Goal: Task Accomplishment & Management: Manage account settings

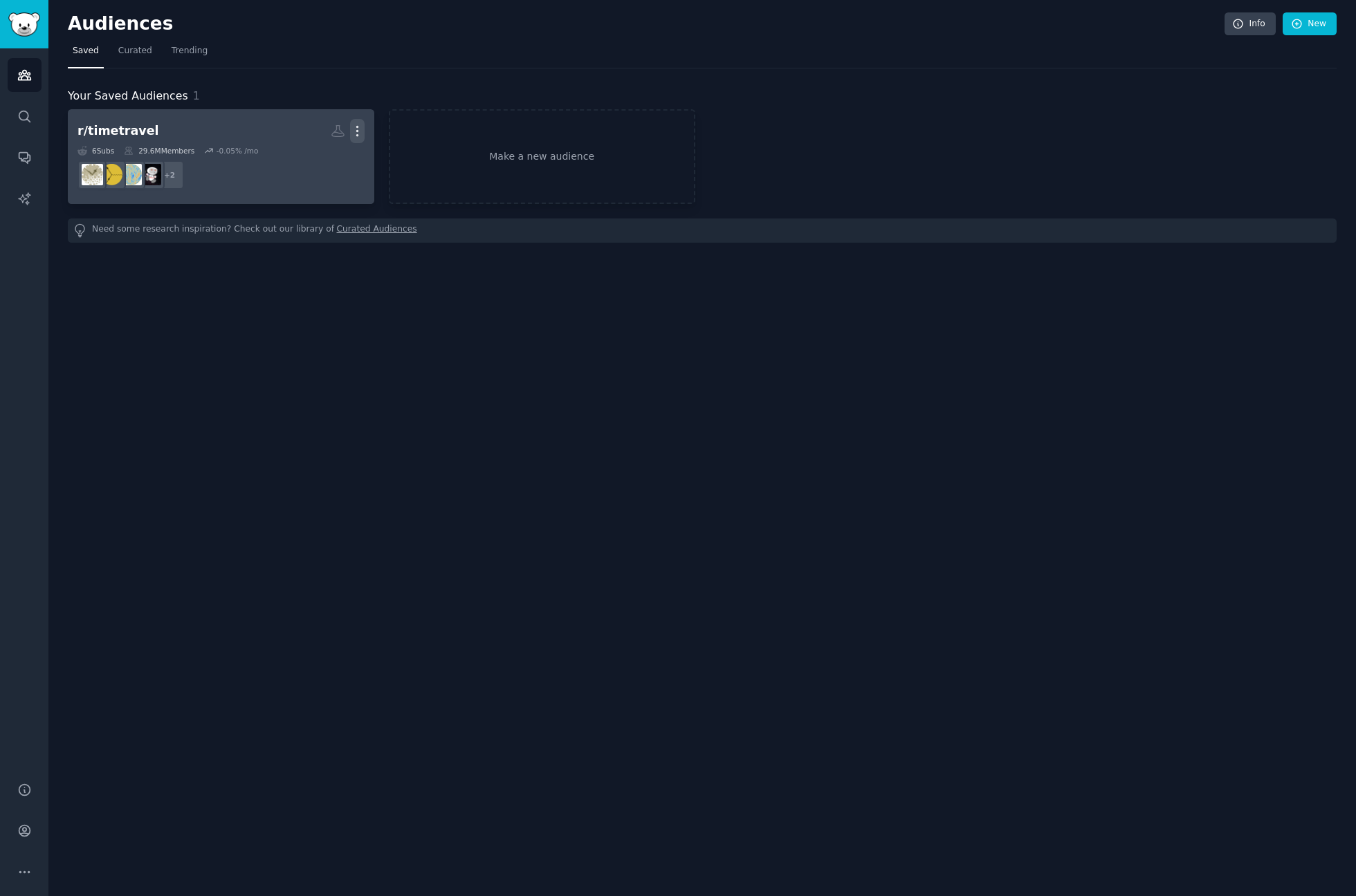
click at [356, 134] on icon "button" at bounding box center [357, 131] width 2 height 9
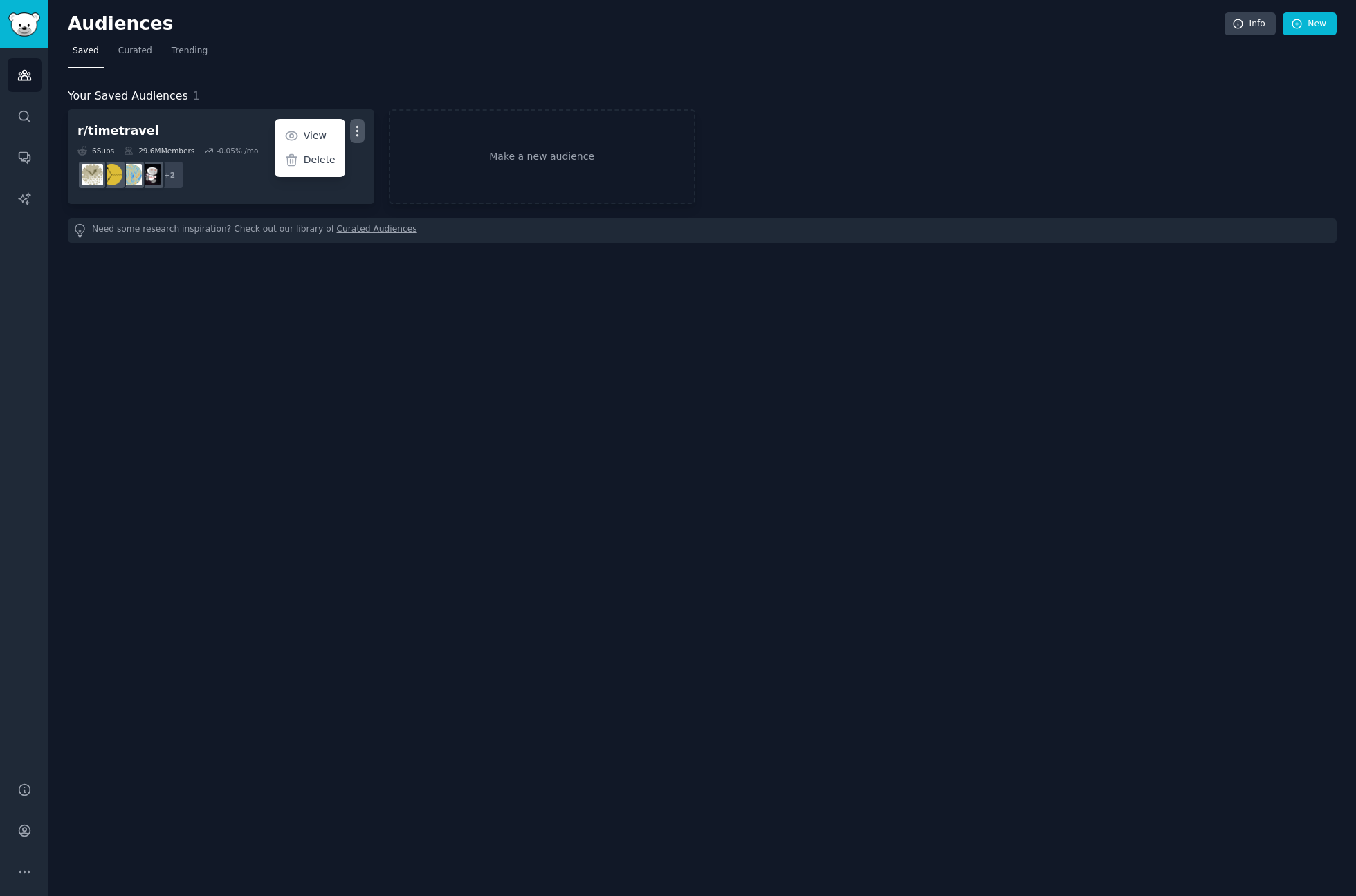
click at [357, 79] on div "Your Saved Audiences 1 r/timetravel More View Delete 6 Sub s 29.6M Members -0.0…" at bounding box center [702, 155] width 1269 height 174
click at [490, 143] on link "Make a new audience" at bounding box center [542, 157] width 306 height 95
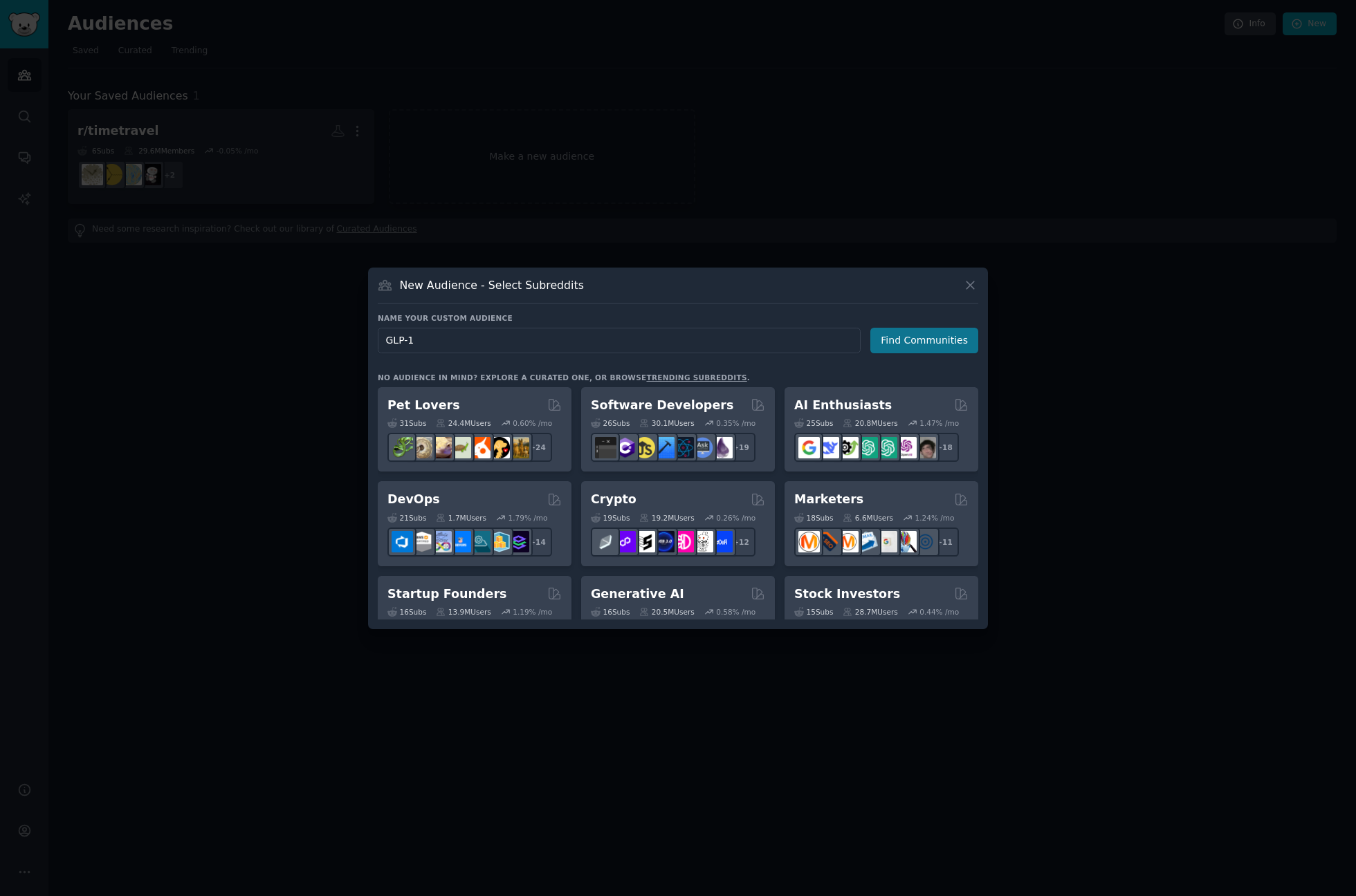
type input "GLP-1"
click at [928, 343] on button "Find Communities" at bounding box center [924, 340] width 108 height 26
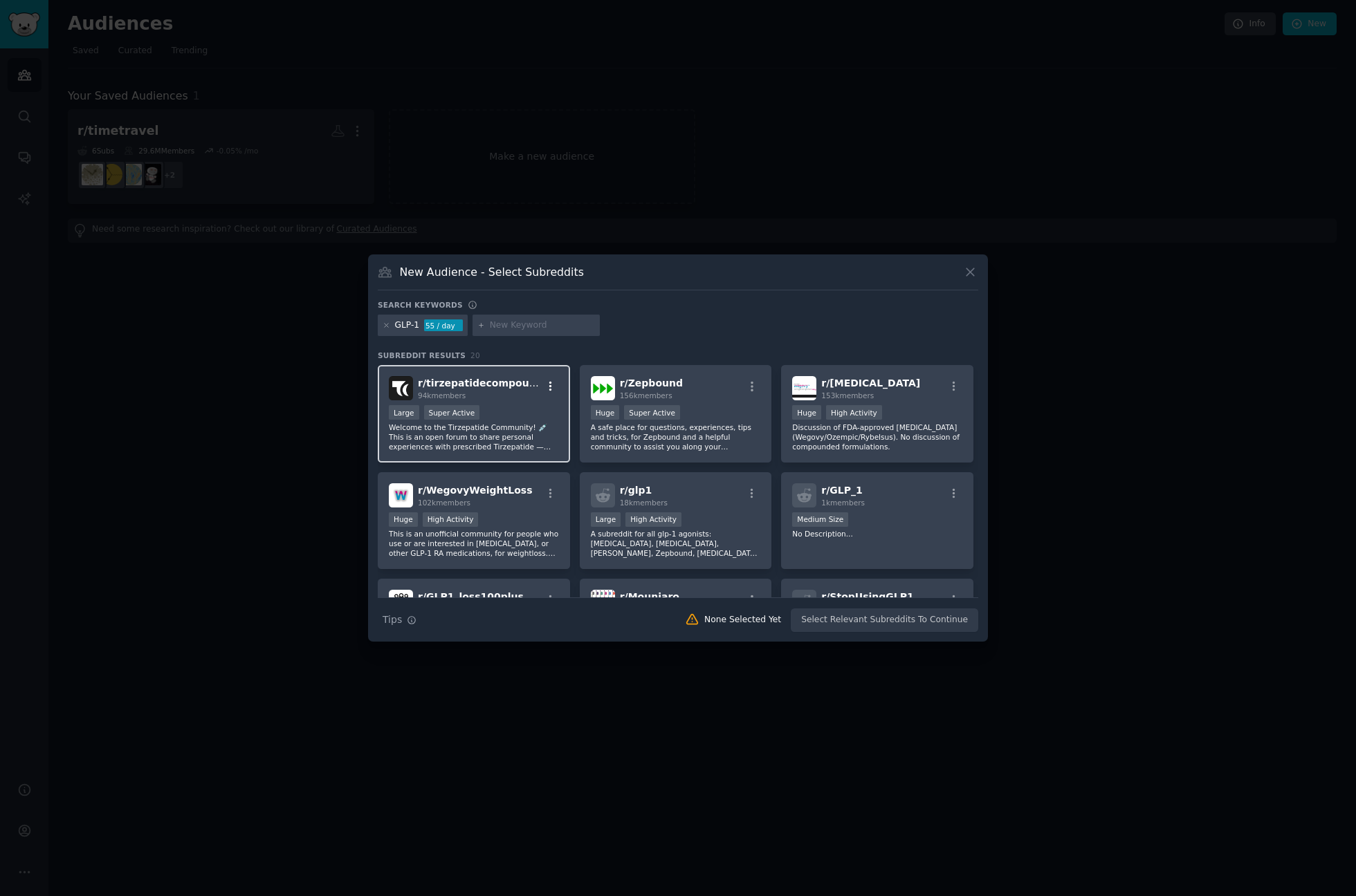
click at [547, 387] on icon "button" at bounding box center [550, 386] width 12 height 12
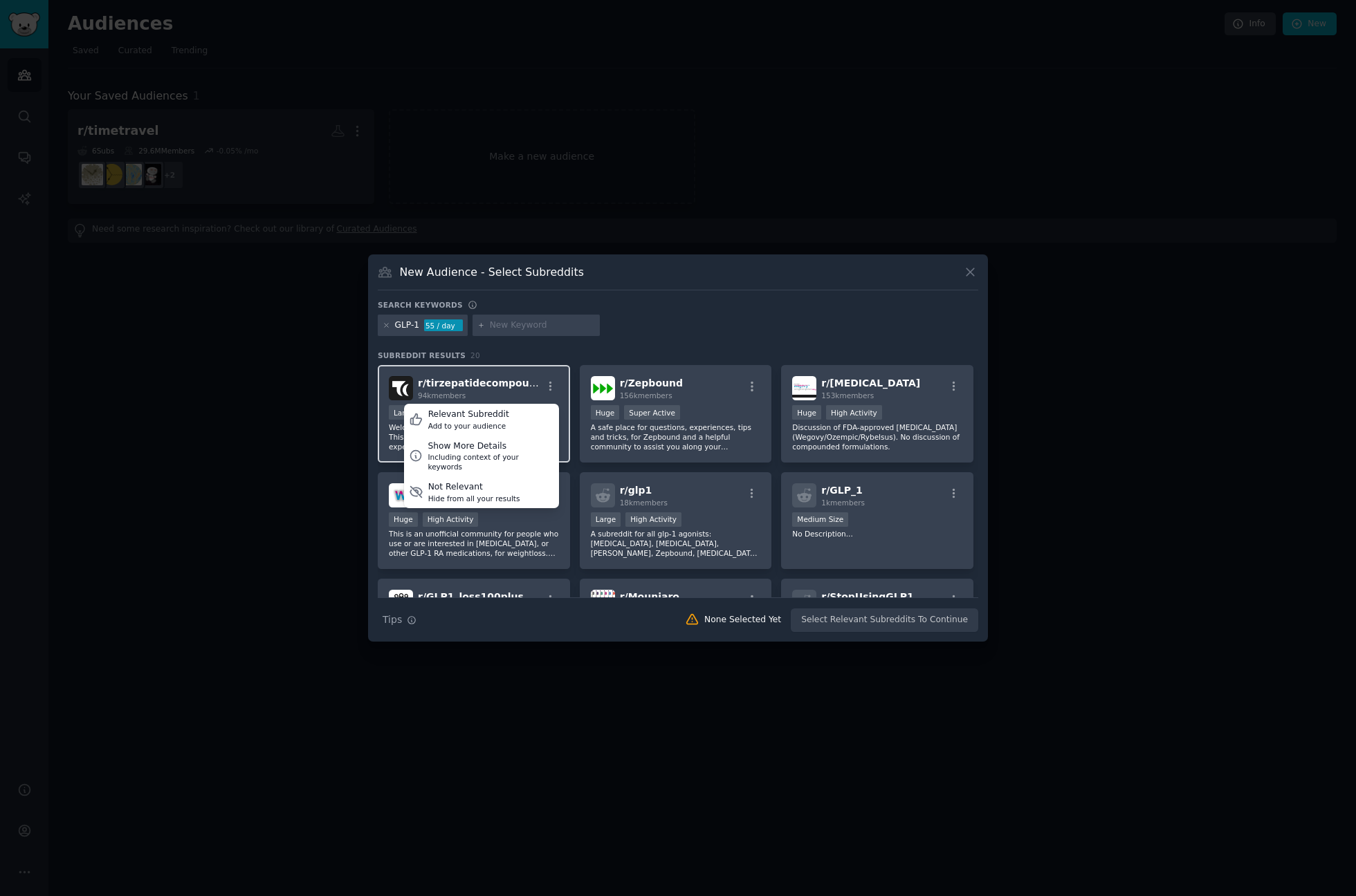
click at [504, 399] on div "94k members" at bounding box center [480, 396] width 124 height 9
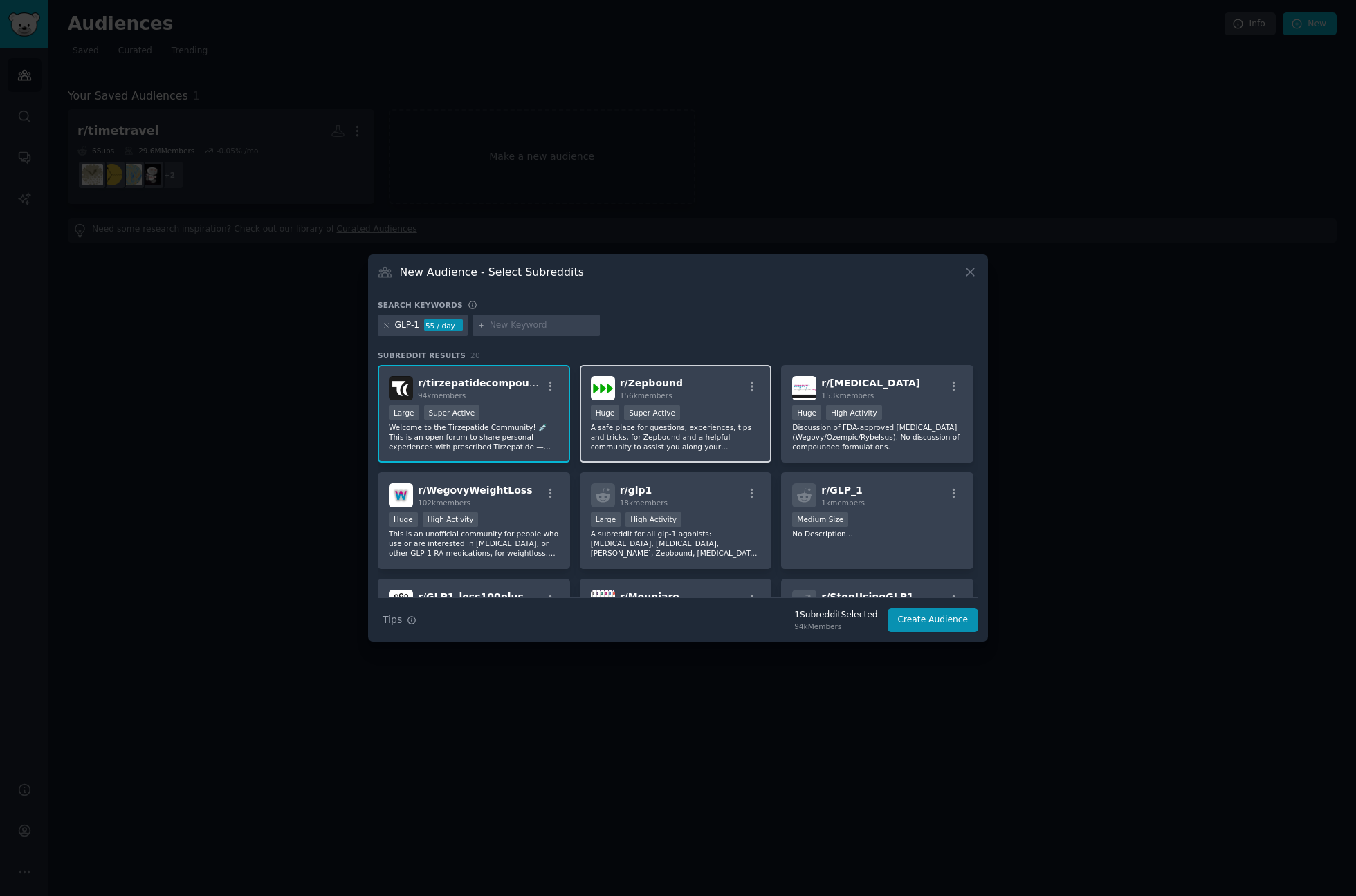
click at [704, 394] on div "r/ Zepbound 156k members" at bounding box center [676, 388] width 170 height 24
click at [895, 382] on div "r/ Semaglutide 153k members" at bounding box center [877, 388] width 170 height 24
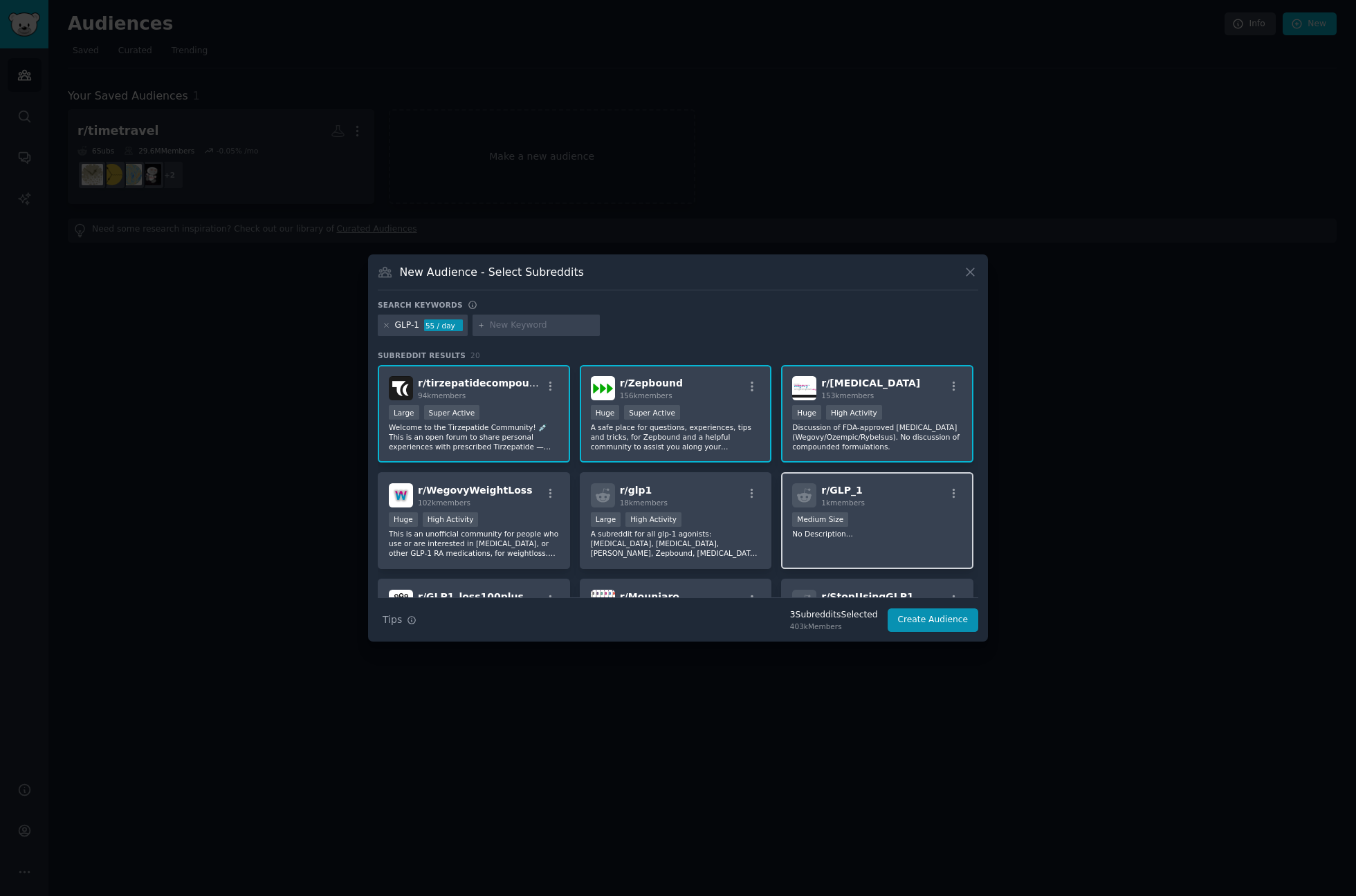
click at [882, 492] on div "r/ GLP_1 1k members" at bounding box center [877, 495] width 170 height 24
click at [673, 484] on div "r/ glp1 18k members" at bounding box center [676, 495] width 170 height 24
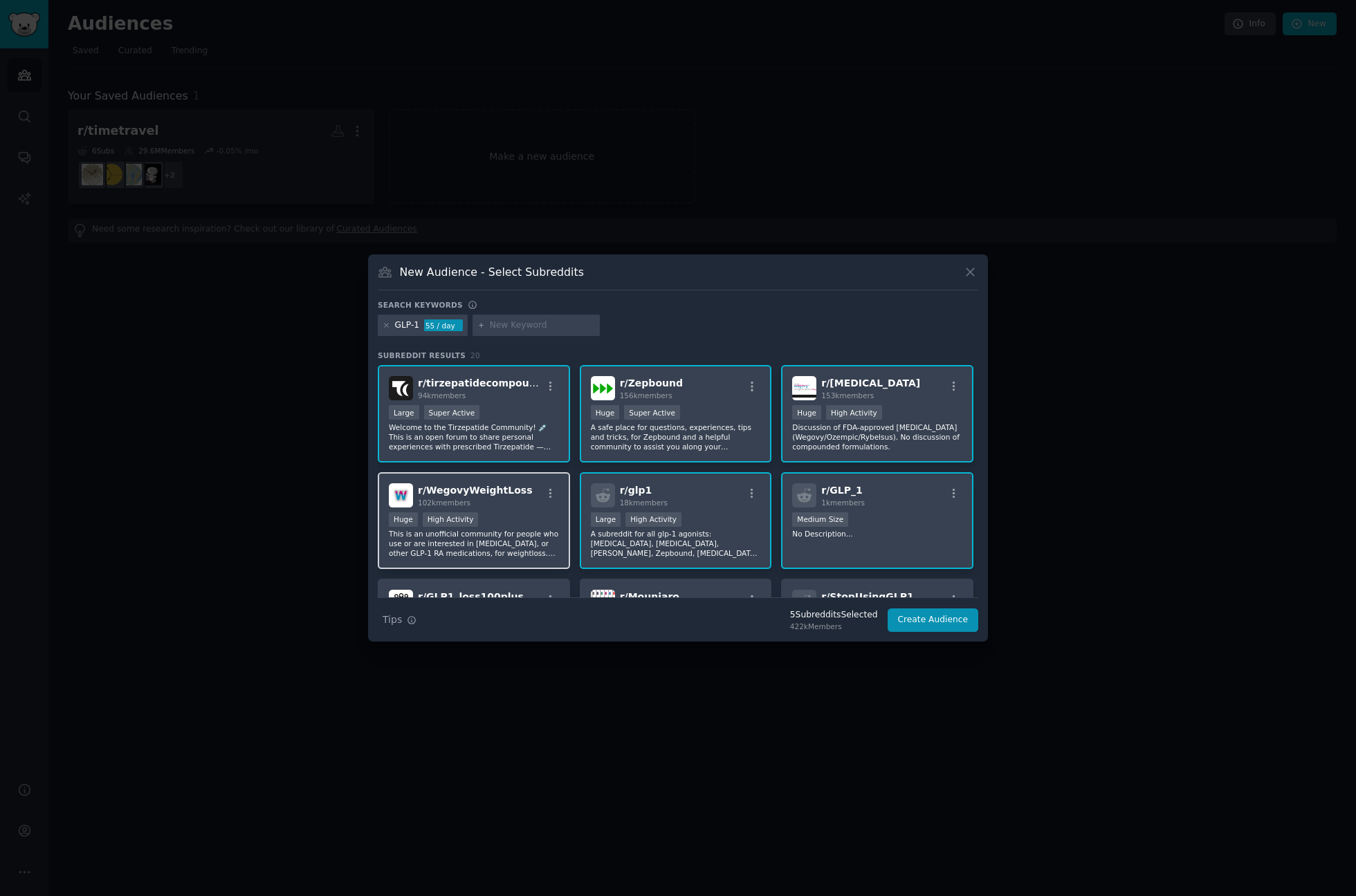
click at [522, 483] on div "r/ WegovyWeightLoss 102k members" at bounding box center [474, 495] width 170 height 24
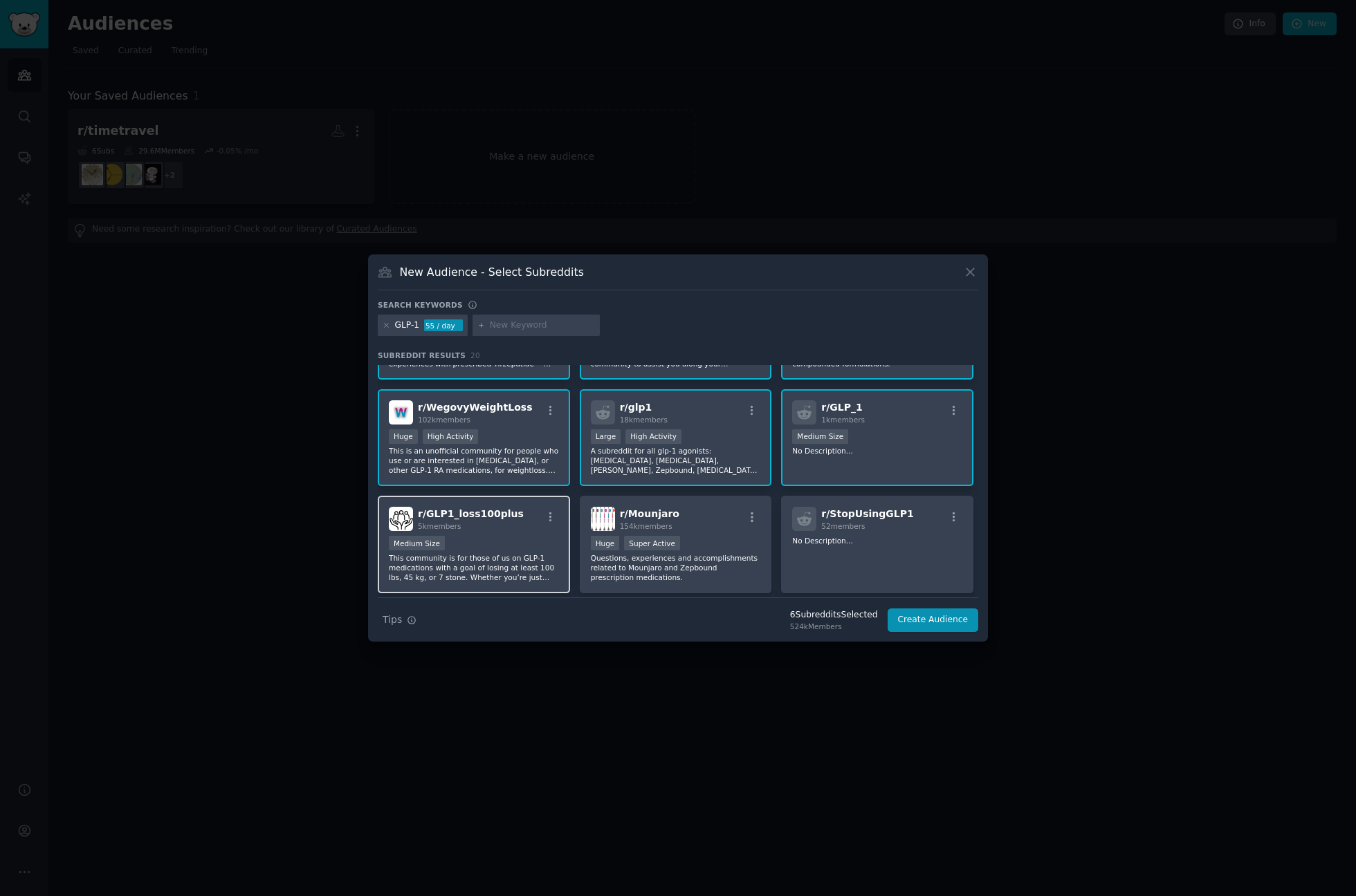
click at [529, 525] on div "r/ GLP1_loss100plus 5k members" at bounding box center [474, 518] width 170 height 24
click at [722, 521] on div "r/ Mounjaro 154k members" at bounding box center [676, 518] width 170 height 24
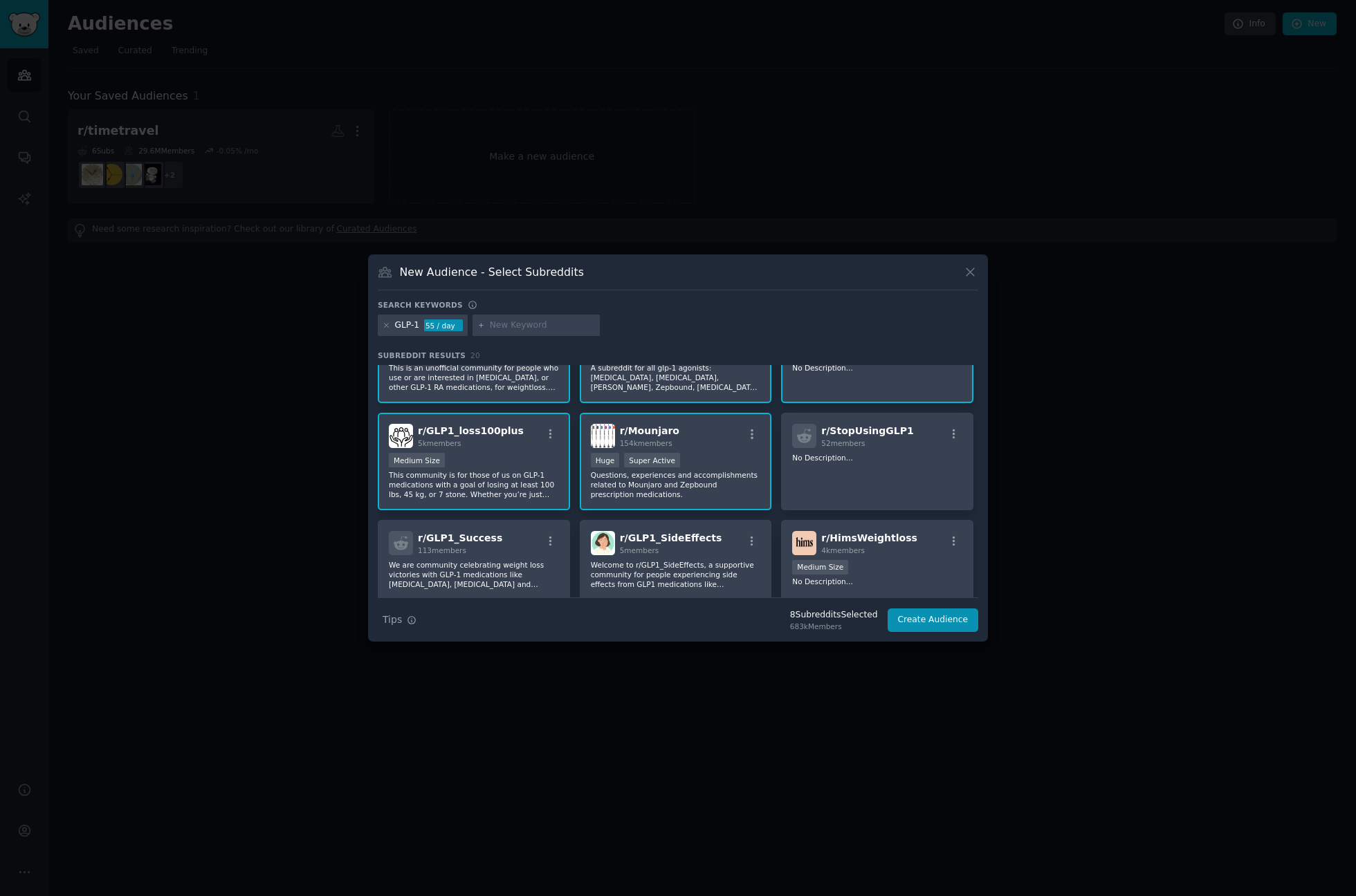
scroll to position [249, 0]
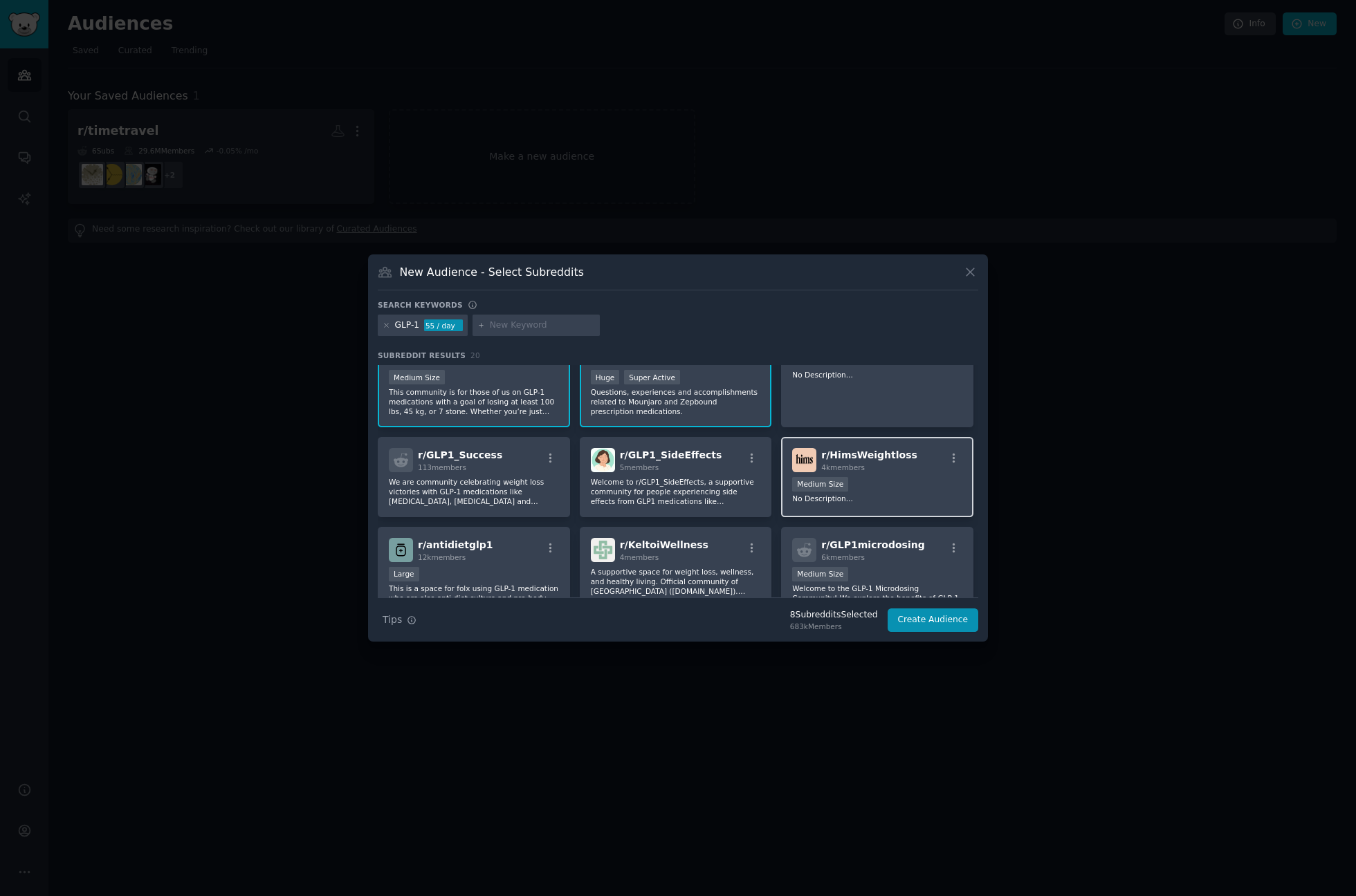
click at [924, 474] on div "r/ HimsWeightloss 4k members Medium Size No Description..." at bounding box center [877, 476] width 192 height 80
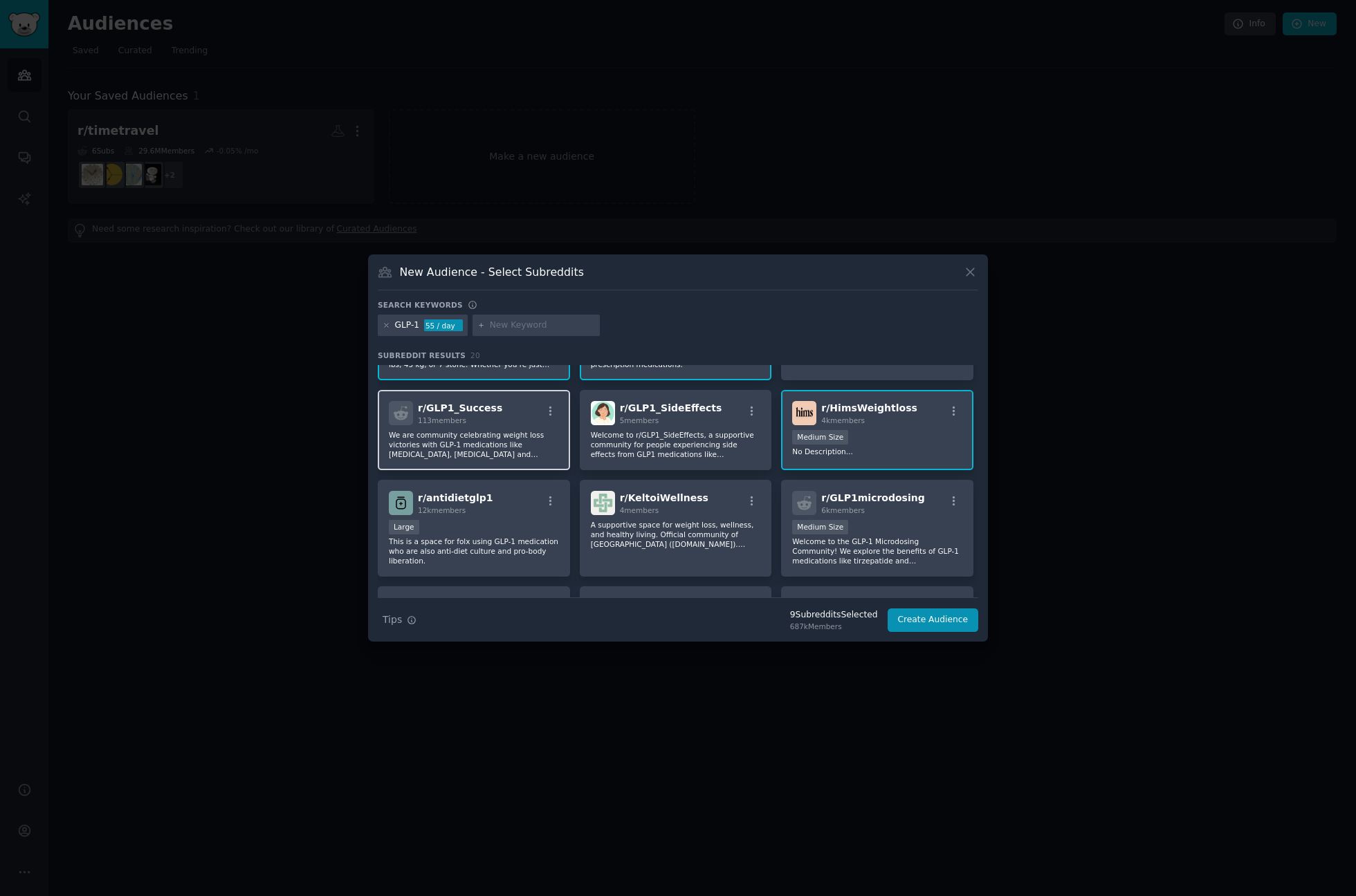
scroll to position [332, 0]
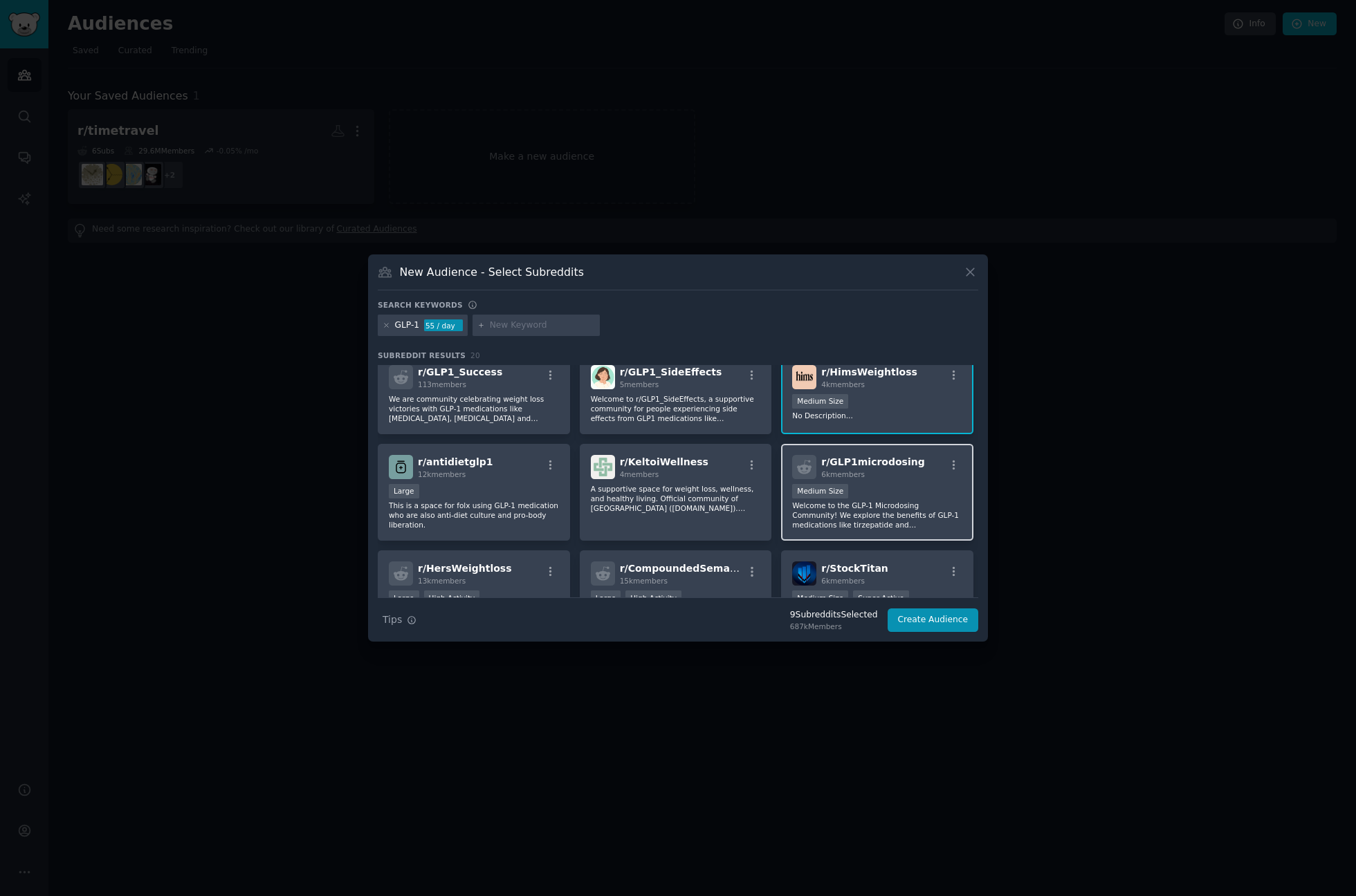
click at [921, 493] on div "Medium Size" at bounding box center [877, 493] width 170 height 17
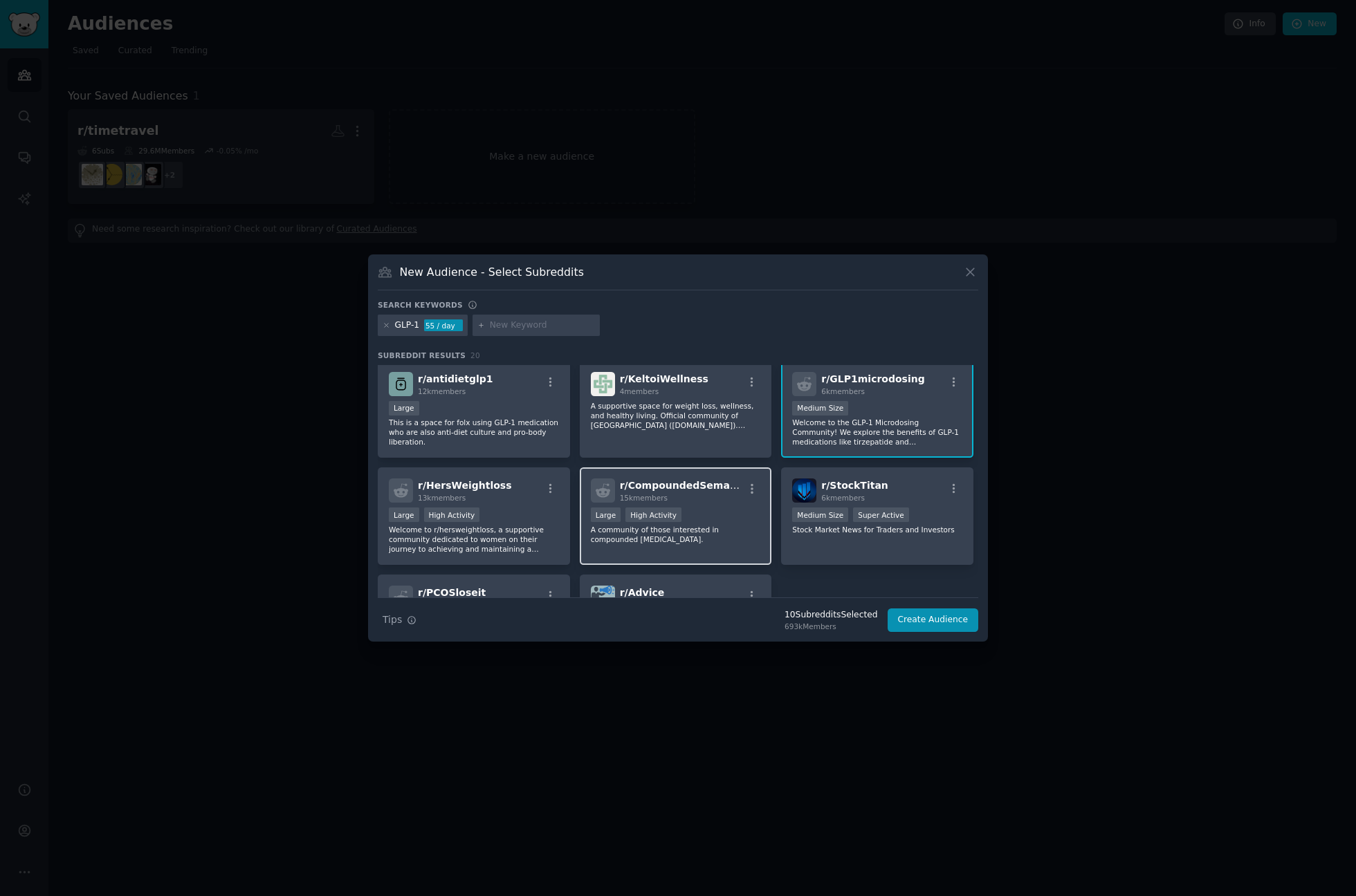
click at [722, 540] on p "A community of those interested in compounded semaglutide." at bounding box center [676, 534] width 170 height 19
click at [505, 492] on div "r/ HersWeightloss 13k members" at bounding box center [474, 490] width 170 height 24
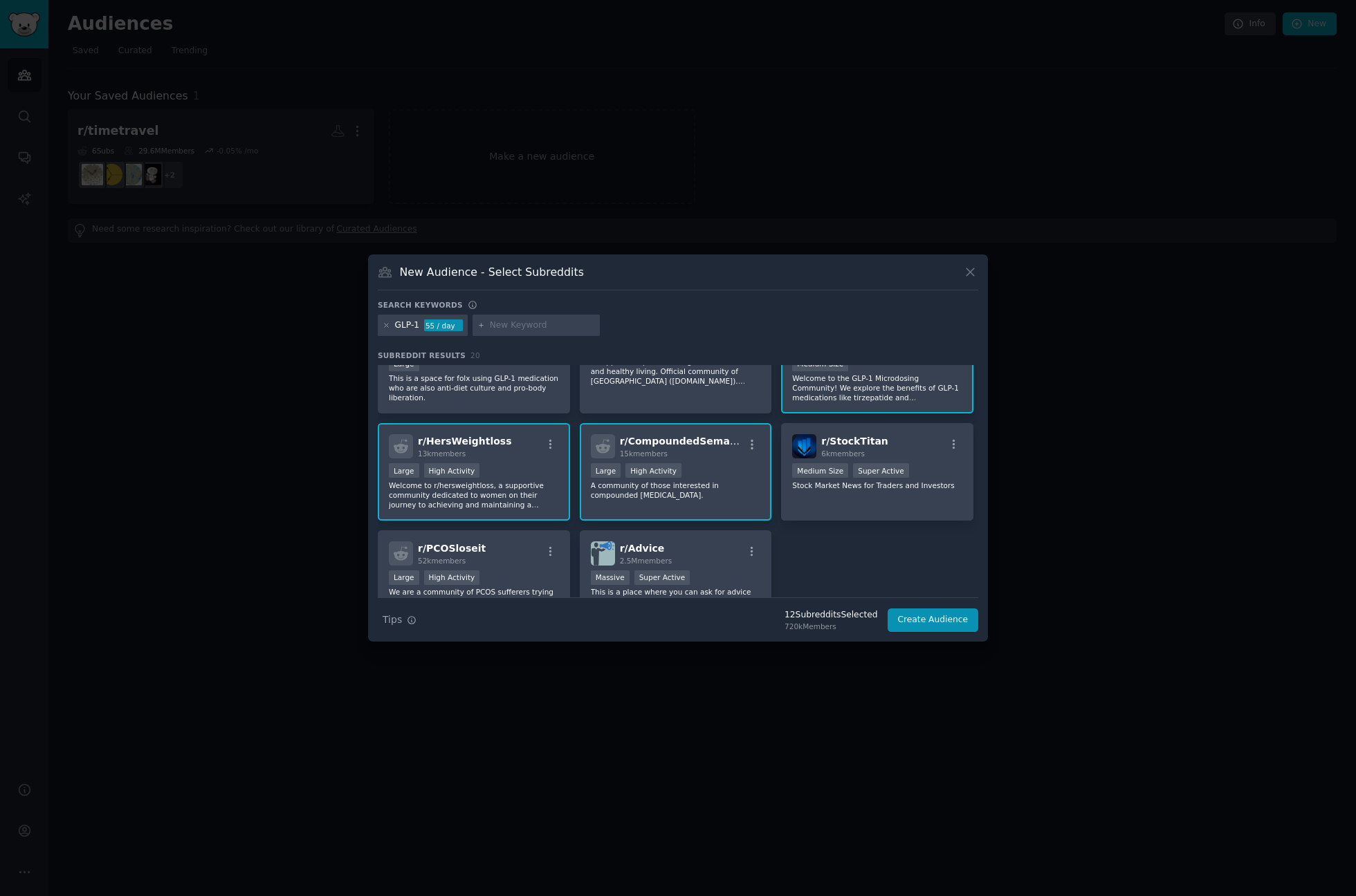
scroll to position [498, 0]
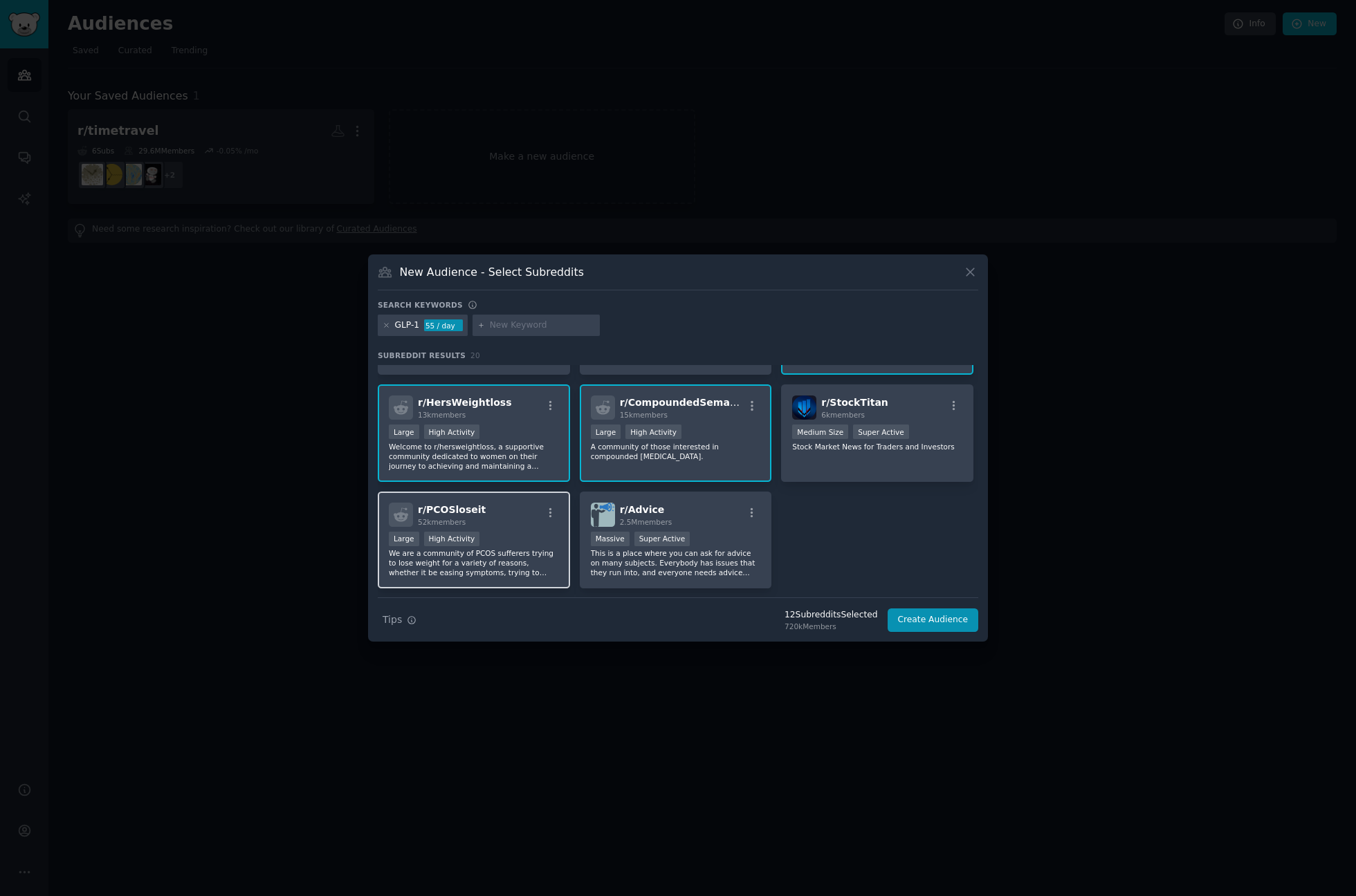
click at [521, 504] on div "r/ PCOSloseit 52k members" at bounding box center [474, 514] width 170 height 24
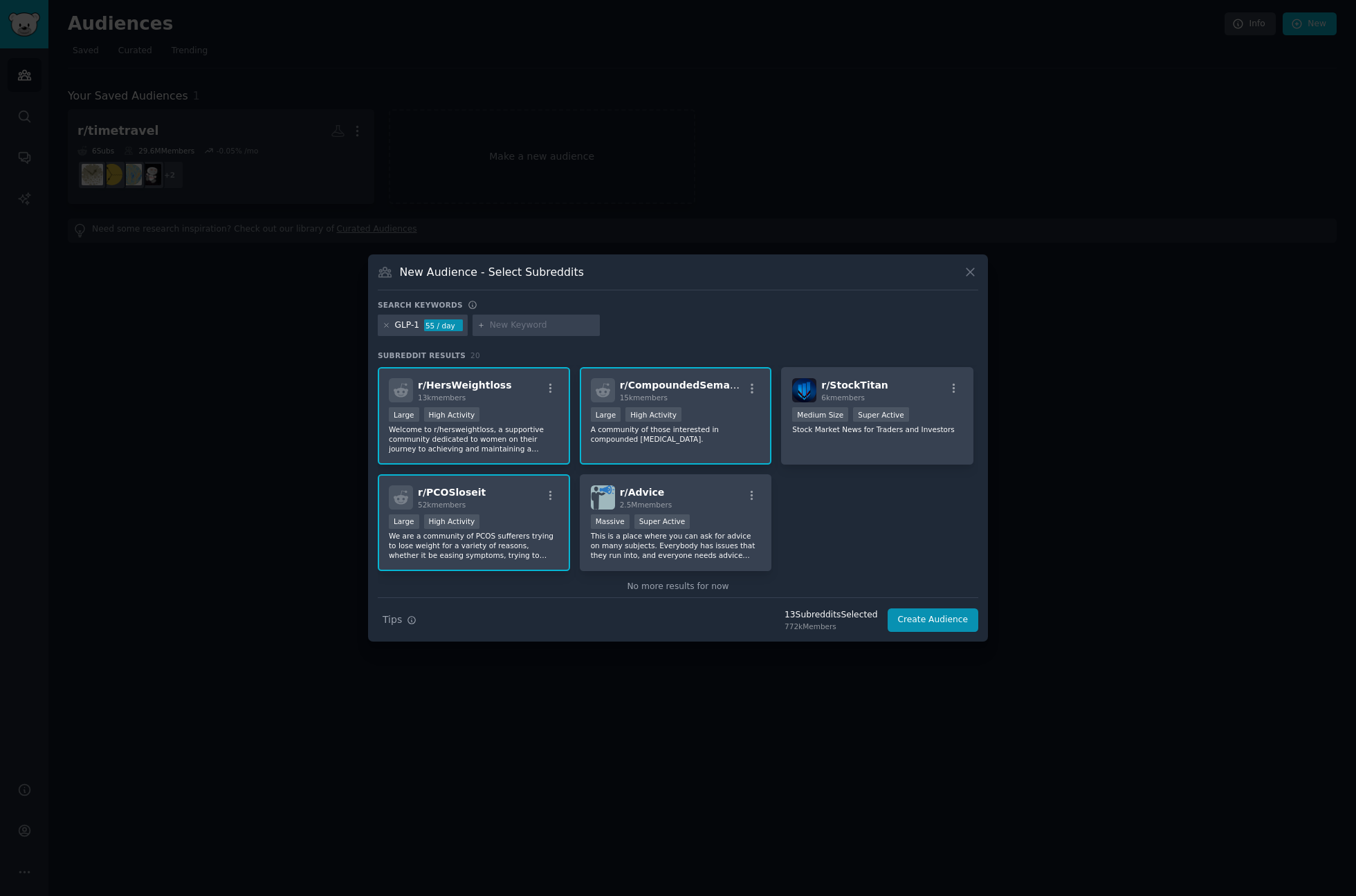
scroll to position [533, 0]
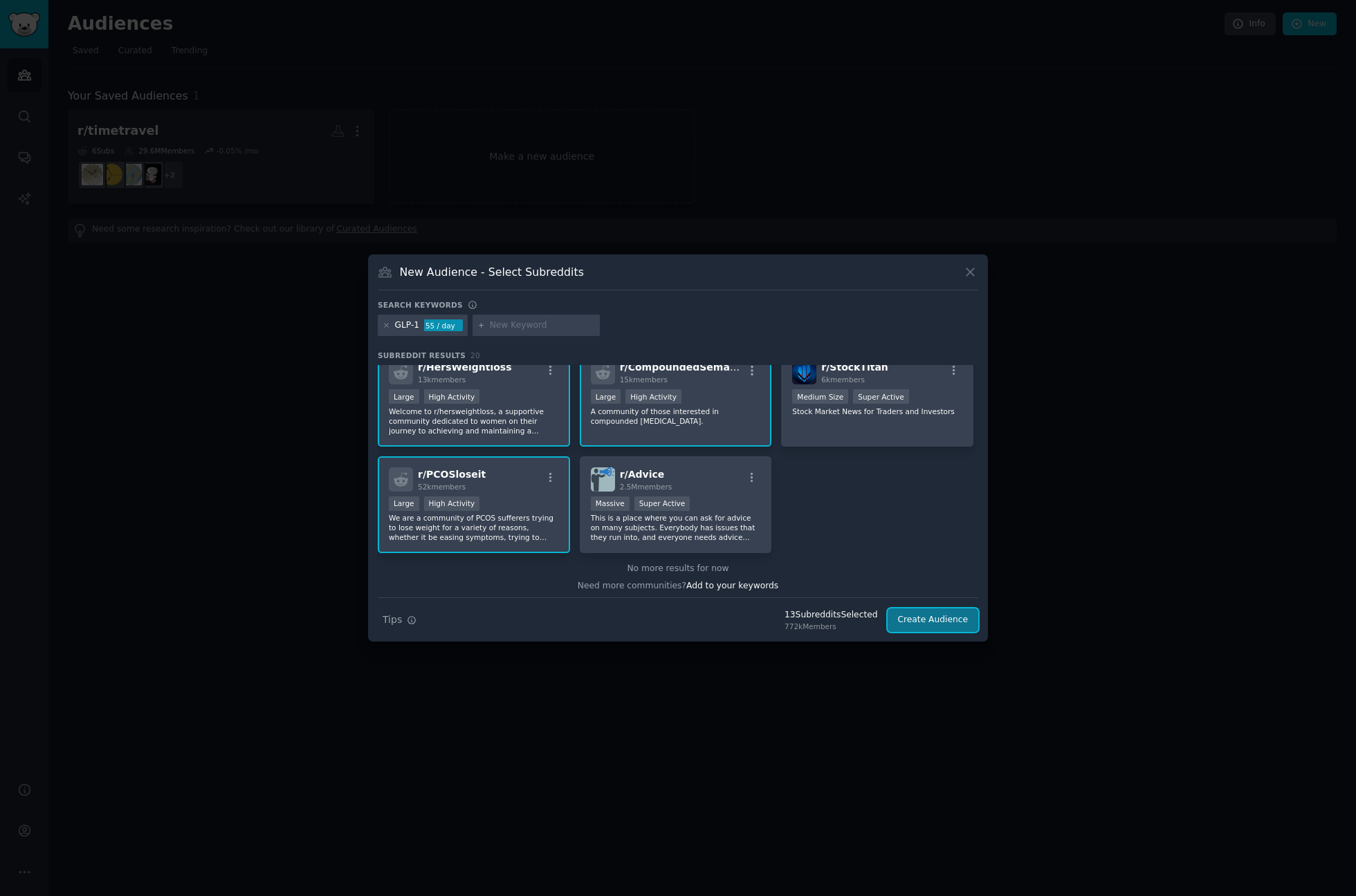
click at [934, 615] on button "Create Audience" at bounding box center [933, 620] width 91 height 23
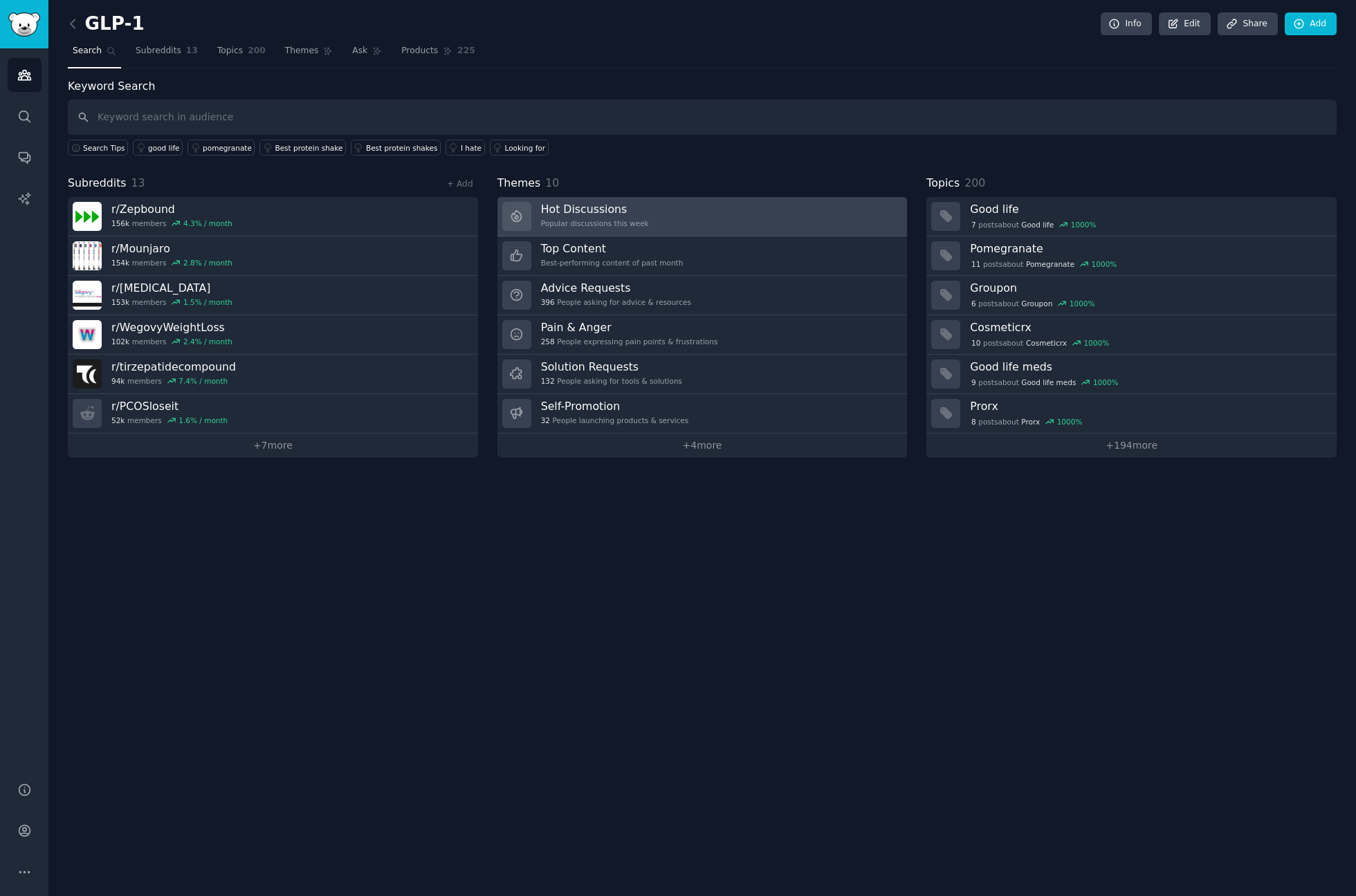
click at [645, 207] on link "Hot Discussions Popular discussions this week" at bounding box center [703, 217] width 411 height 40
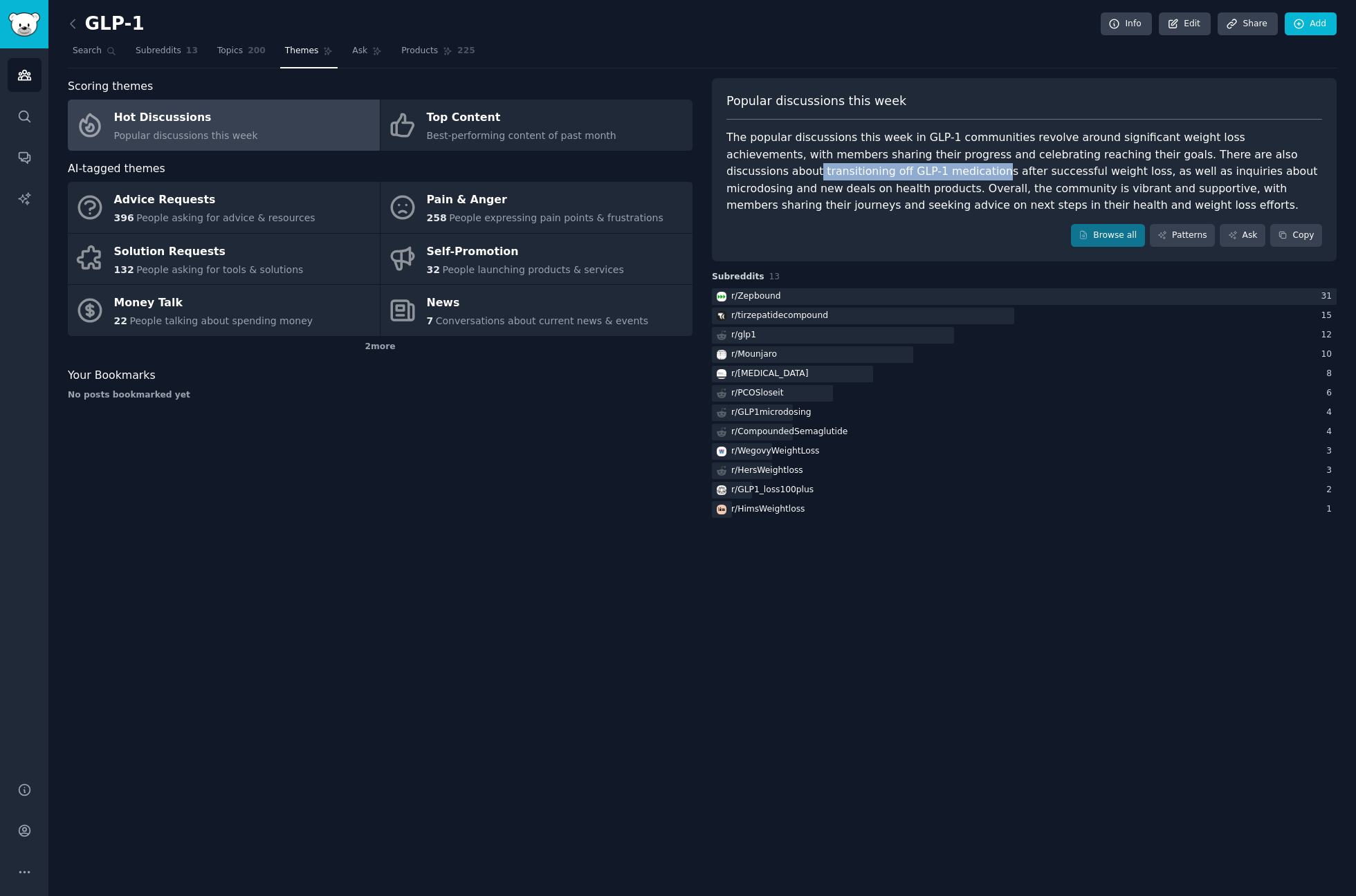
drag, startPoint x: 1218, startPoint y: 152, endPoint x: 814, endPoint y: 170, distance: 404.4
click at [814, 170] on div "The popular discussions this week in GLP-1 communities revolve around significa…" at bounding box center [1024, 171] width 596 height 85
click at [818, 171] on div "The popular discussions this week in GLP-1 communities revolve around significa…" at bounding box center [1024, 171] width 596 height 85
copy div "transitioning off GLP-1 medications"
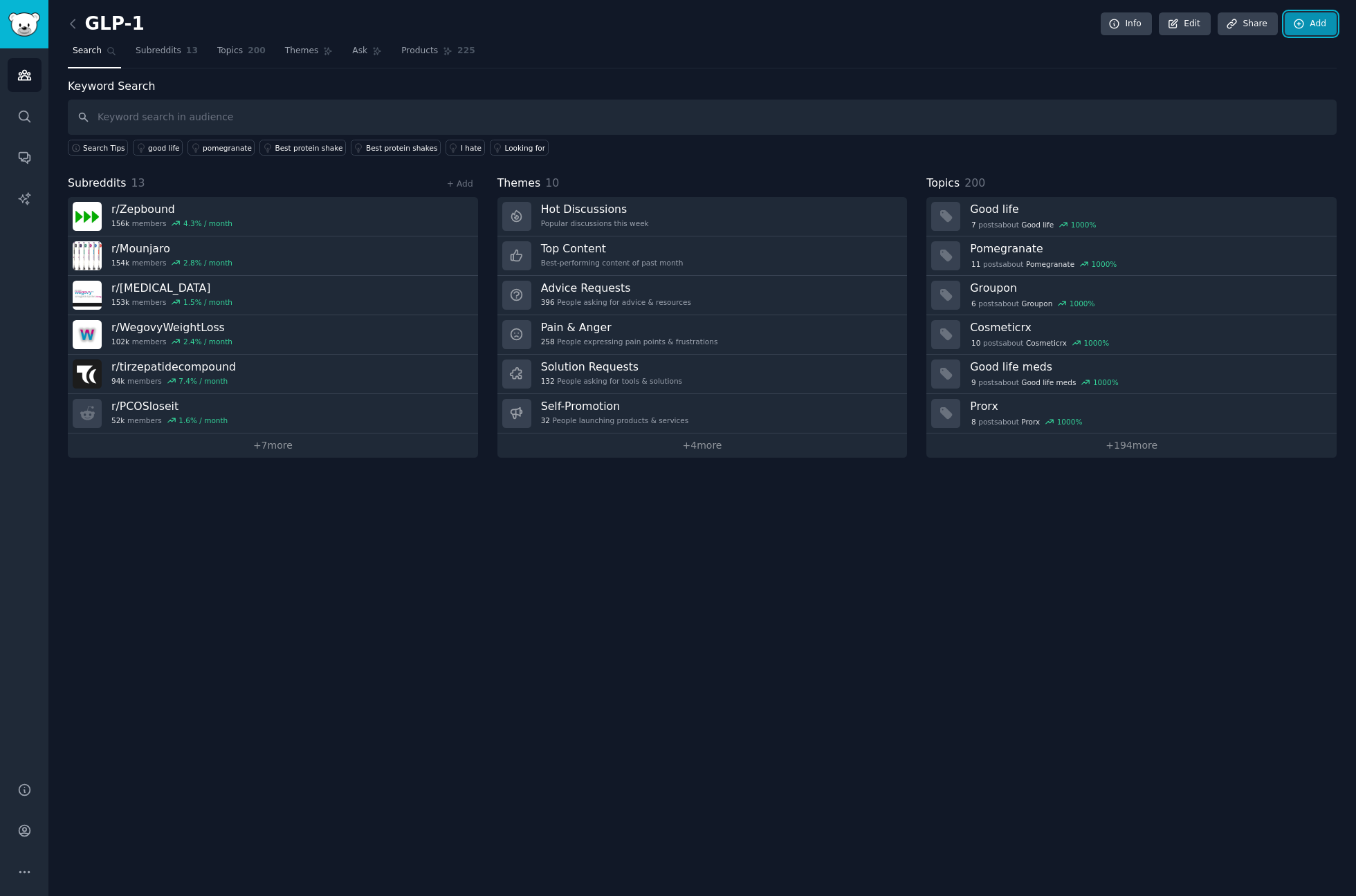
click at [1308, 30] on link "Add" at bounding box center [1311, 24] width 52 height 23
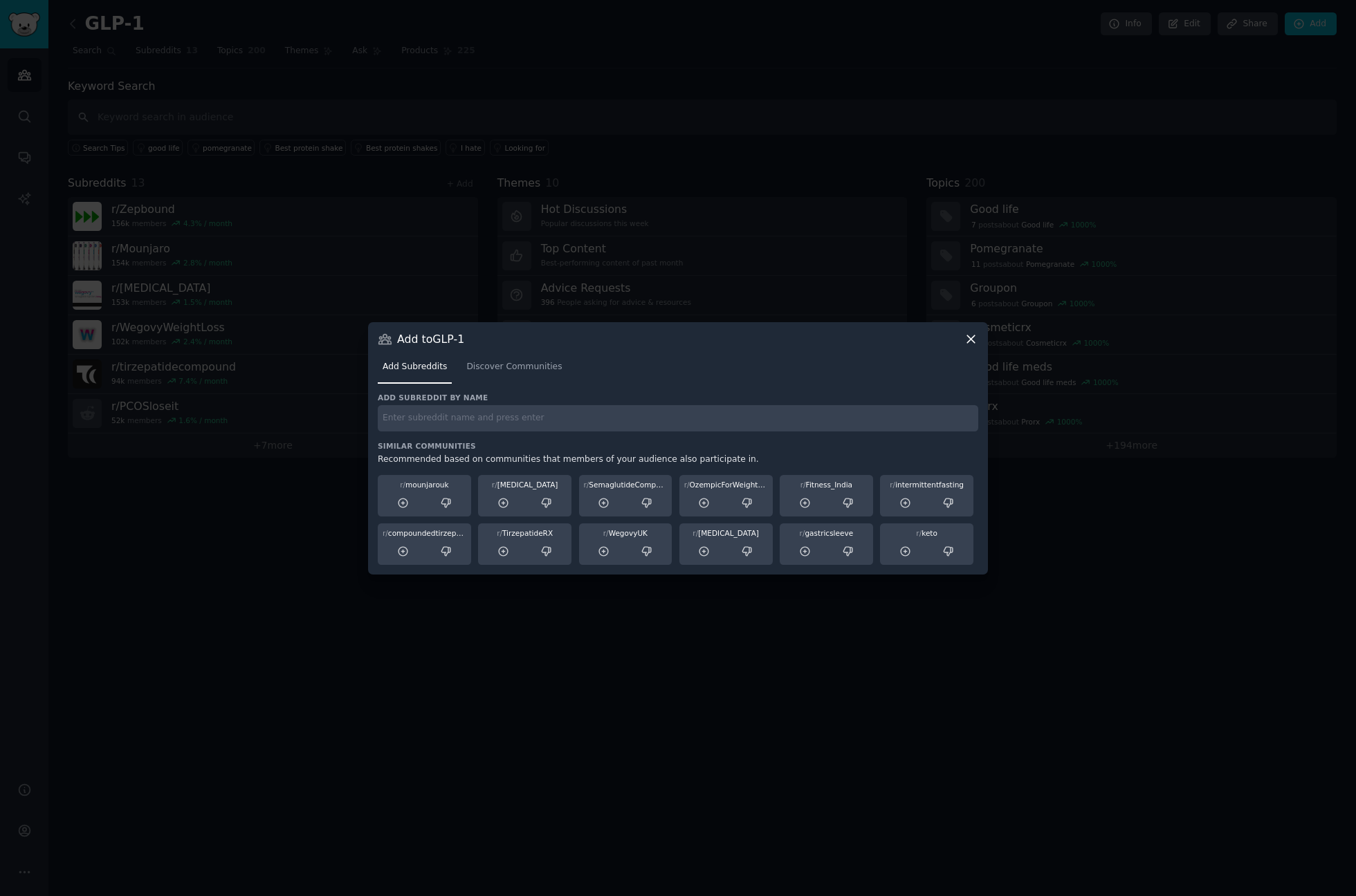
click at [973, 330] on div "Add to GLP-1 Add Subreddits Discover Communities Add subreddit by name Similar …" at bounding box center [677, 448] width 620 height 253
click at [965, 332] on icon at bounding box center [971, 339] width 15 height 15
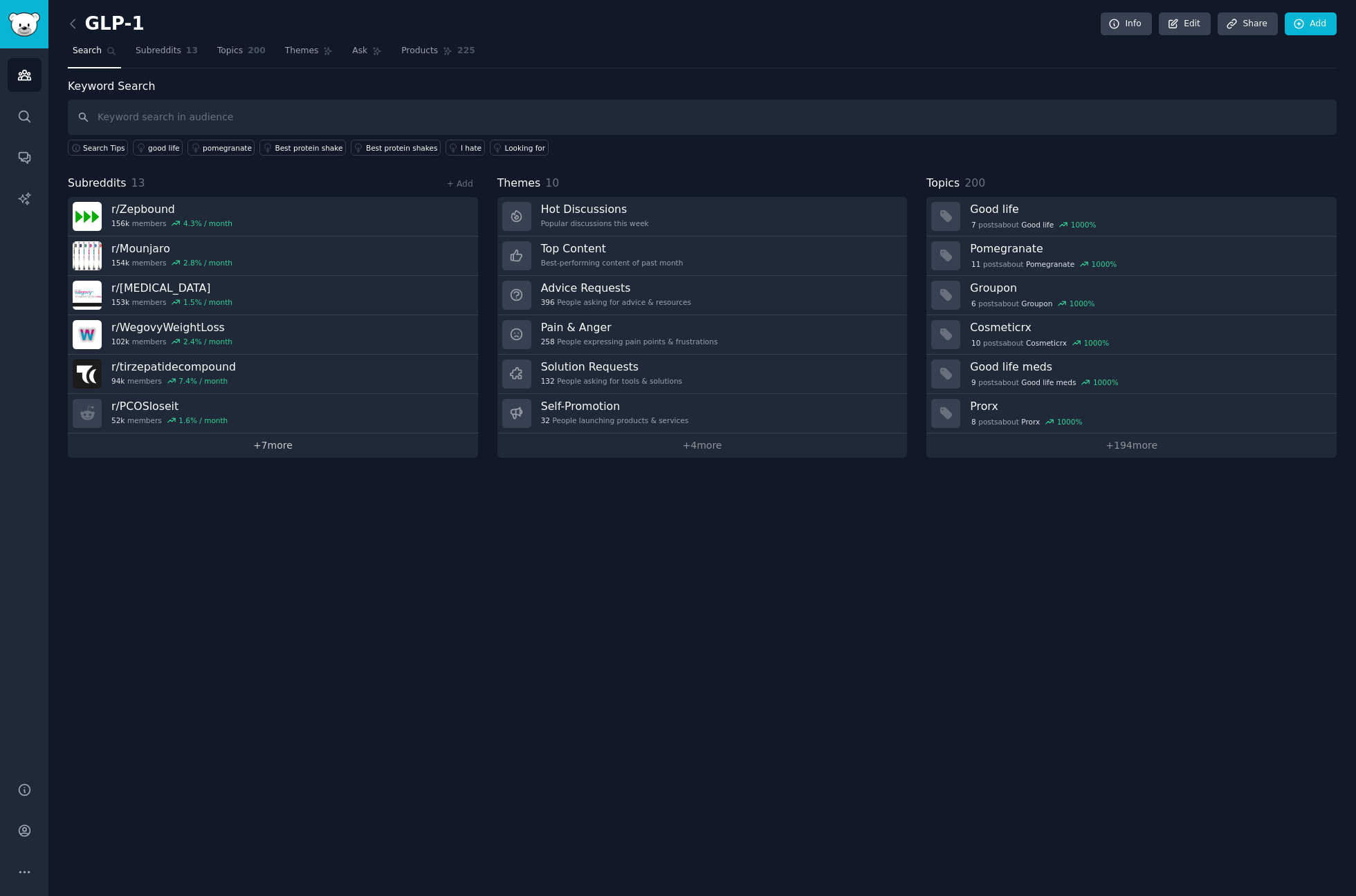
click at [293, 449] on link "+ 7 more" at bounding box center [273, 445] width 411 height 24
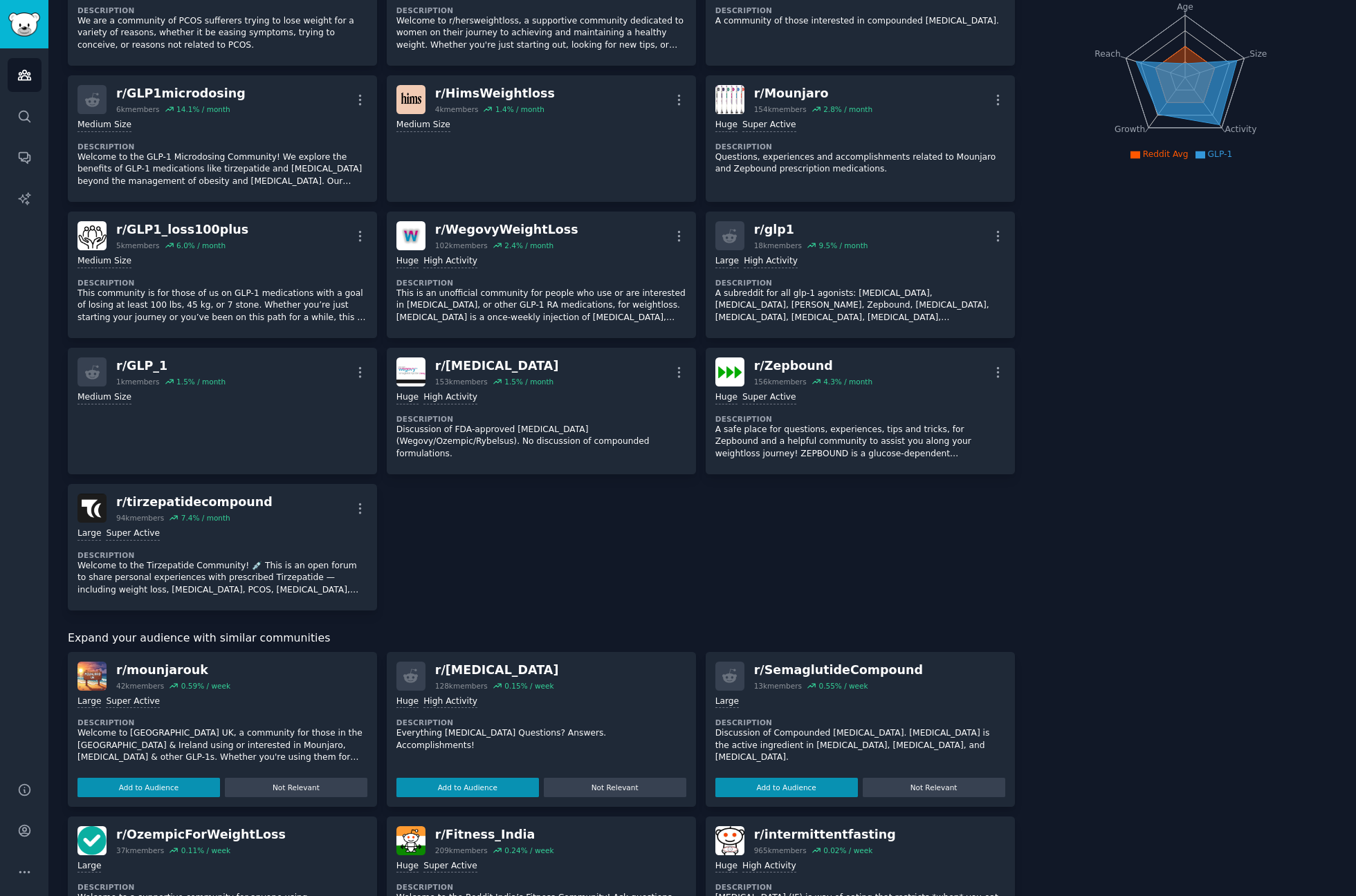
scroll to position [166, 0]
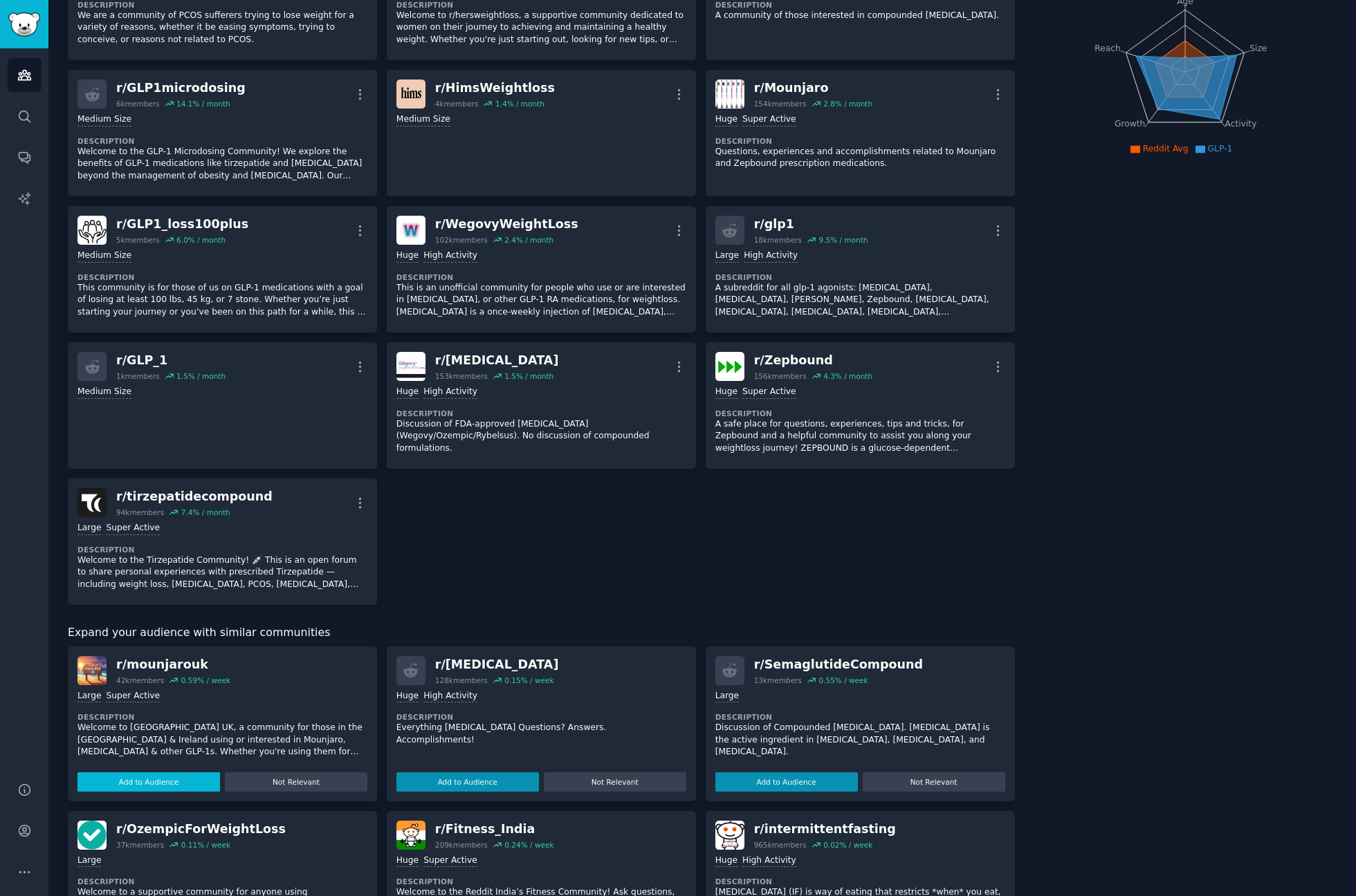
click at [156, 779] on button "Add to Audience" at bounding box center [149, 782] width 142 height 19
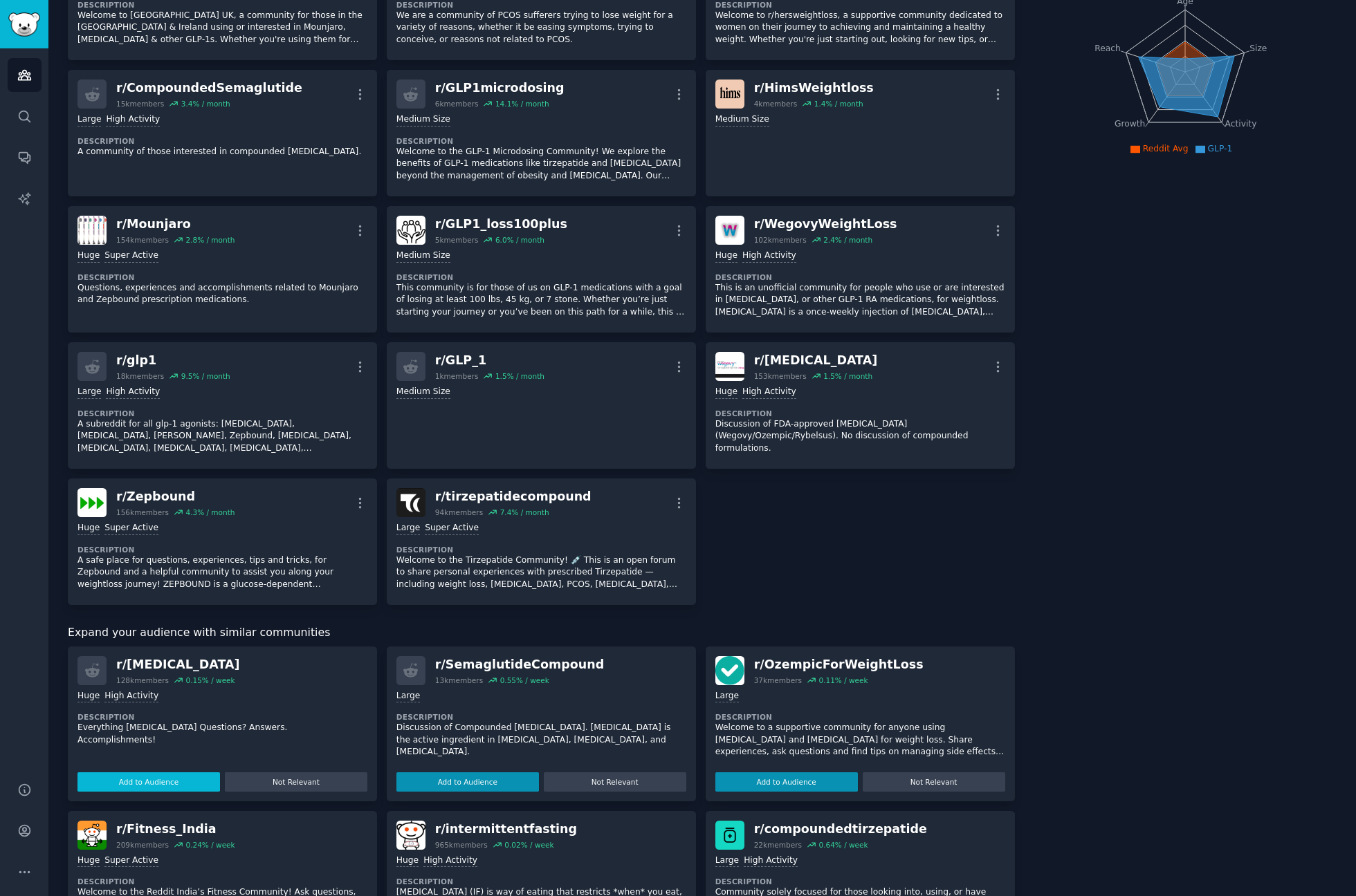
click at [156, 772] on button "Add to Audience" at bounding box center [149, 782] width 142 height 19
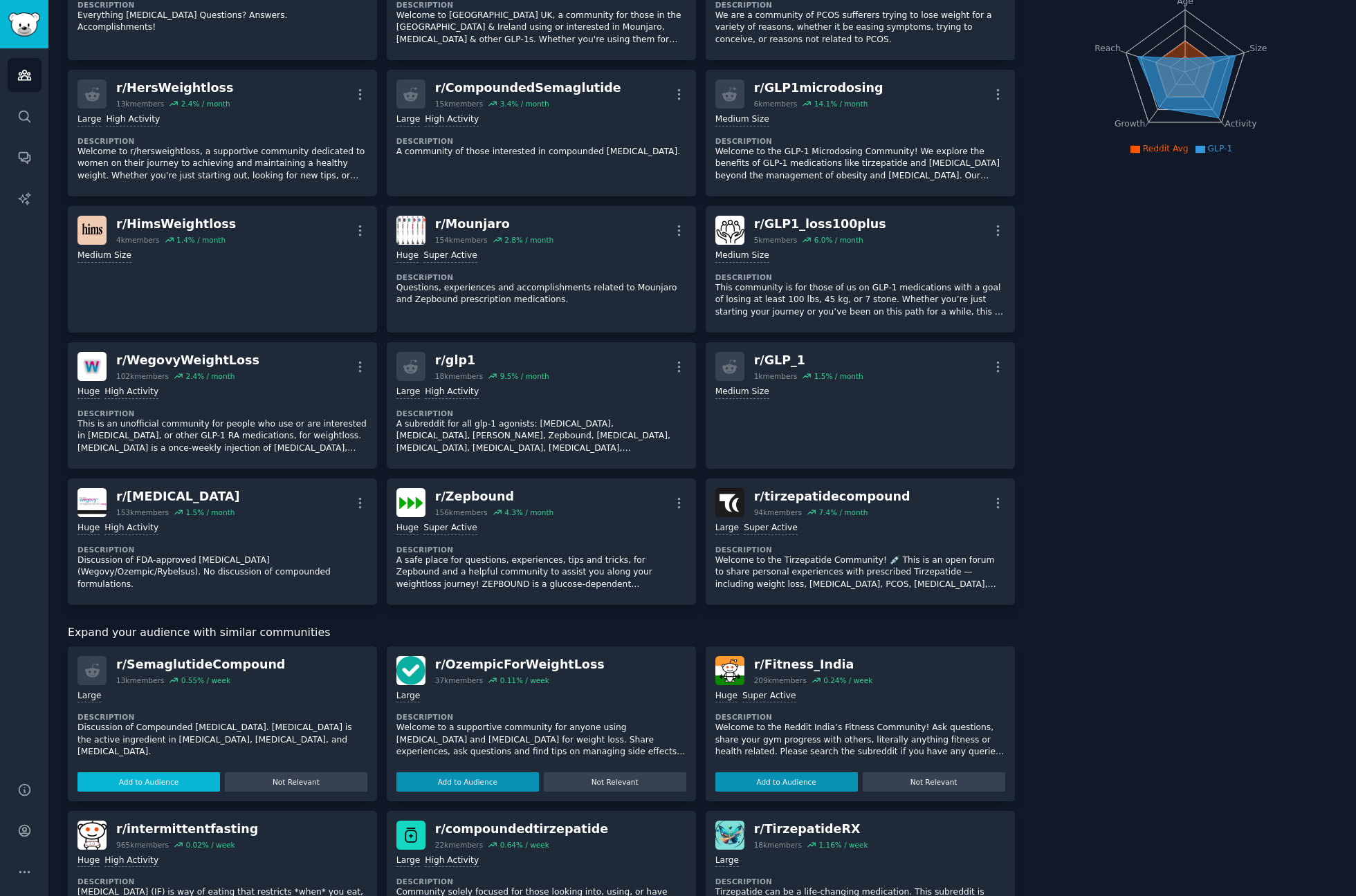
click at [151, 781] on button "Add to Audience" at bounding box center [149, 782] width 142 height 19
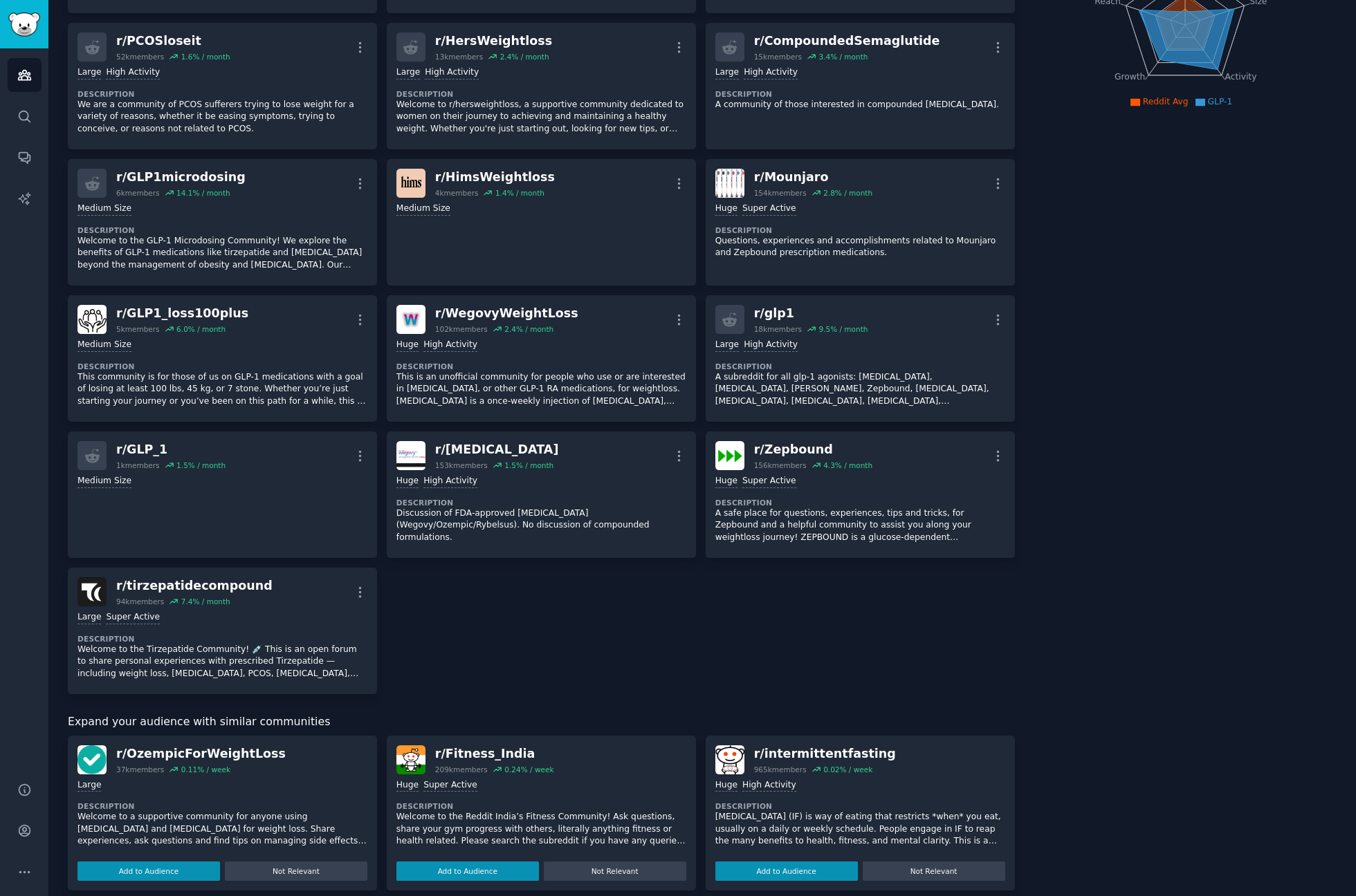
scroll to position [249, 0]
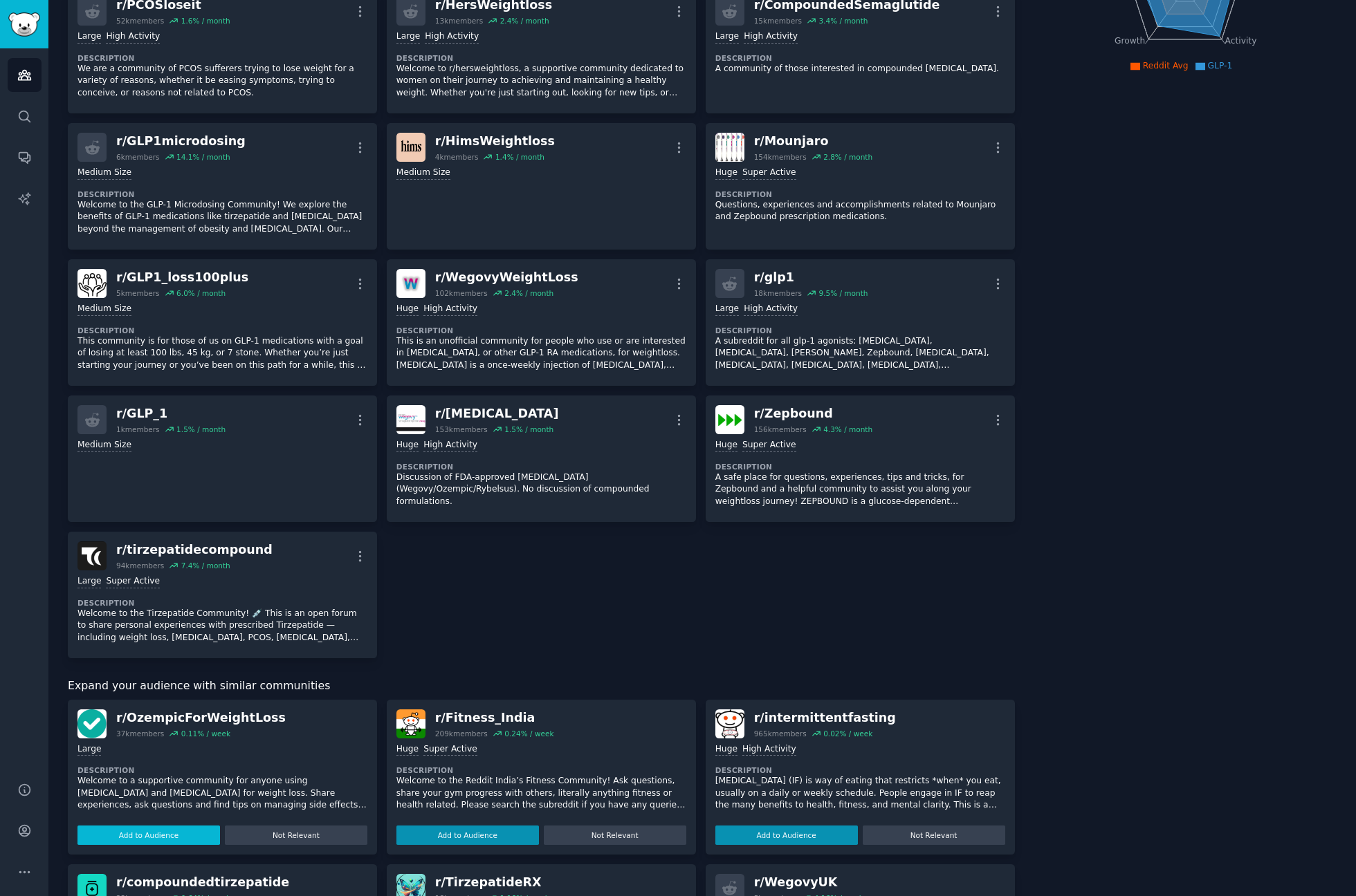
click at [147, 837] on button "Add to Audience" at bounding box center [149, 835] width 142 height 19
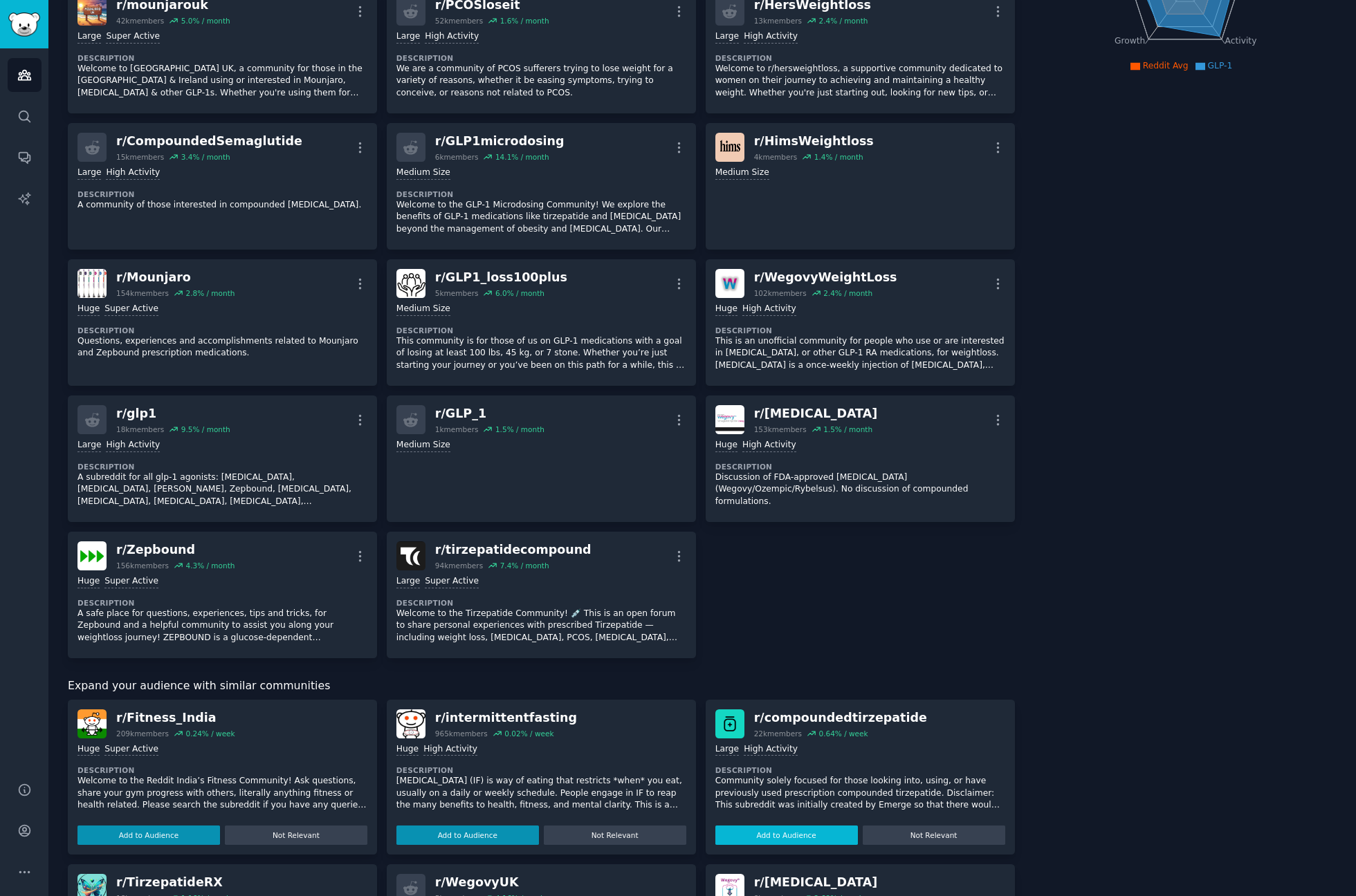
click at [791, 826] on button "Add to Audience" at bounding box center [786, 835] width 142 height 19
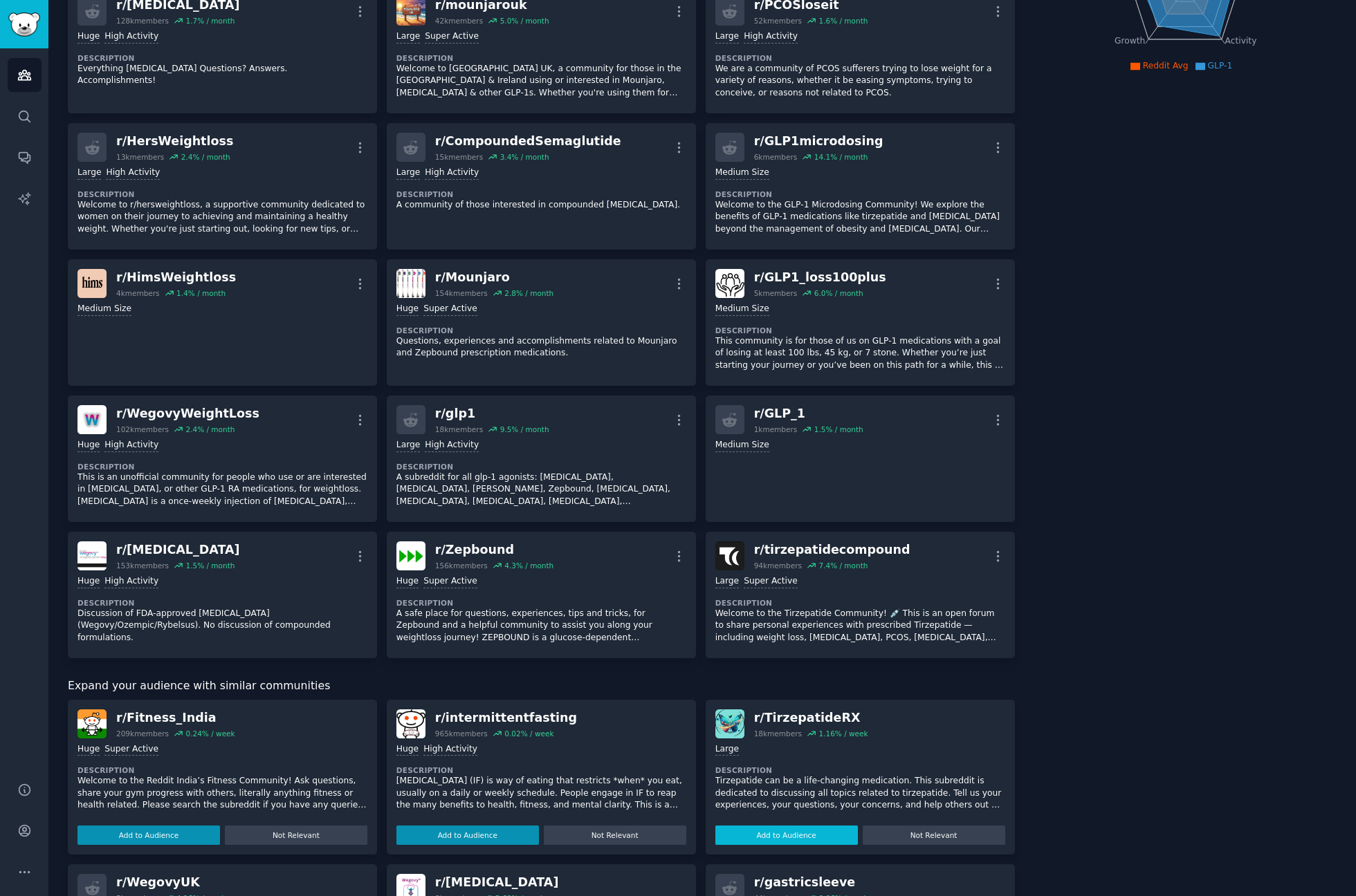
click at [793, 827] on button "Add to Audience" at bounding box center [786, 835] width 142 height 19
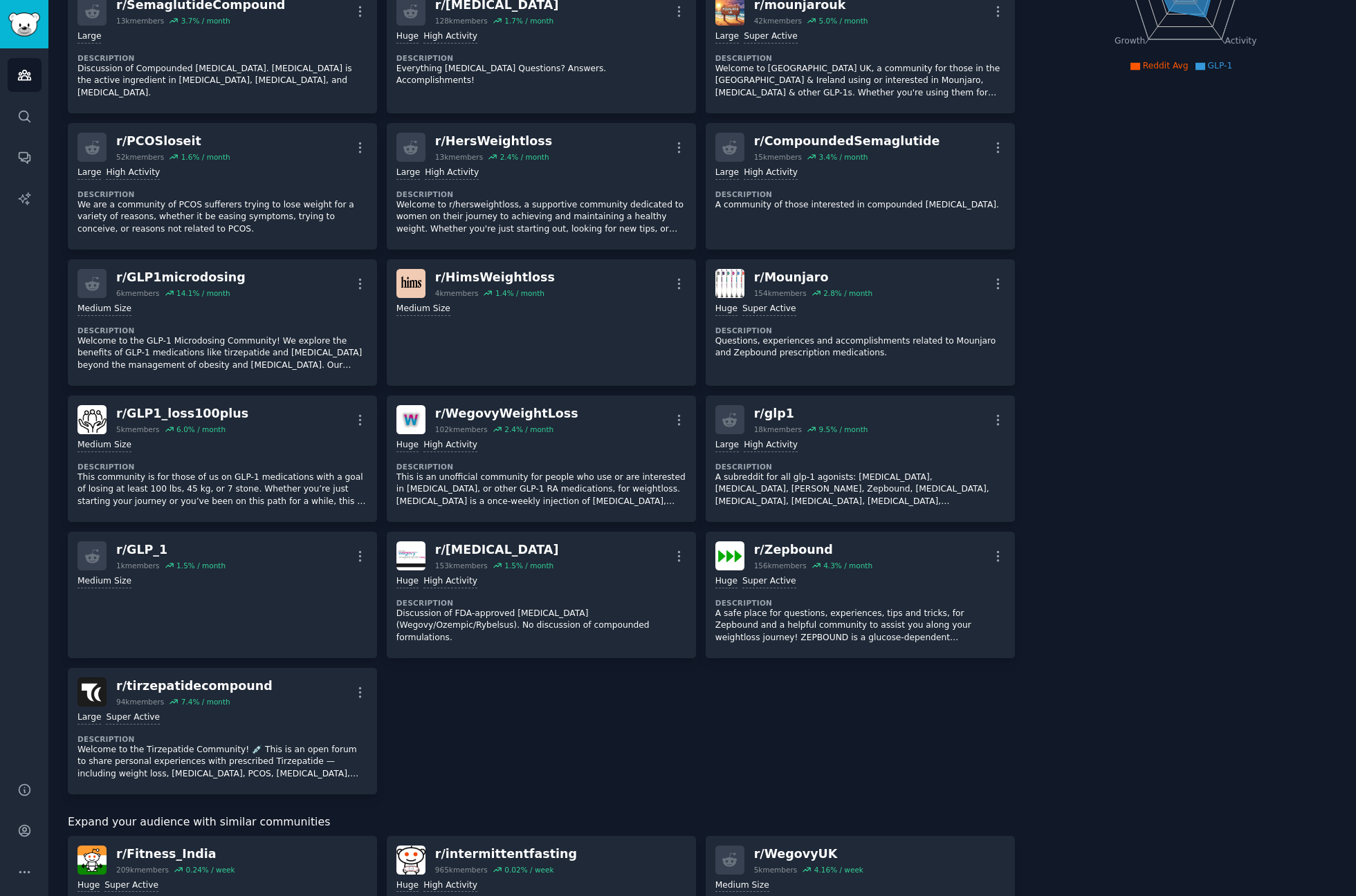
scroll to position [415, 0]
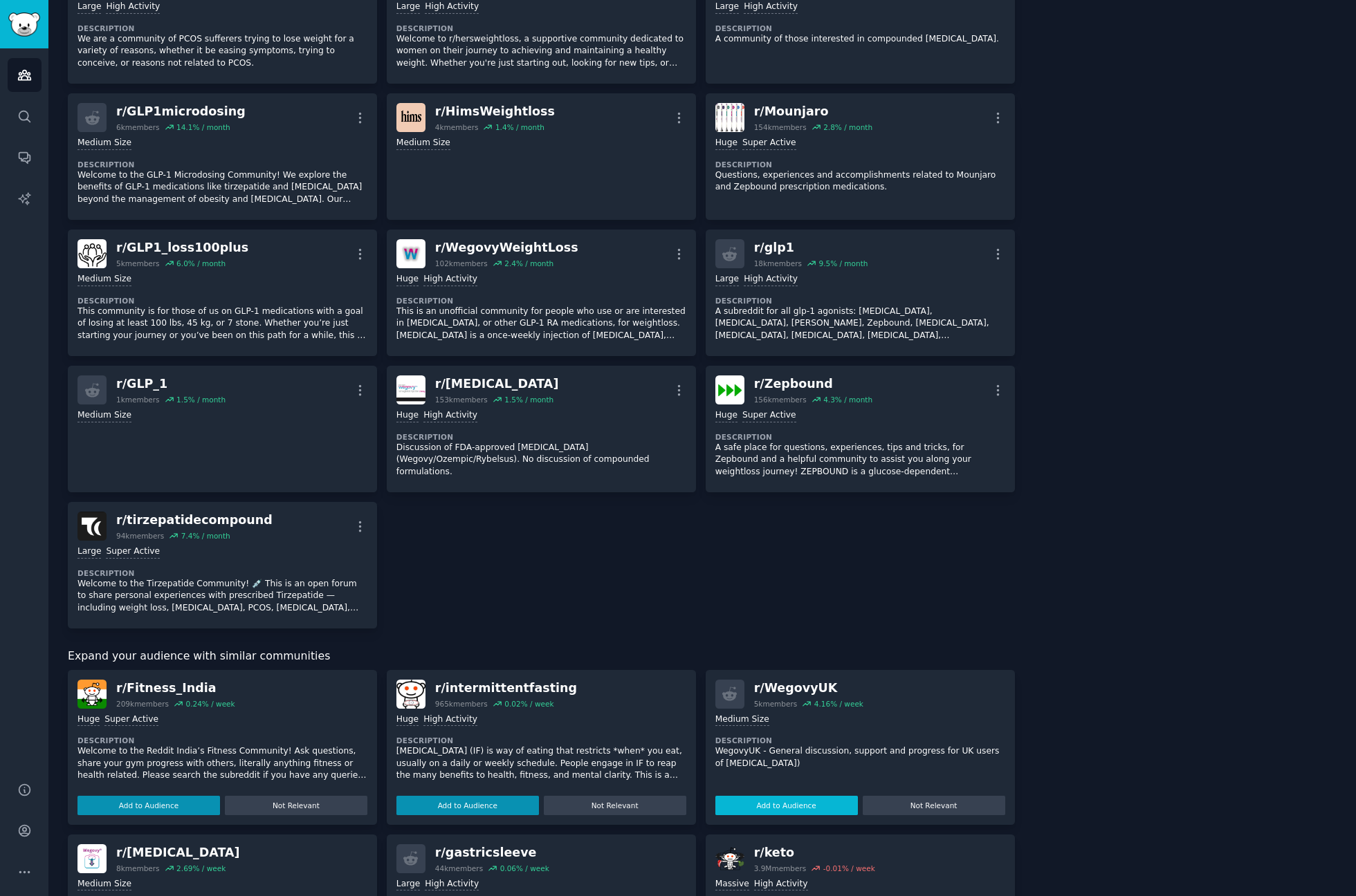
click at [766, 801] on button "Add to Audience" at bounding box center [786, 805] width 142 height 19
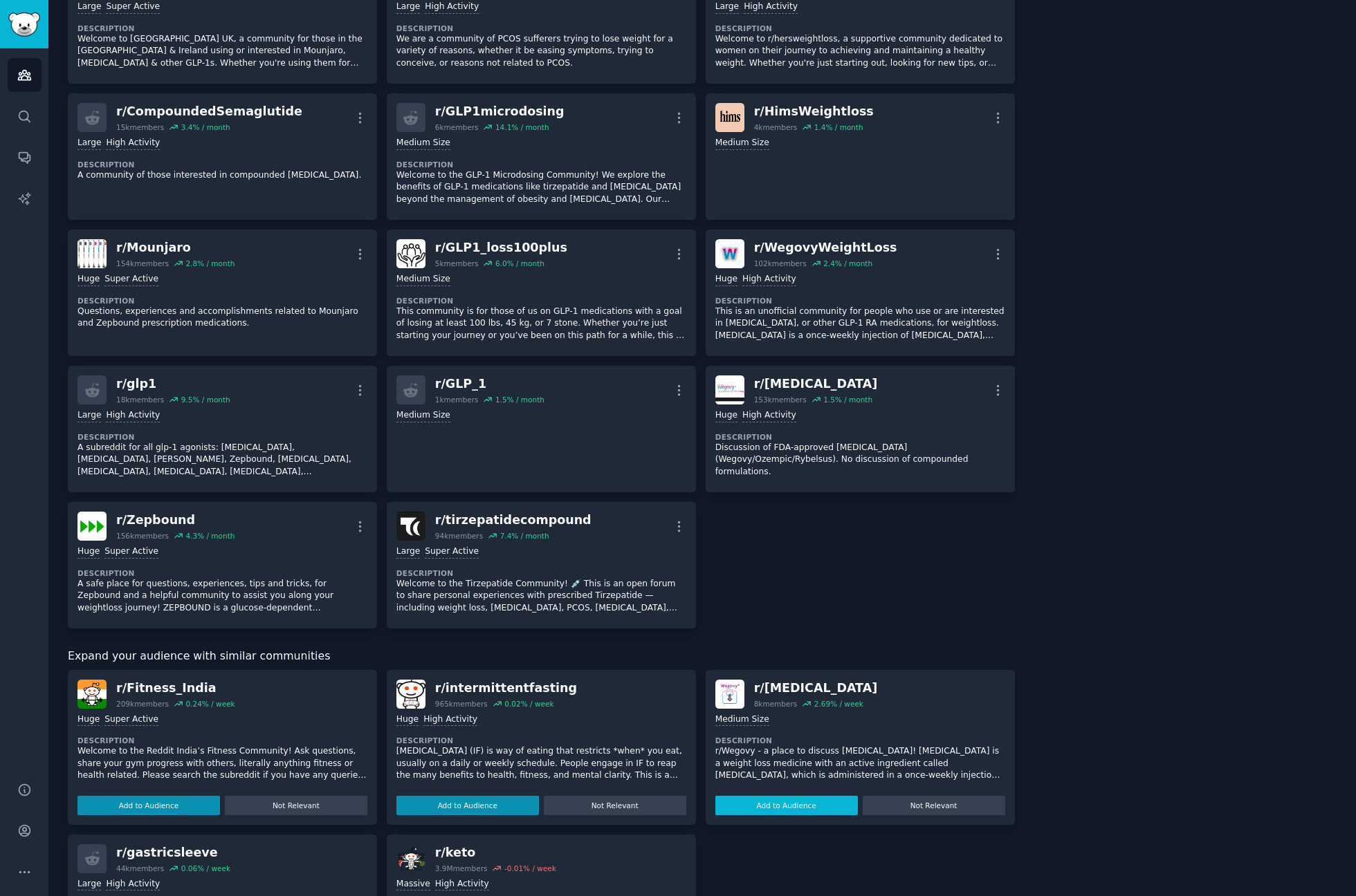
click at [756, 796] on button "Add to Audience" at bounding box center [786, 805] width 142 height 19
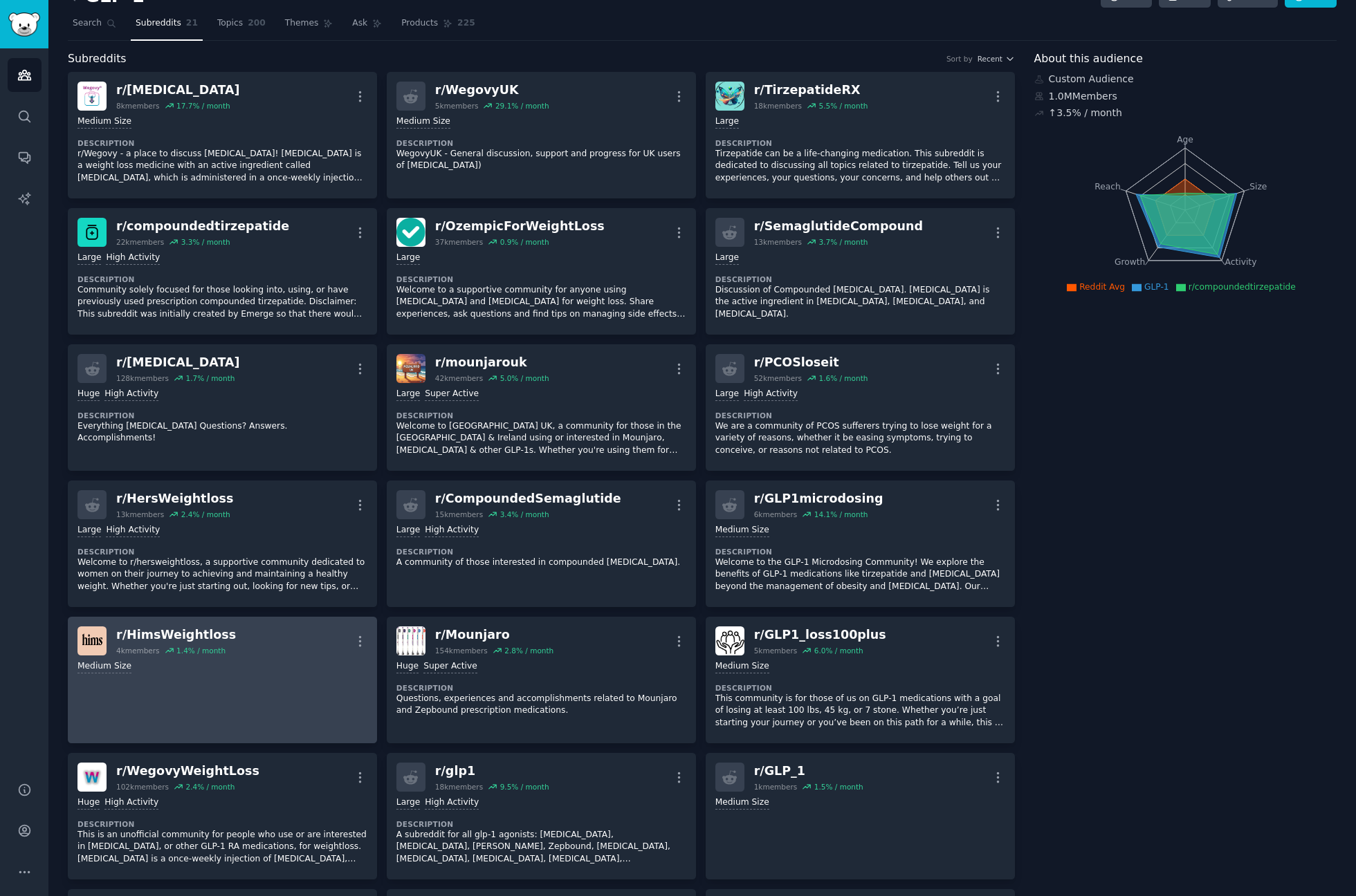
scroll to position [0, 0]
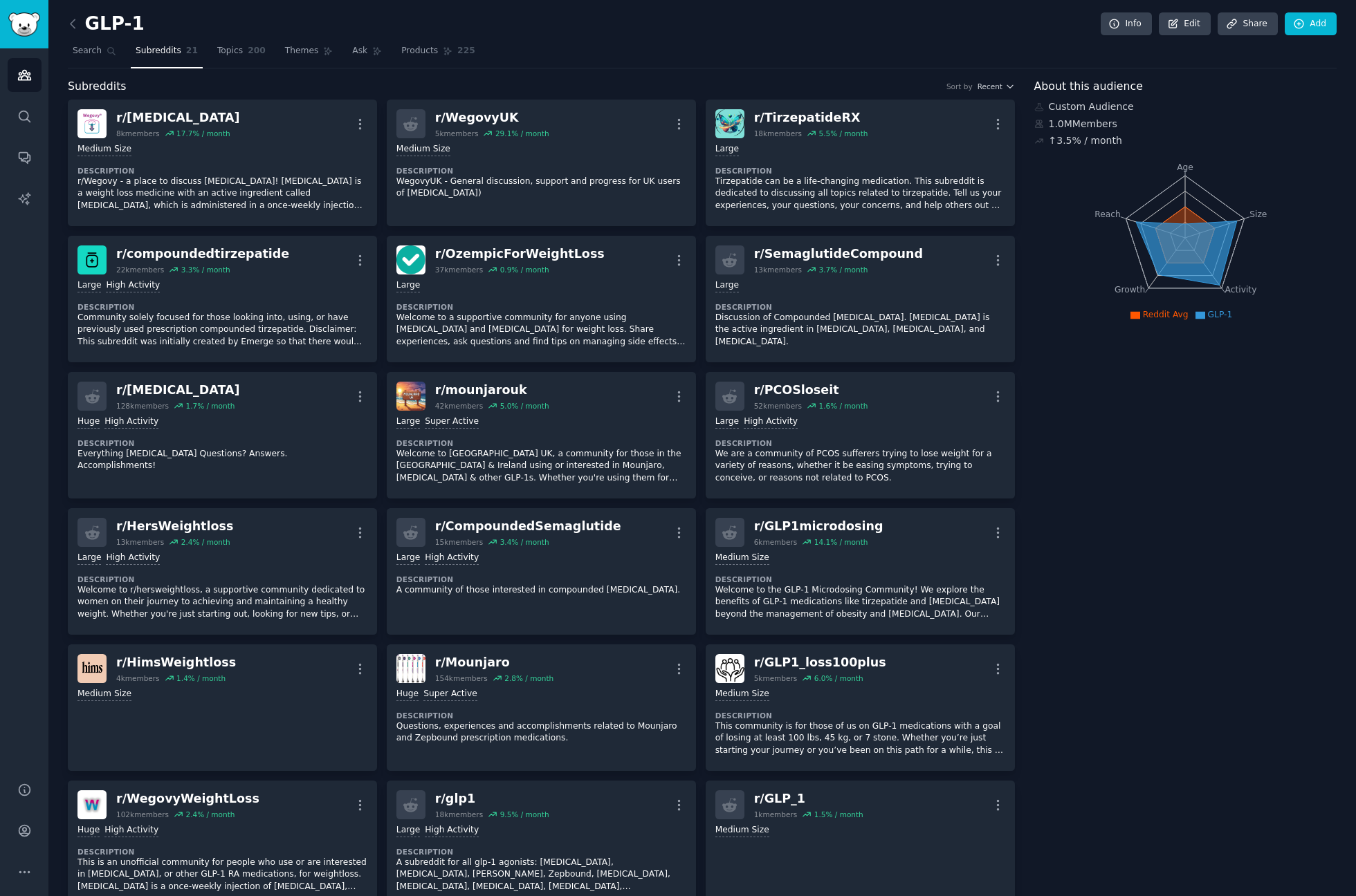
click at [575, 58] on nav "Search Subreddits 21 Topics 200 Themes Ask Products 225" at bounding box center [702, 54] width 1269 height 28
click at [550, 71] on div "GLP-1 Info Edit Share Add Search Subreddits 21 Topics 200 Themes Ask Products 2…" at bounding box center [702, 712] width 1269 height 1386
click at [990, 90] on span "Recent" at bounding box center [990, 86] width 25 height 9
click at [996, 85] on span "Recent" at bounding box center [990, 86] width 25 height 9
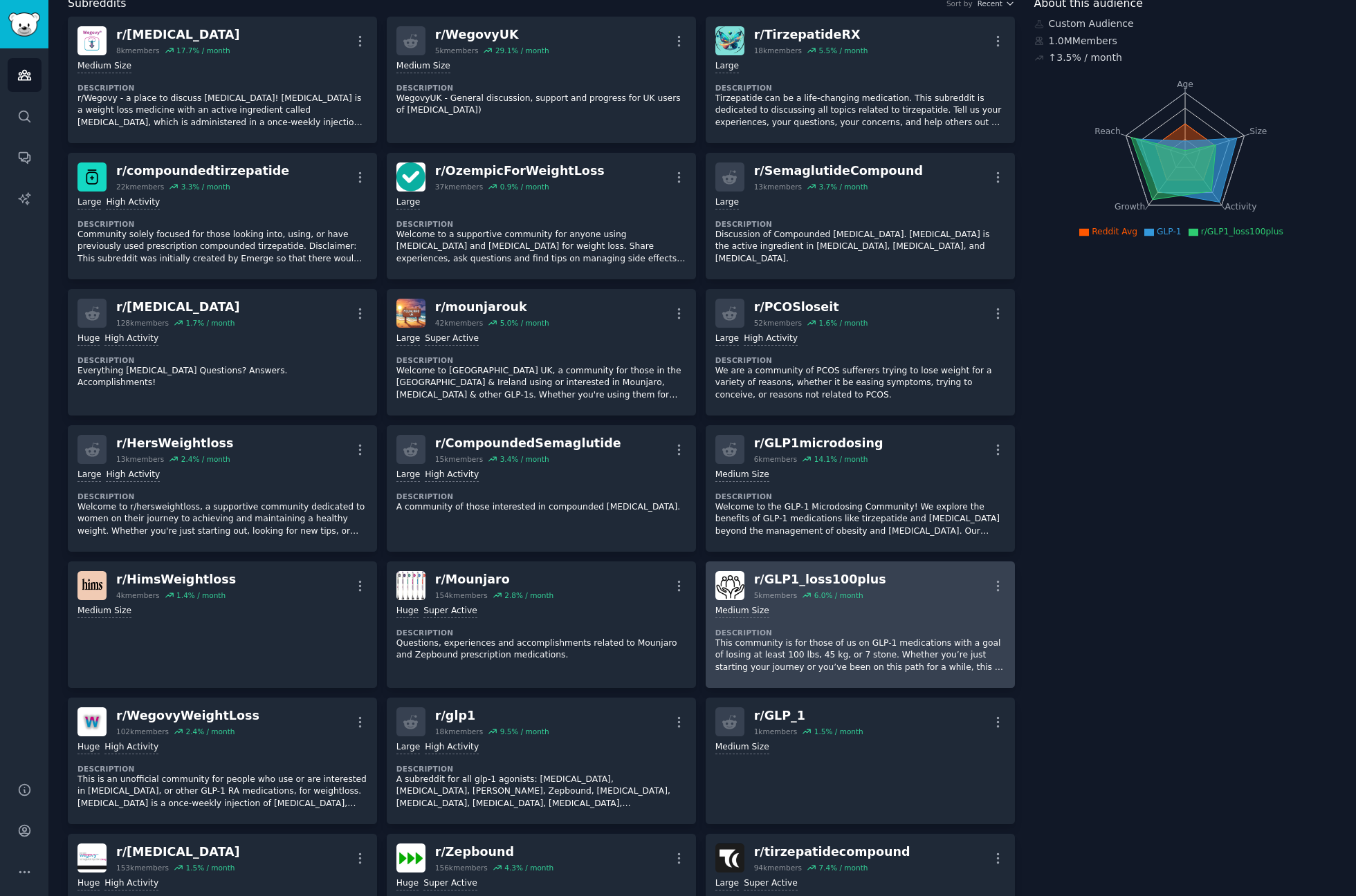
scroll to position [249, 0]
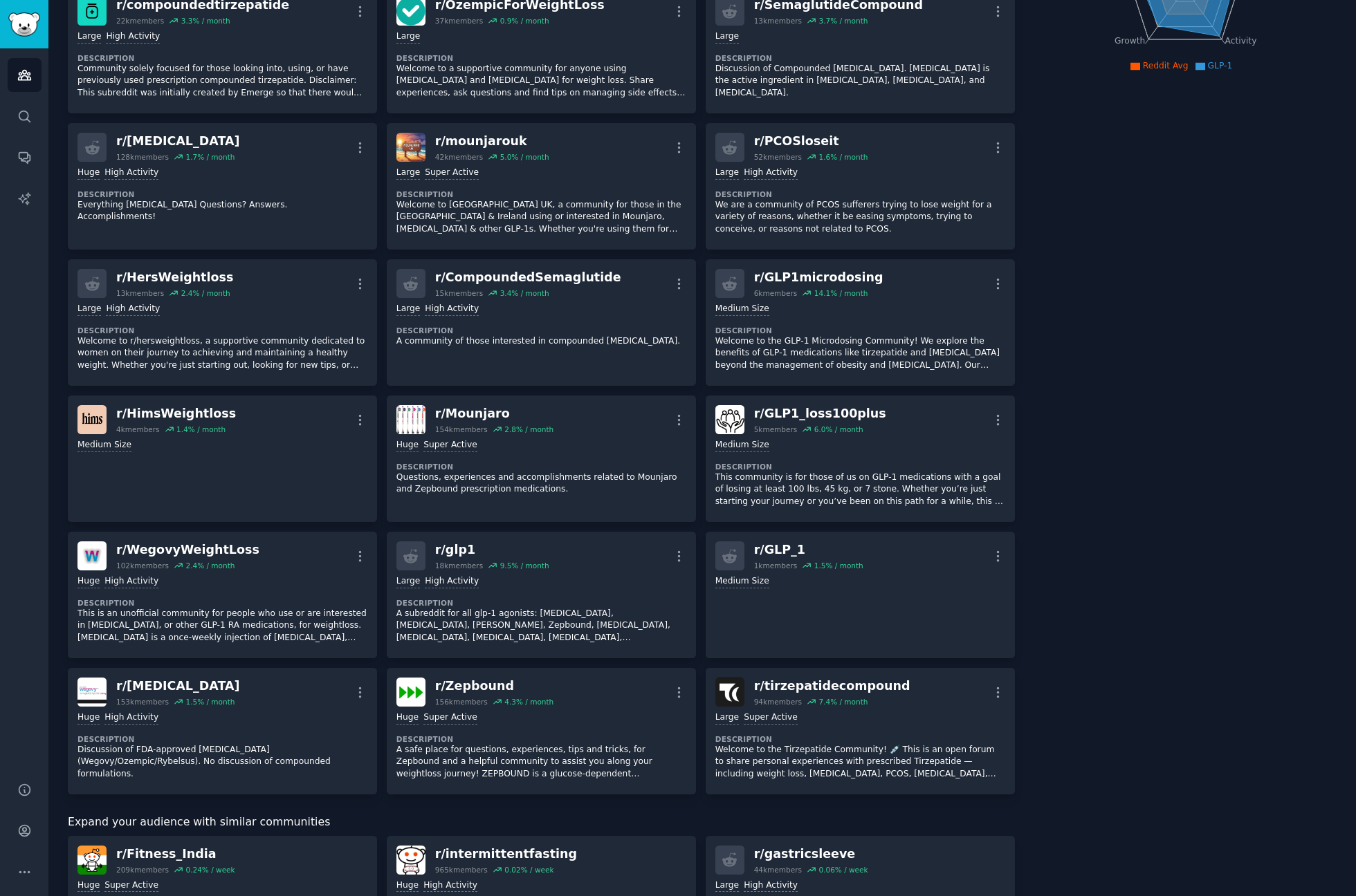
click at [699, 392] on div "r/ Wegovy 8k members 17.7 % / month More Medium Size Description r/Wegovy - a p…" at bounding box center [541, 322] width 947 height 944
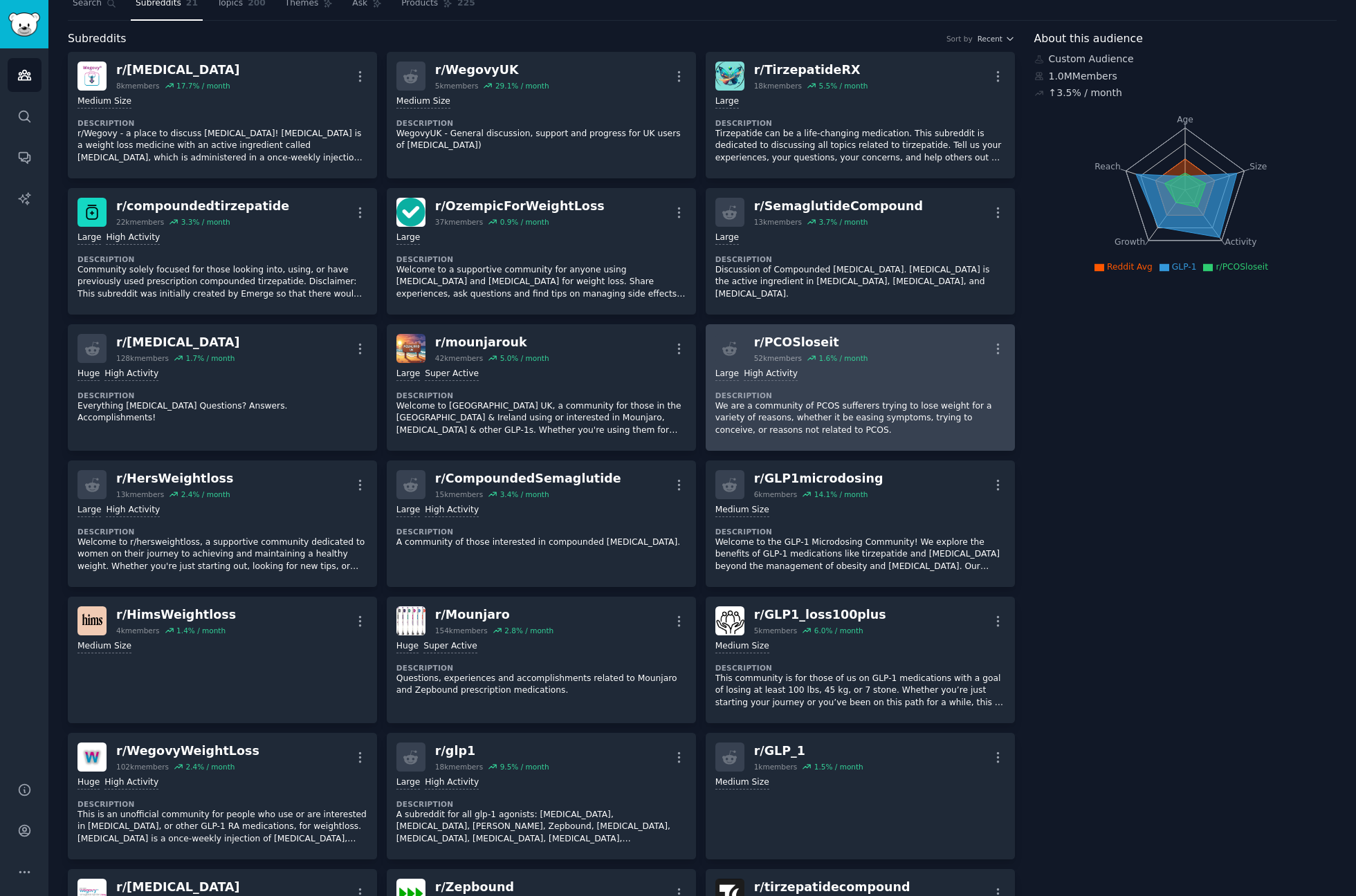
scroll to position [0, 0]
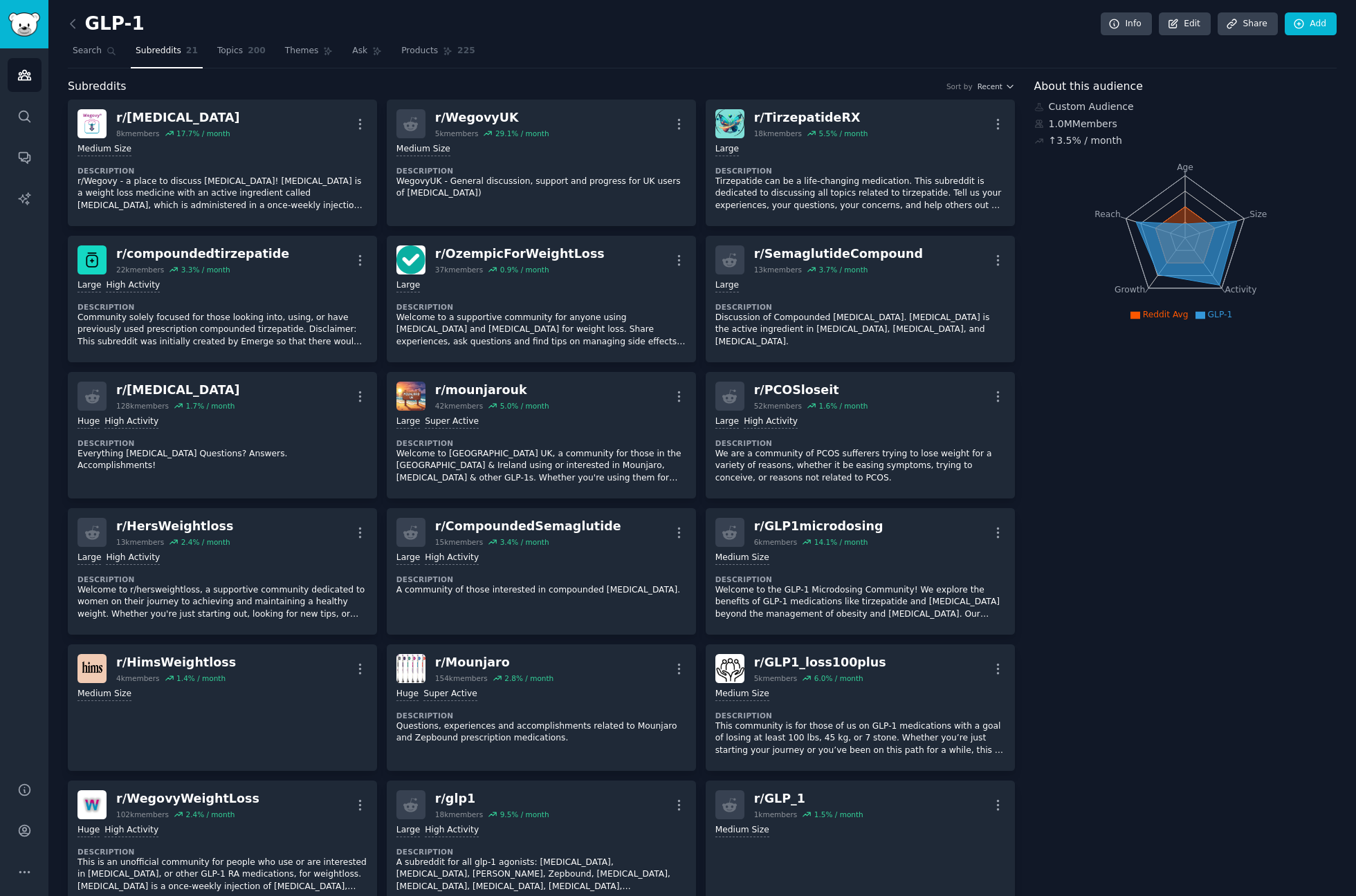
click at [778, 23] on div "GLP-1 Info Edit Share Add" at bounding box center [702, 26] width 1269 height 28
click at [1116, 462] on div "About this audience Custom Audience 1.0M Members ↑ 3.5 % / month Age Size Activ…" at bounding box center [1186, 741] width 303 height 1327
click at [1298, 16] on link "Add" at bounding box center [1311, 24] width 52 height 23
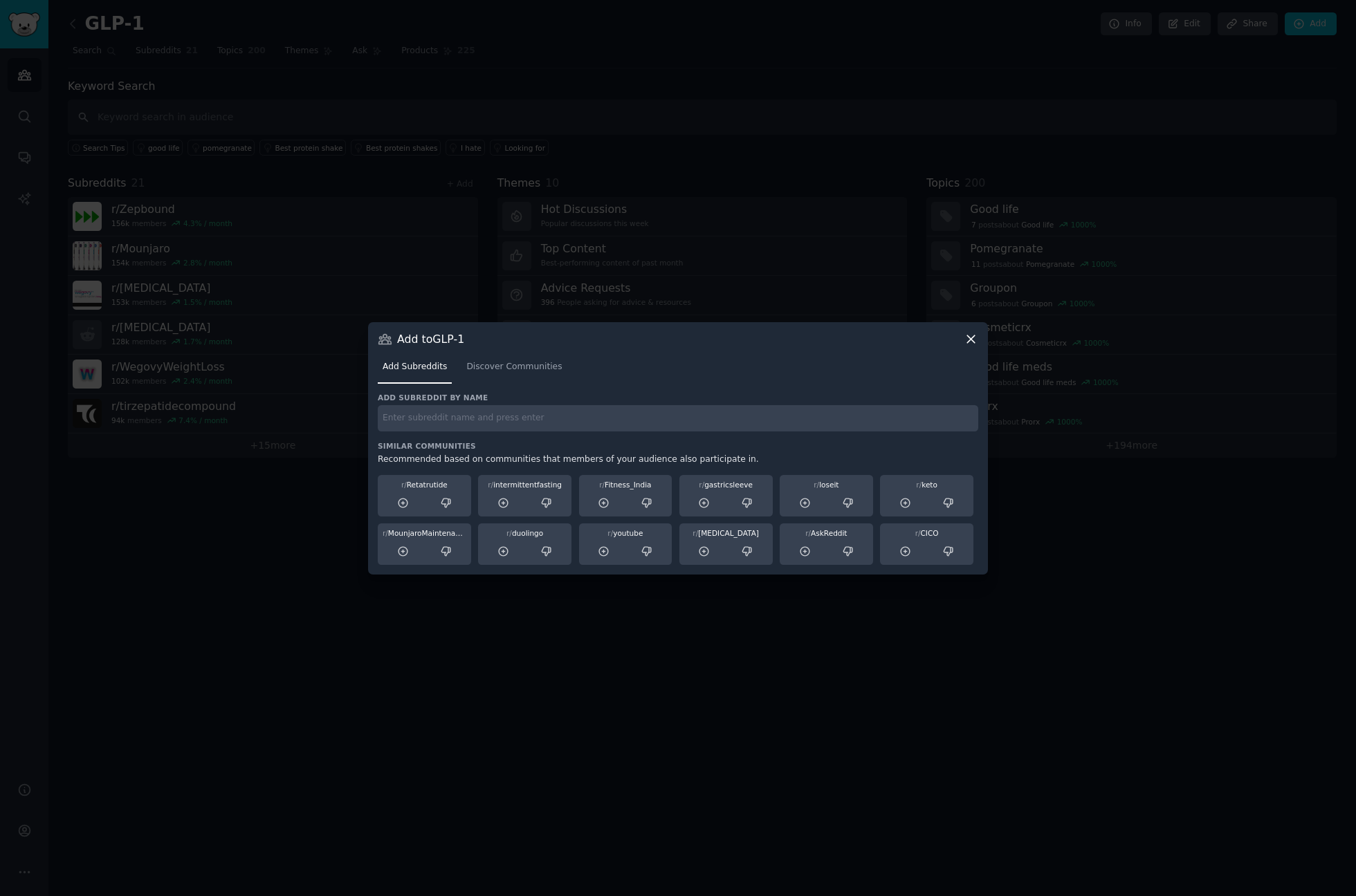
click at [430, 413] on input "text" at bounding box center [678, 418] width 600 height 27
paste input "SemaglutideFreeSpeech"
type input "SemaglutideFreeSpeech"
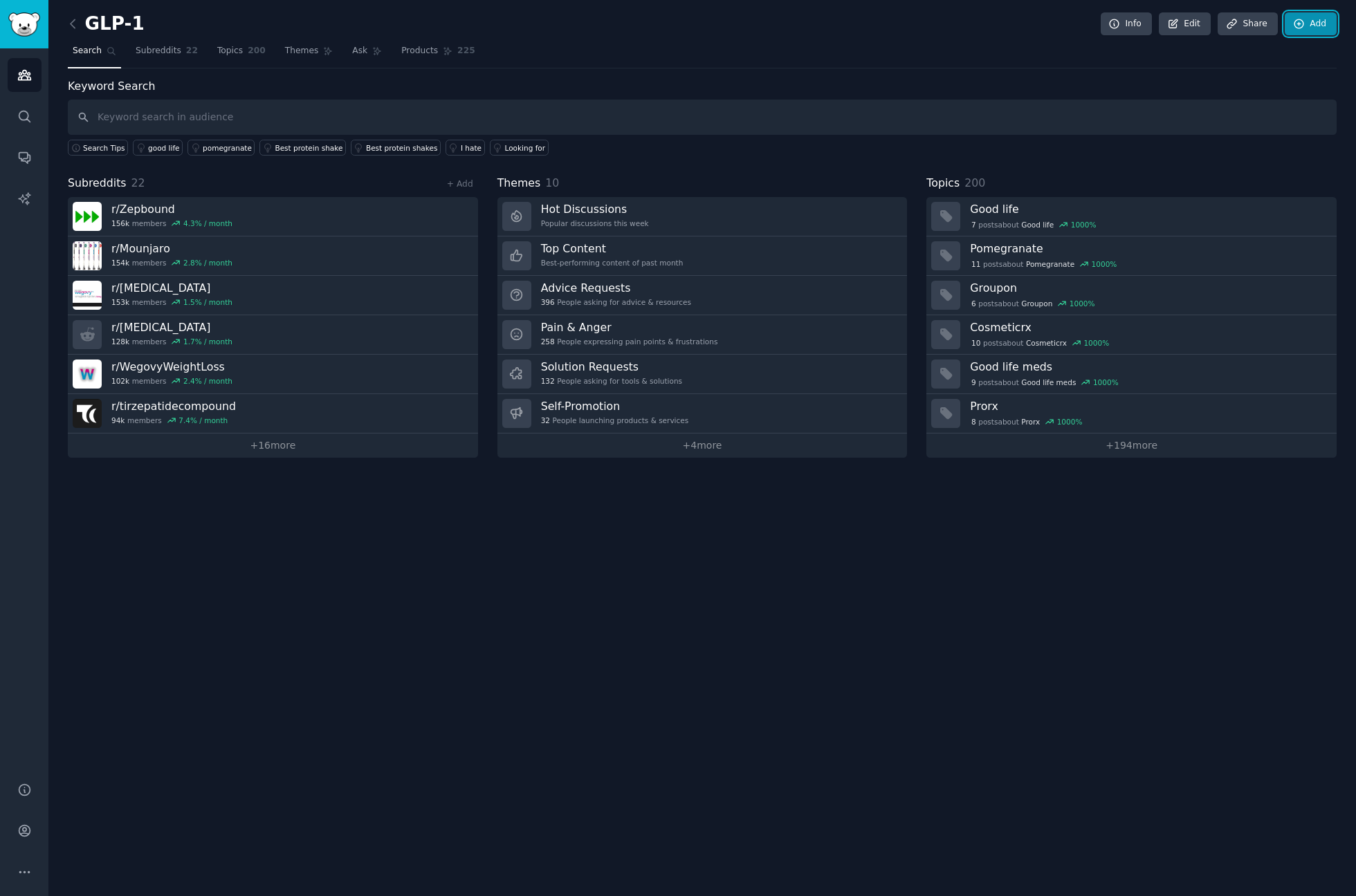
click at [1306, 20] on link "Add" at bounding box center [1311, 24] width 52 height 23
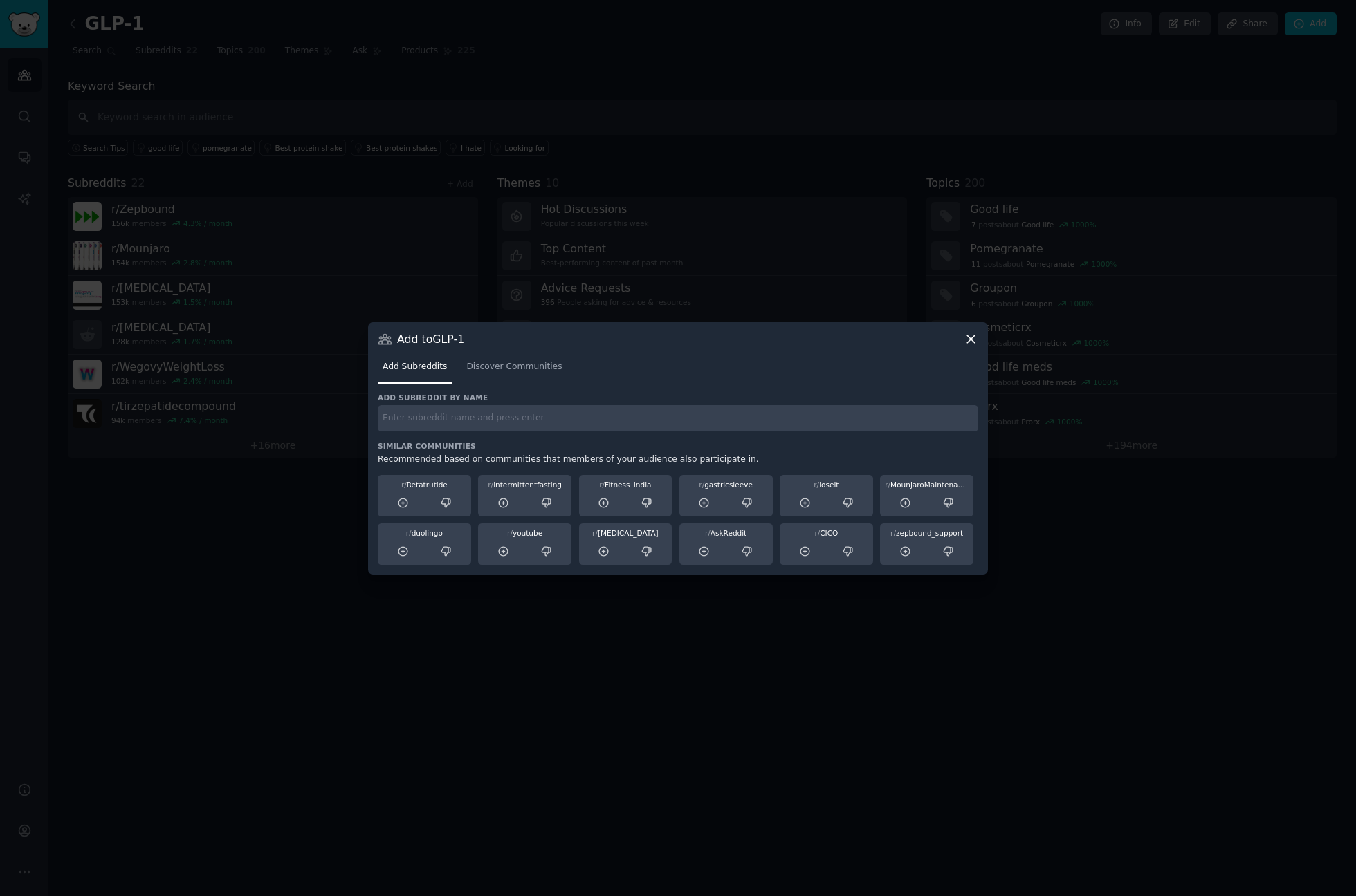
click at [421, 414] on input "text" at bounding box center [678, 418] width 600 height 27
paste input "SemaglutideFreeSpeech"
type input "SemaglutideFreeSpeech"
drag, startPoint x: 502, startPoint y: 437, endPoint x: 516, endPoint y: 399, distance: 40.5
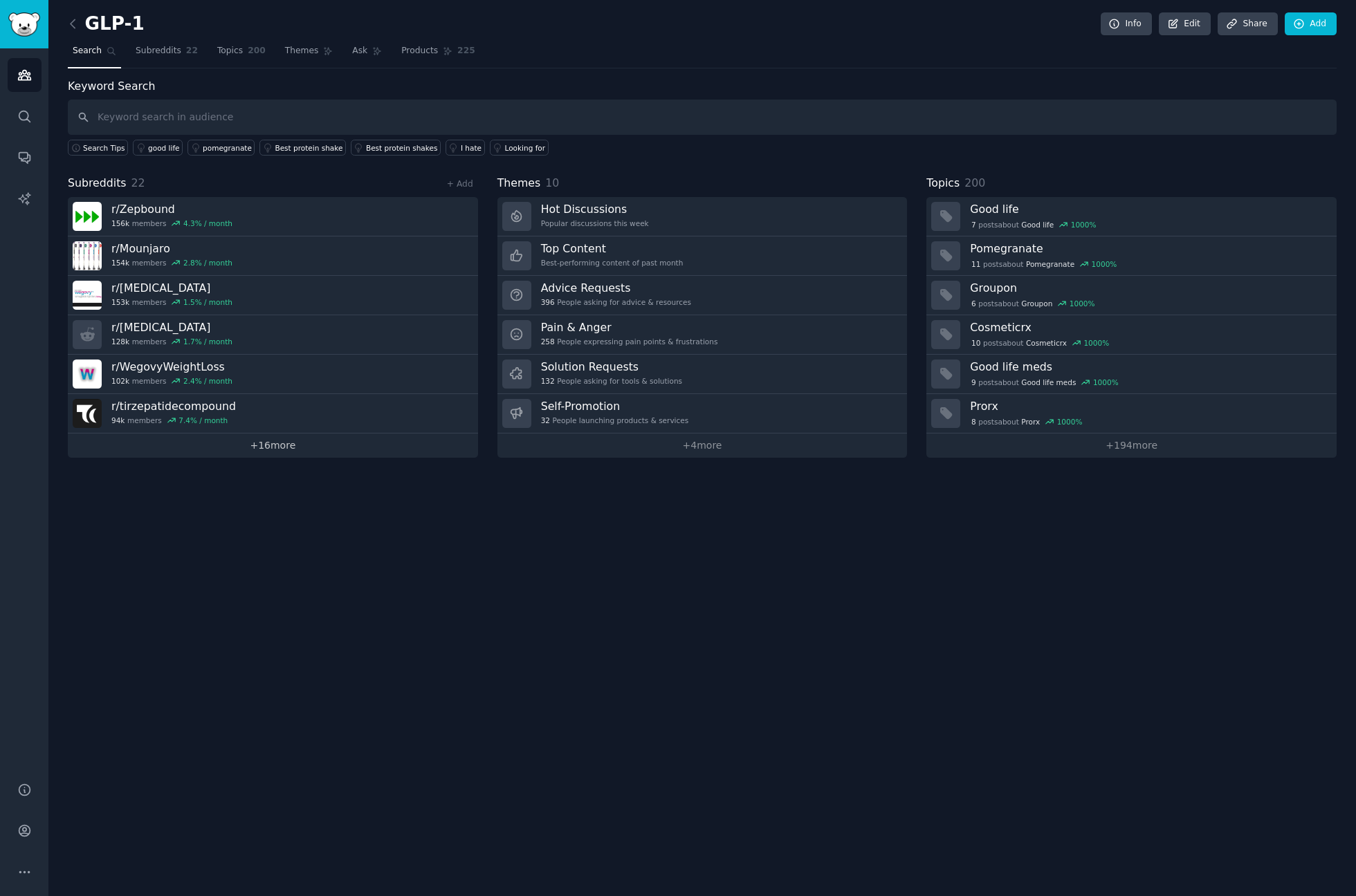
click at [274, 449] on link "+ 16 more" at bounding box center [273, 445] width 411 height 24
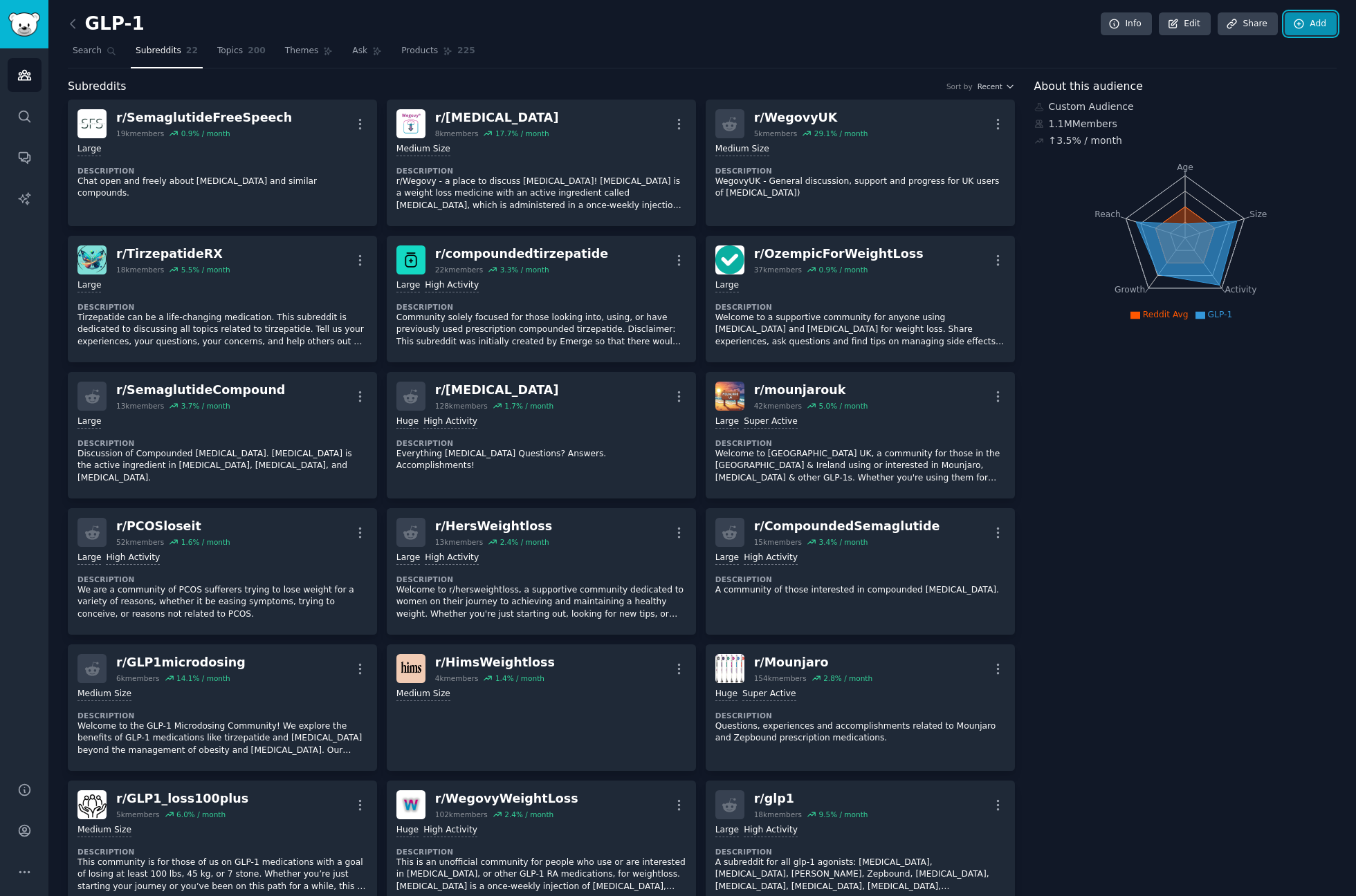
click at [1295, 30] on link "Add" at bounding box center [1311, 24] width 52 height 23
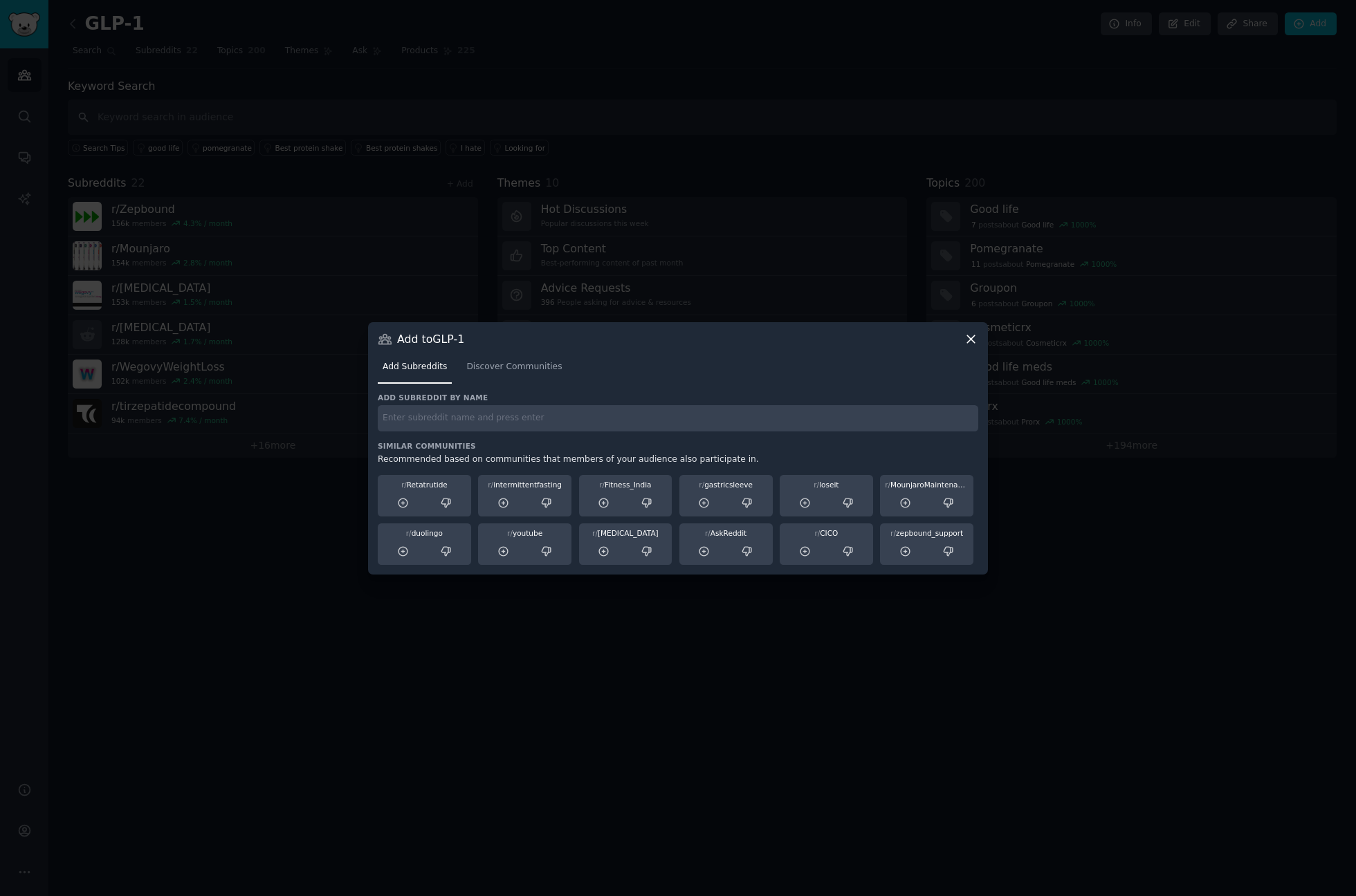
click at [571, 424] on input "text" at bounding box center [678, 418] width 600 height 27
paste input "Zepbound_Maintenance"
type input "Zepbound_Maintenance"
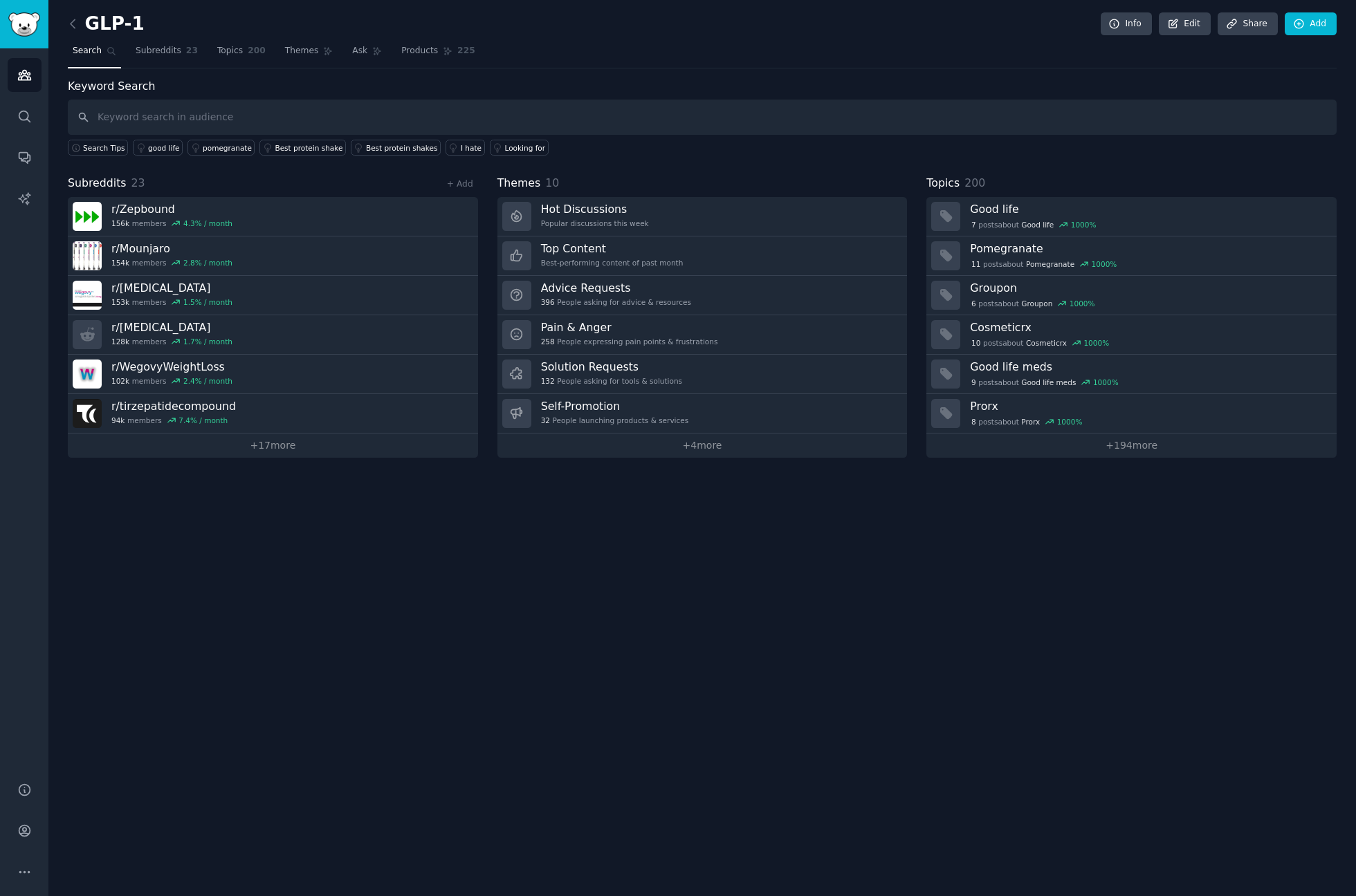
click at [860, 67] on nav "Search Subreddits 23 Topics 200 Themes Ask Products 225" at bounding box center [702, 54] width 1269 height 28
click at [1311, 23] on link "Add" at bounding box center [1311, 24] width 52 height 23
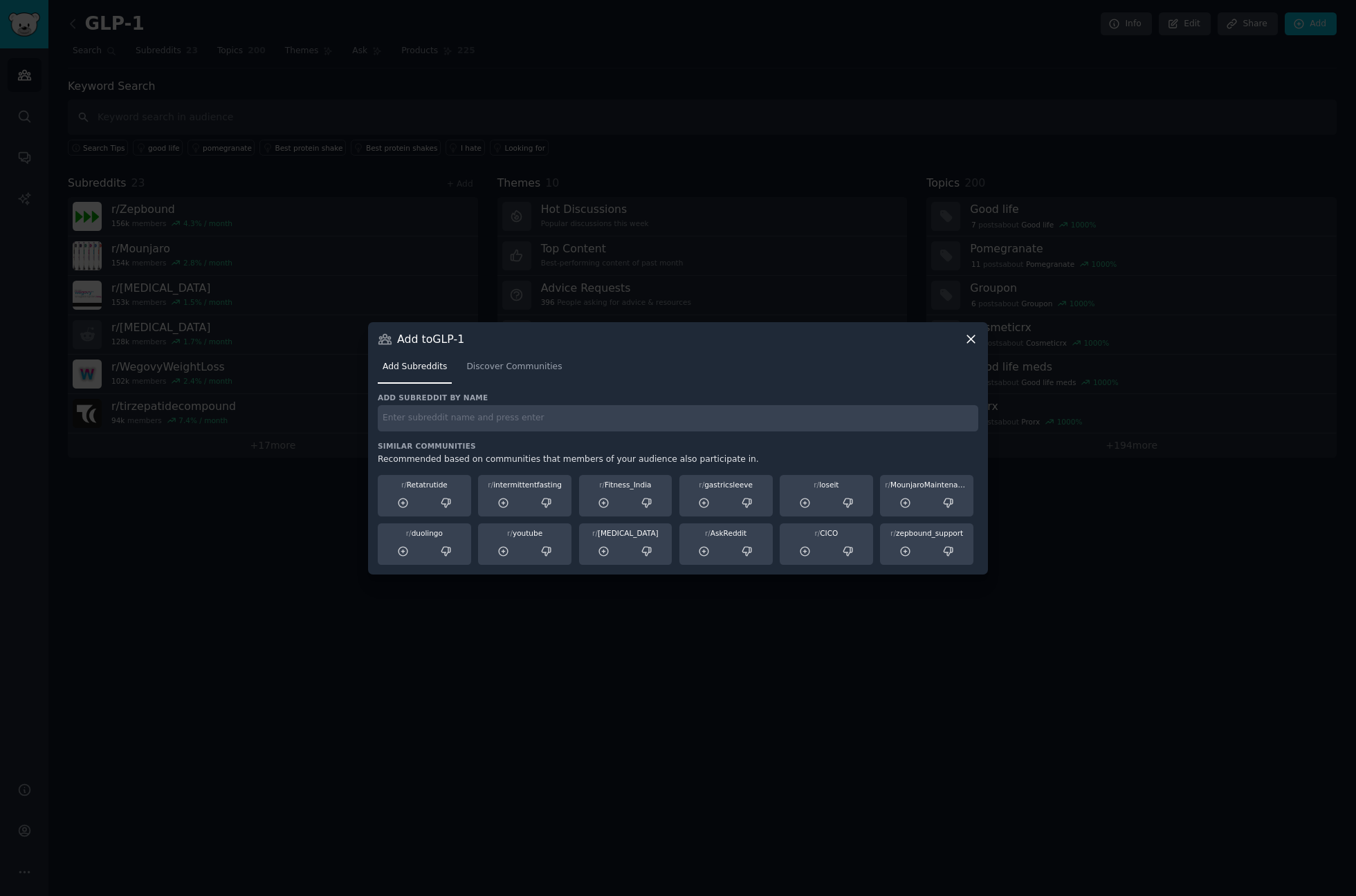
click at [603, 440] on div "Add subreddit by name Similar Communities Recommended based on communities that…" at bounding box center [678, 479] width 600 height 173
click at [619, 422] on input "text" at bounding box center [678, 418] width 600 height 27
paste input "zepbound_support"
type input "zepbound_support"
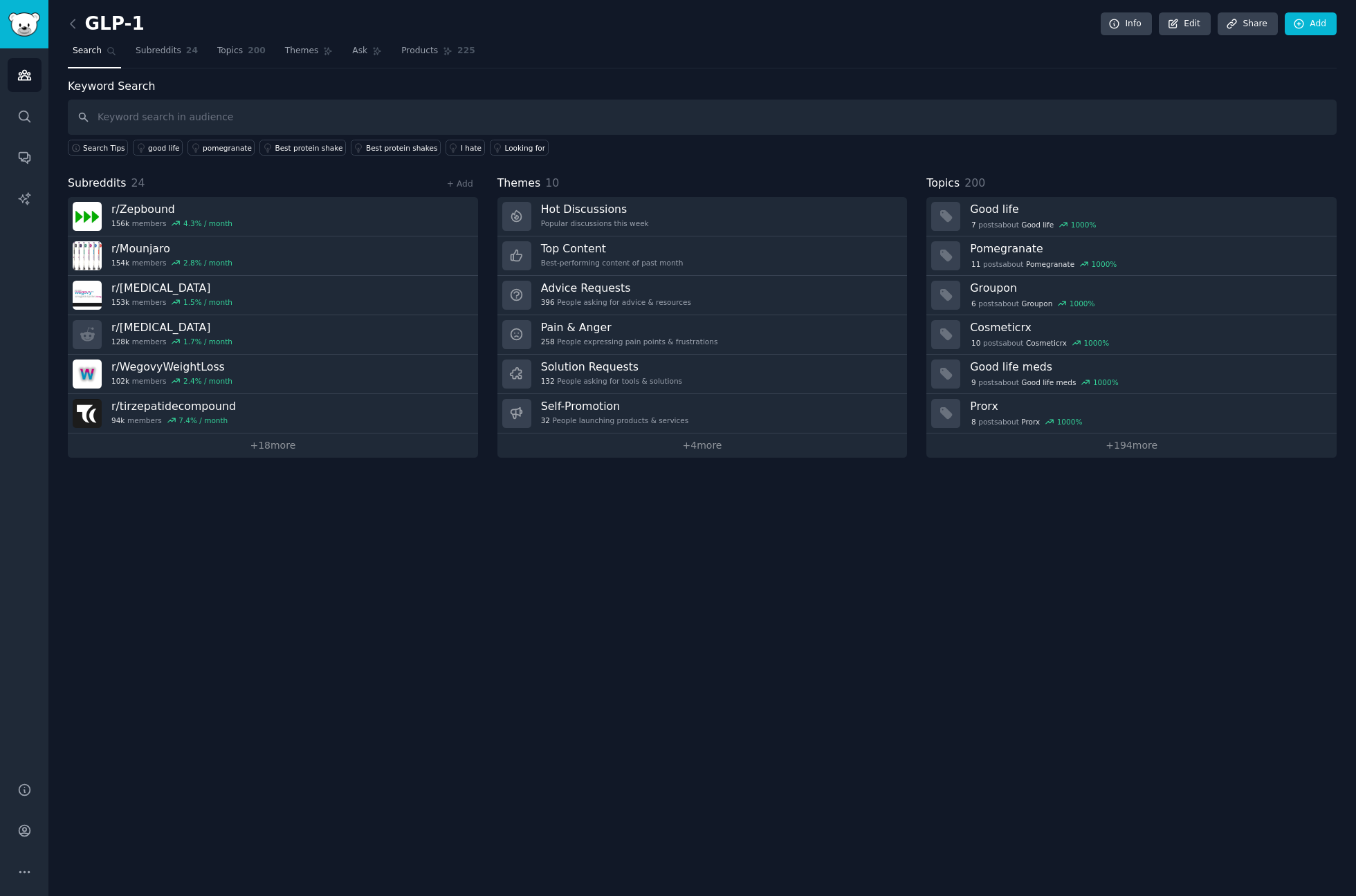
drag, startPoint x: 877, startPoint y: 70, endPoint x: 1161, endPoint y: 69, distance: 284.0
click at [879, 70] on div "GLP-1 Info Edit Share Add Search Subreddits 24 Topics 200 Themes Ask Products 2…" at bounding box center [702, 239] width 1269 height 438
click at [1298, 18] on icon at bounding box center [1299, 24] width 12 height 12
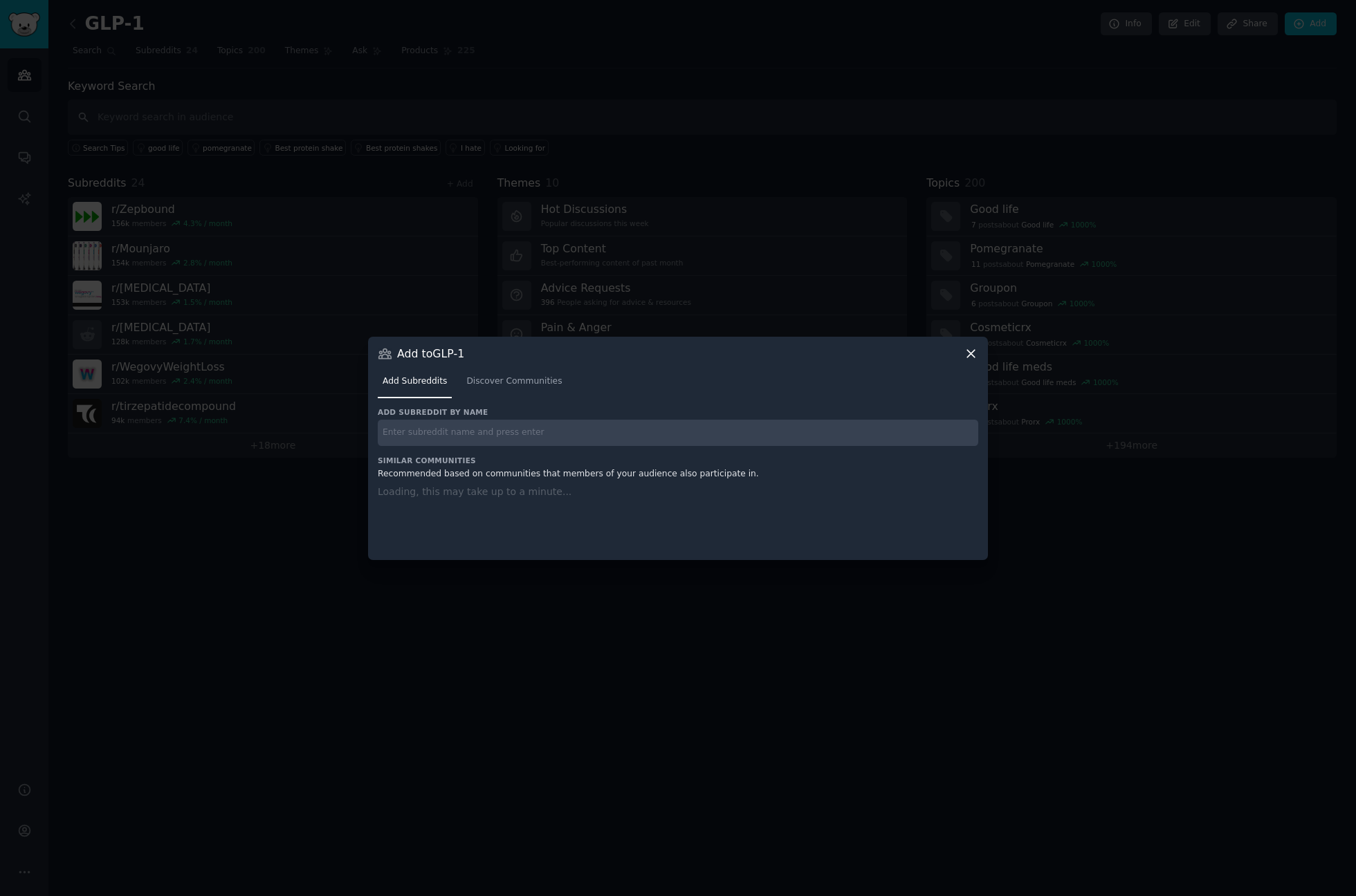
click at [688, 468] on div "Recommended based on communities that members of your audience also participate…" at bounding box center [678, 474] width 600 height 12
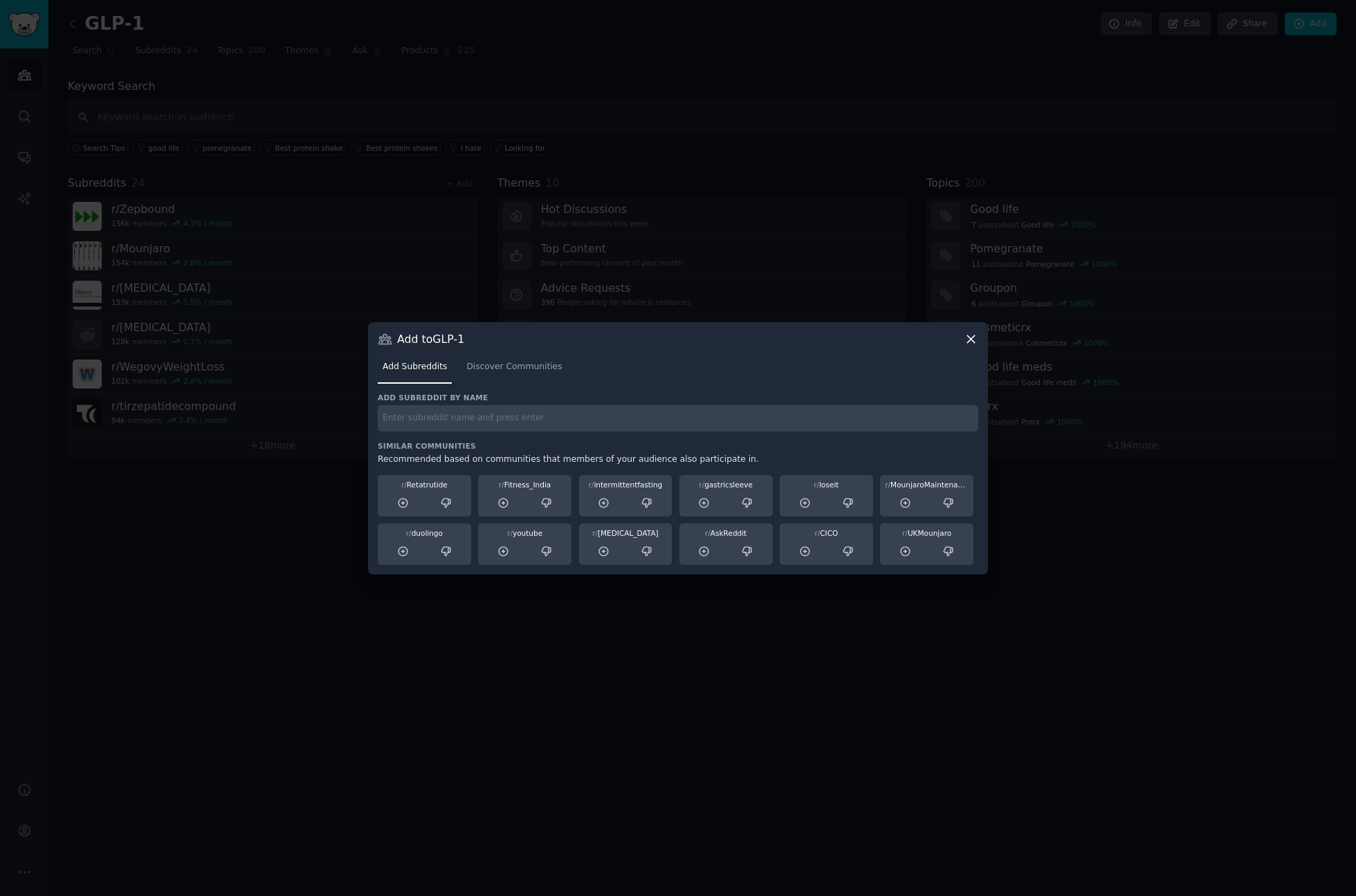
click at [720, 411] on input "text" at bounding box center [678, 418] width 600 height 27
paste input "mounjarouk"
type input "mounjarouk"
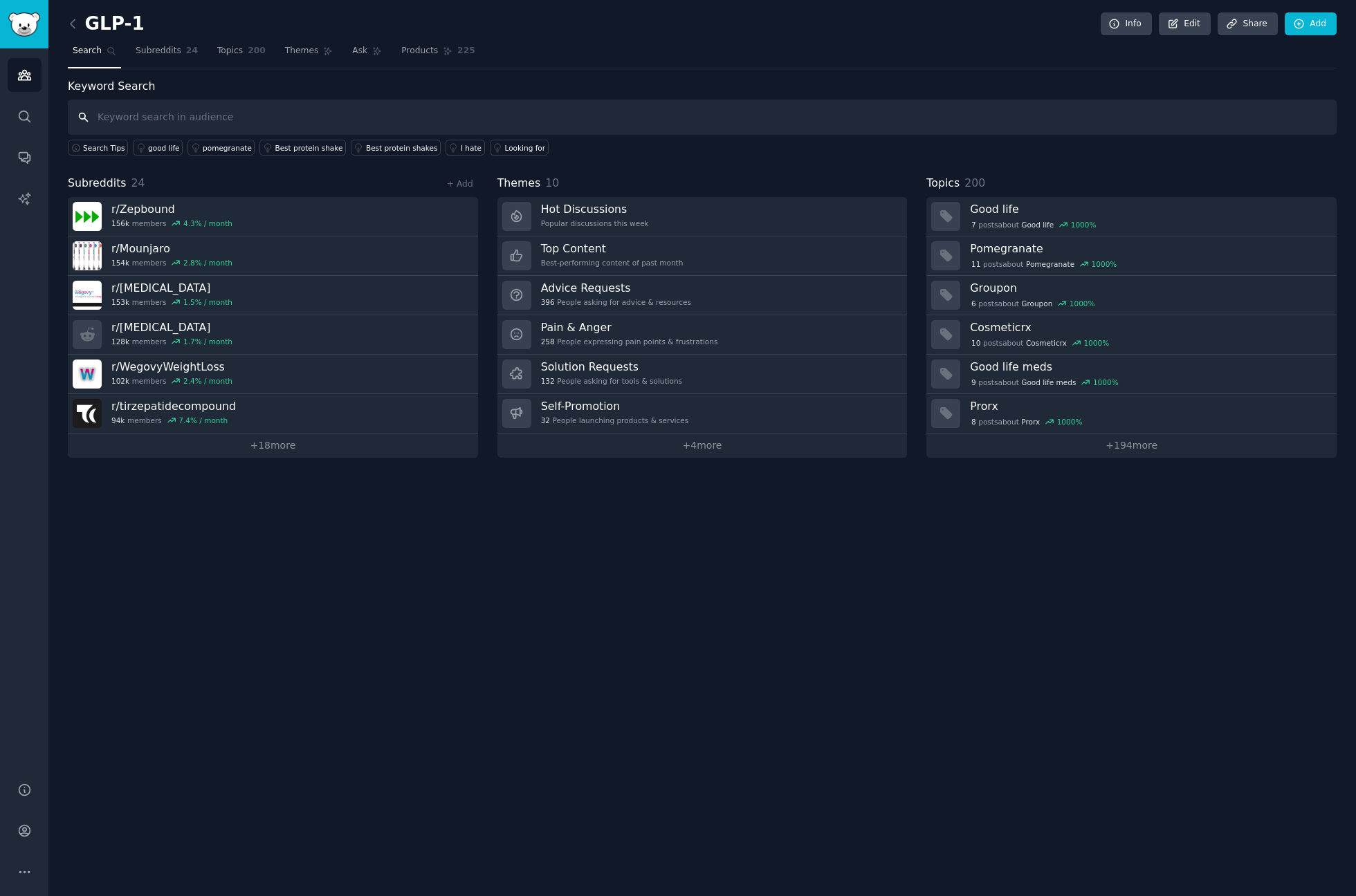
click at [826, 106] on input "text" at bounding box center [702, 117] width 1269 height 35
click at [1309, 25] on link "Add" at bounding box center [1311, 24] width 52 height 23
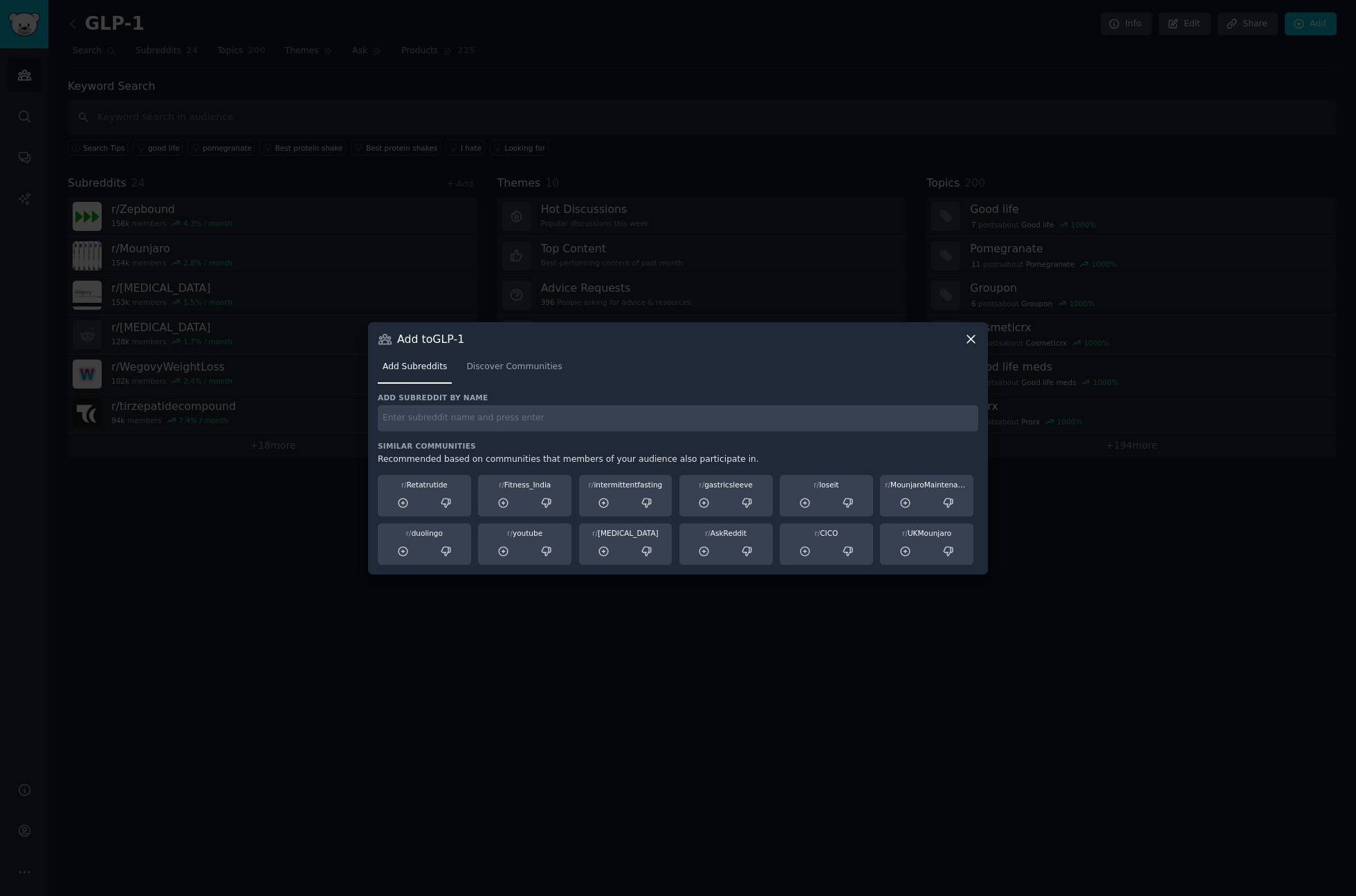
click at [569, 406] on input "text" at bounding box center [678, 418] width 600 height 27
click at [562, 413] on input "text" at bounding box center [678, 418] width 600 height 27
paste input "OzempicForWeightLoss"
type input "OzempicForWeightLoss"
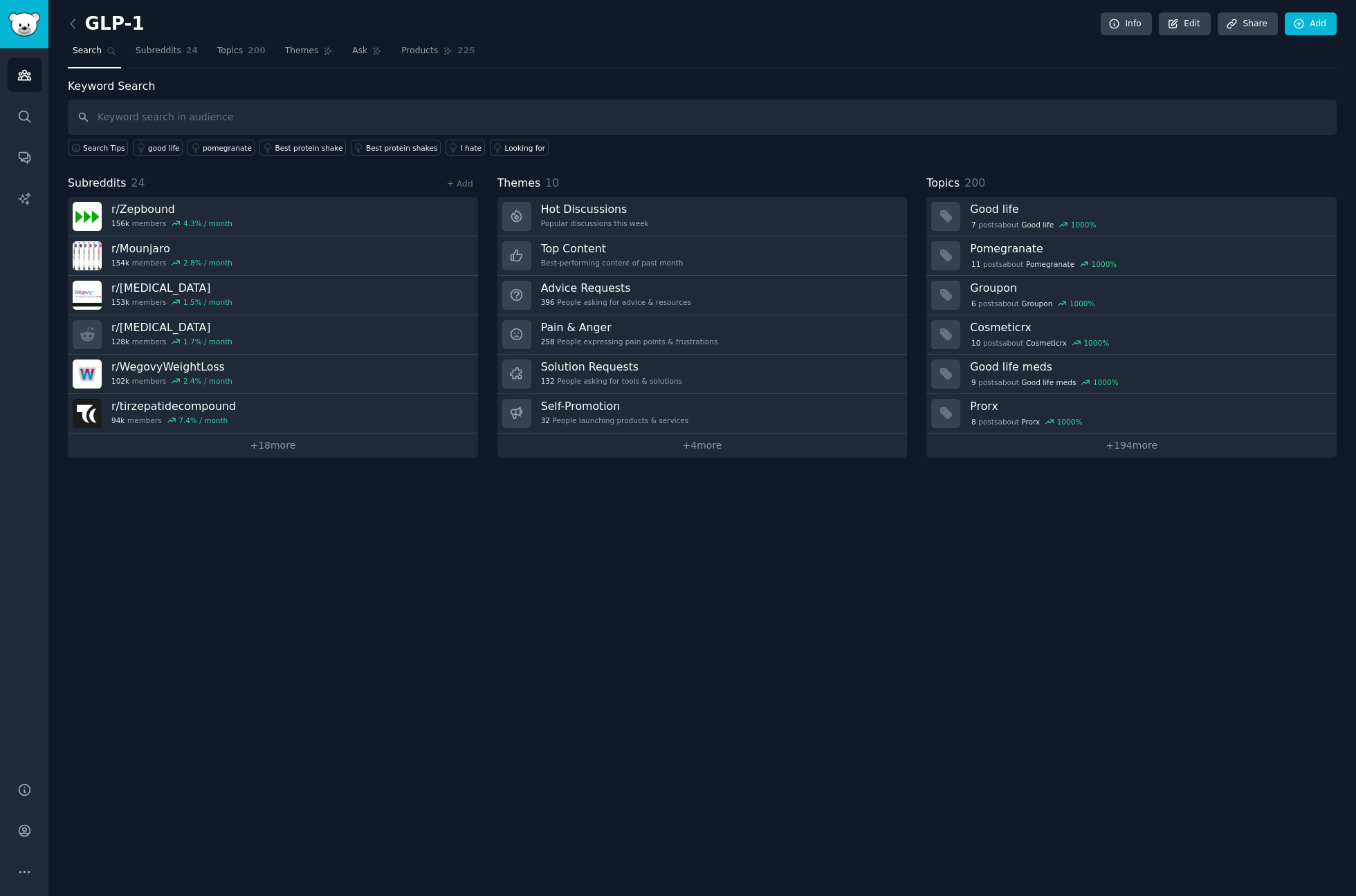
click at [701, 66] on div "GLP-1 Info Edit Share Add Search Subreddits 24 Topics 200 Themes Ask Products 2…" at bounding box center [702, 239] width 1269 height 438
click at [1311, 19] on link "Add" at bounding box center [1311, 24] width 52 height 23
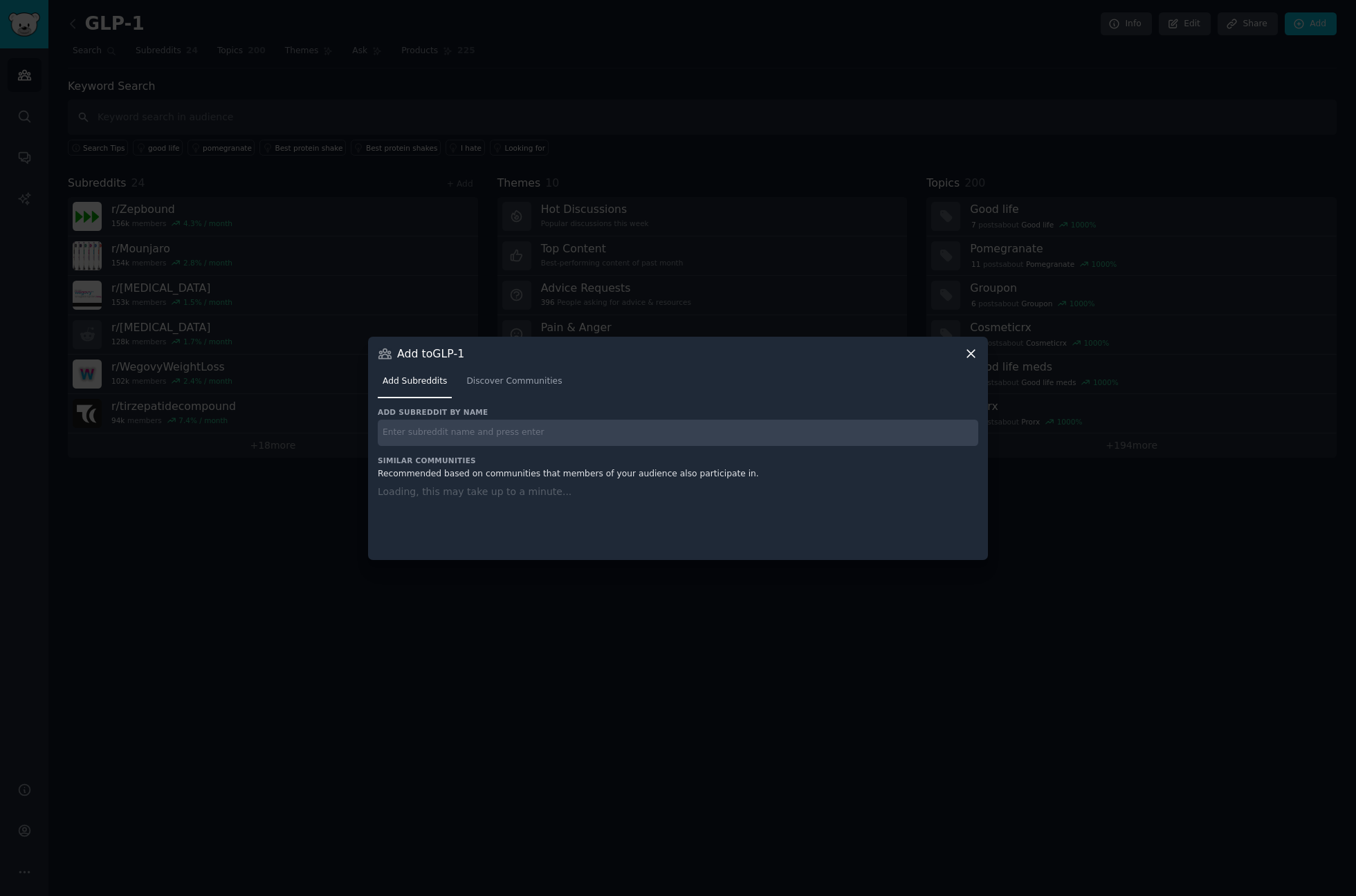
click at [692, 431] on div "Add subreddit by name Similar Communities Recommended based on communities that…" at bounding box center [678, 475] width 600 height 135
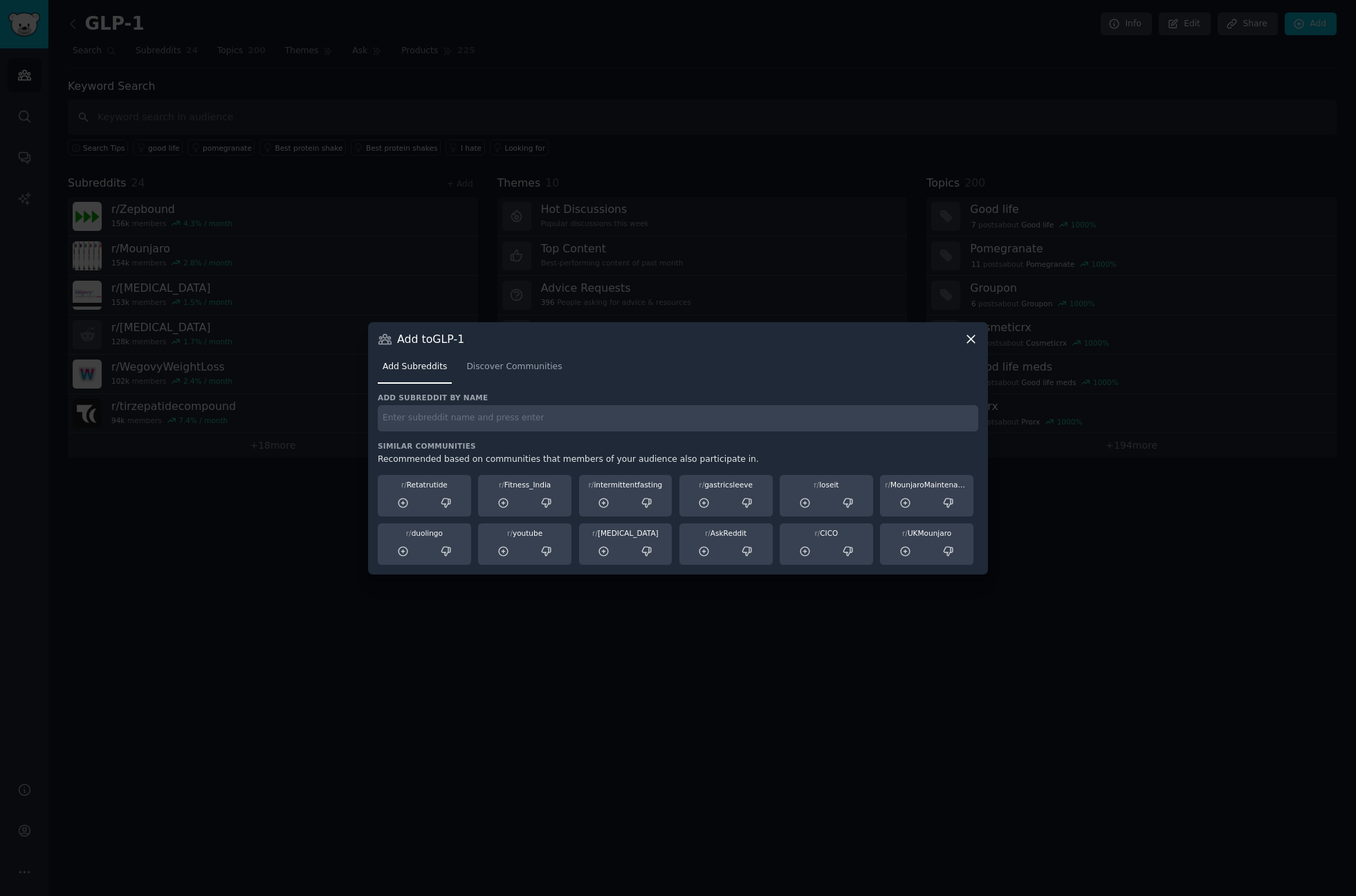
paste input "[MEDICAL_DATA]"
type input "[MEDICAL_DATA]"
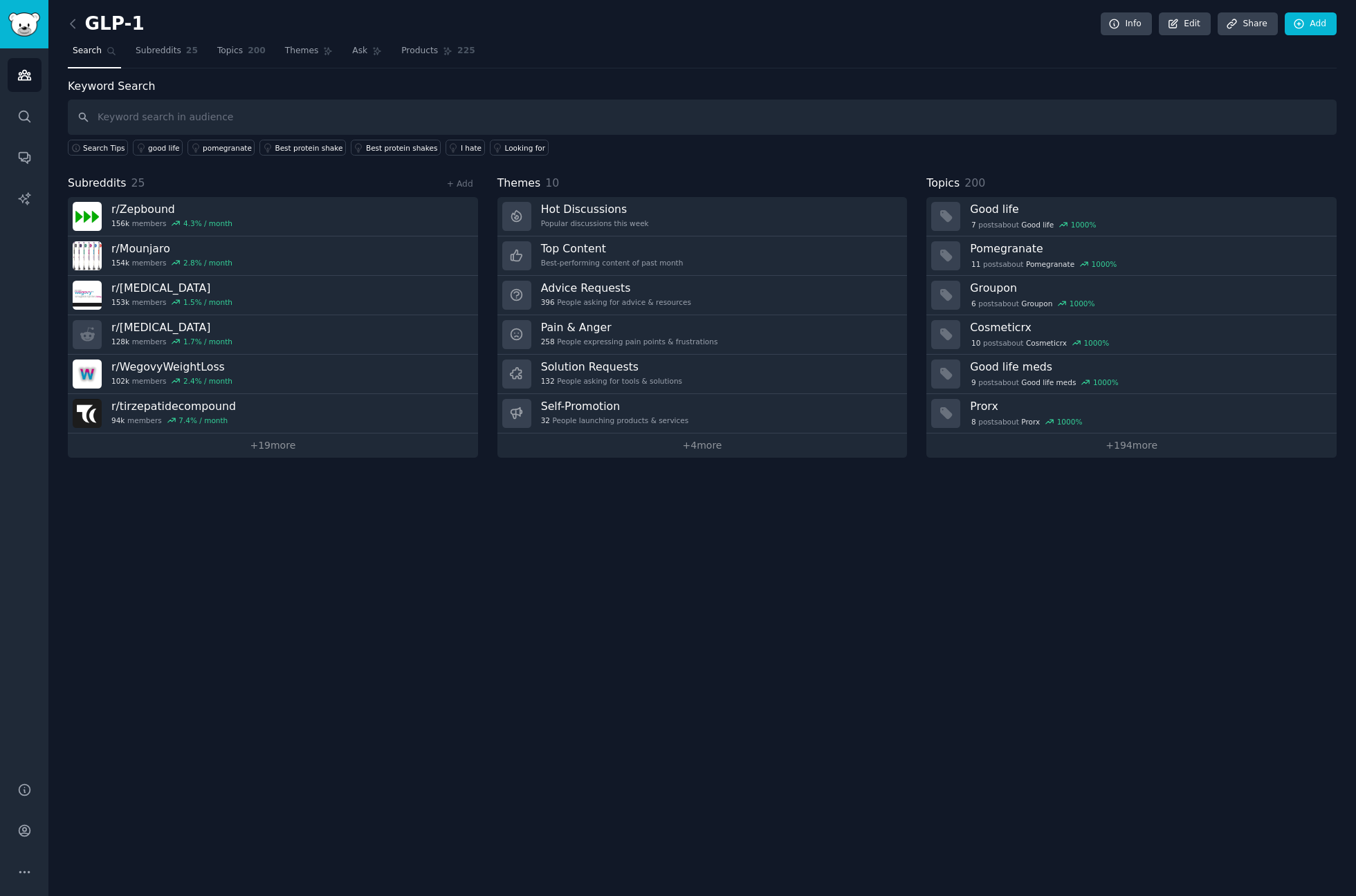
click at [907, 78] on div "Keyword Search Search Tips good life pomegranate Best protein shake Best protei…" at bounding box center [702, 117] width 1269 height 78
click at [1310, 23] on link "Add" at bounding box center [1311, 24] width 52 height 23
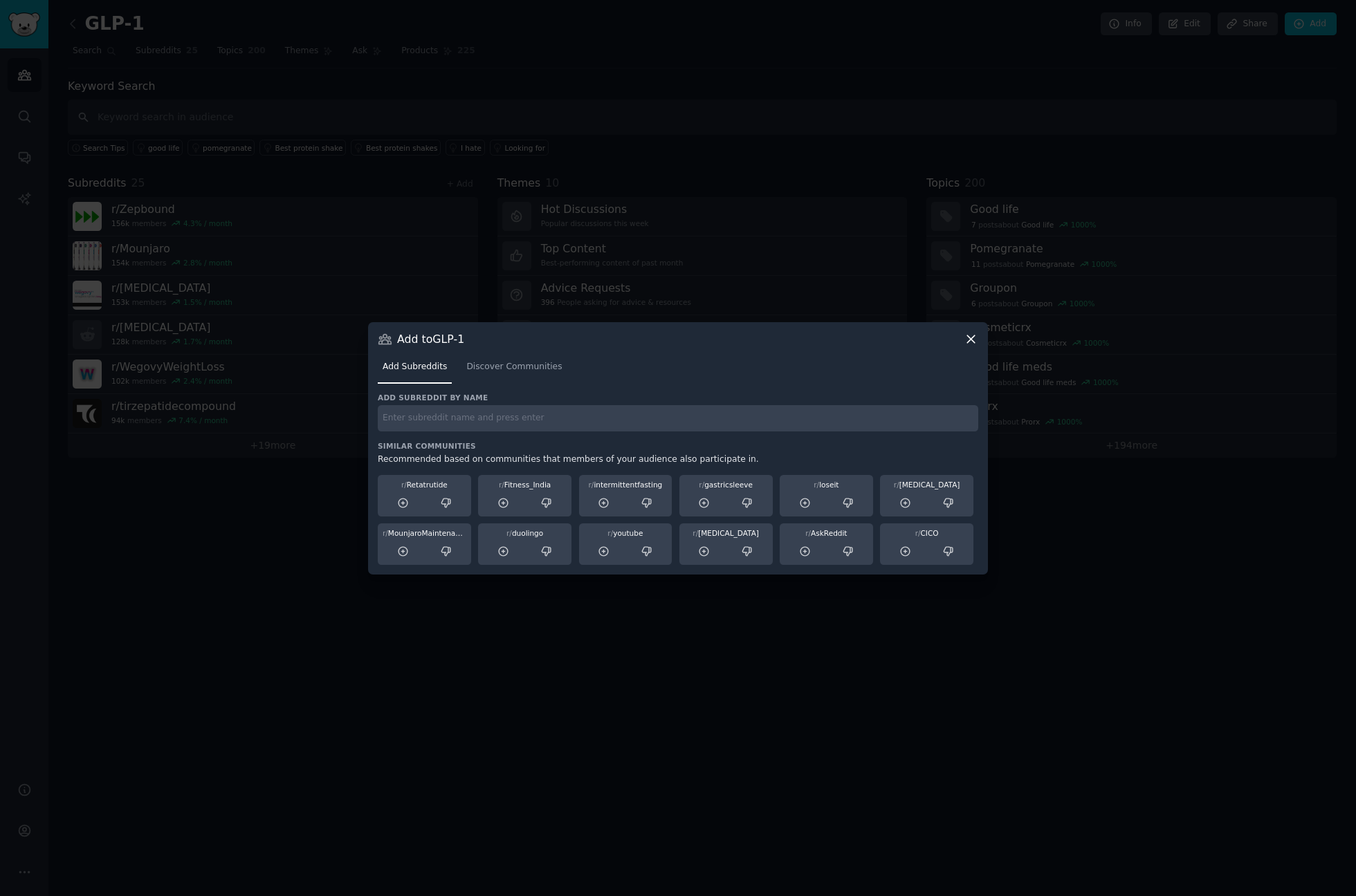
click at [554, 426] on input "text" at bounding box center [678, 418] width 600 height 27
paste input "[MEDICAL_DATA]"
type input "[MEDICAL_DATA]"
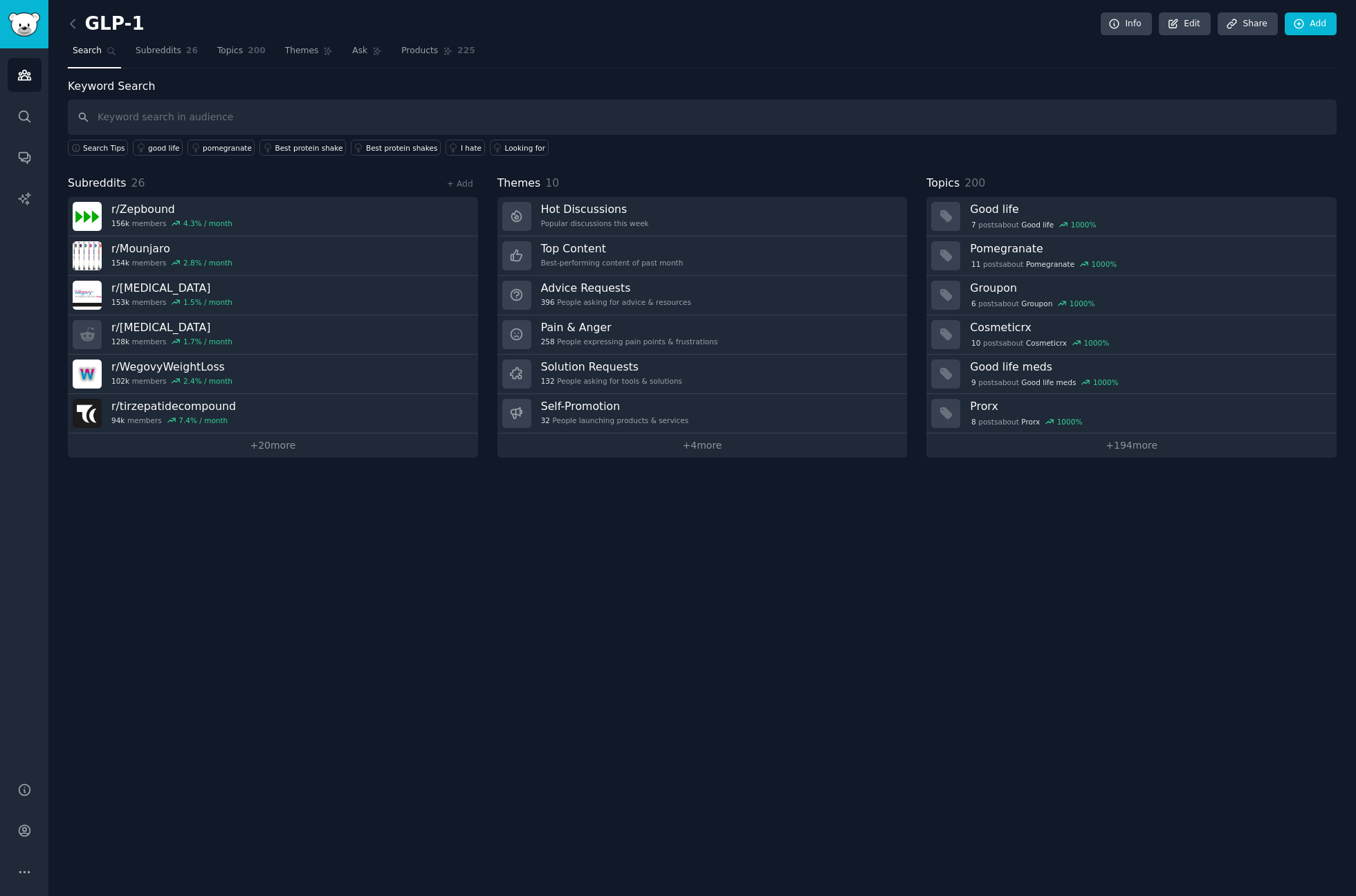
click at [869, 45] on nav "Search Subreddits 26 Topics 200 Themes Ask Products 225" at bounding box center [702, 54] width 1269 height 28
click at [1305, 16] on link "Add" at bounding box center [1311, 24] width 52 height 23
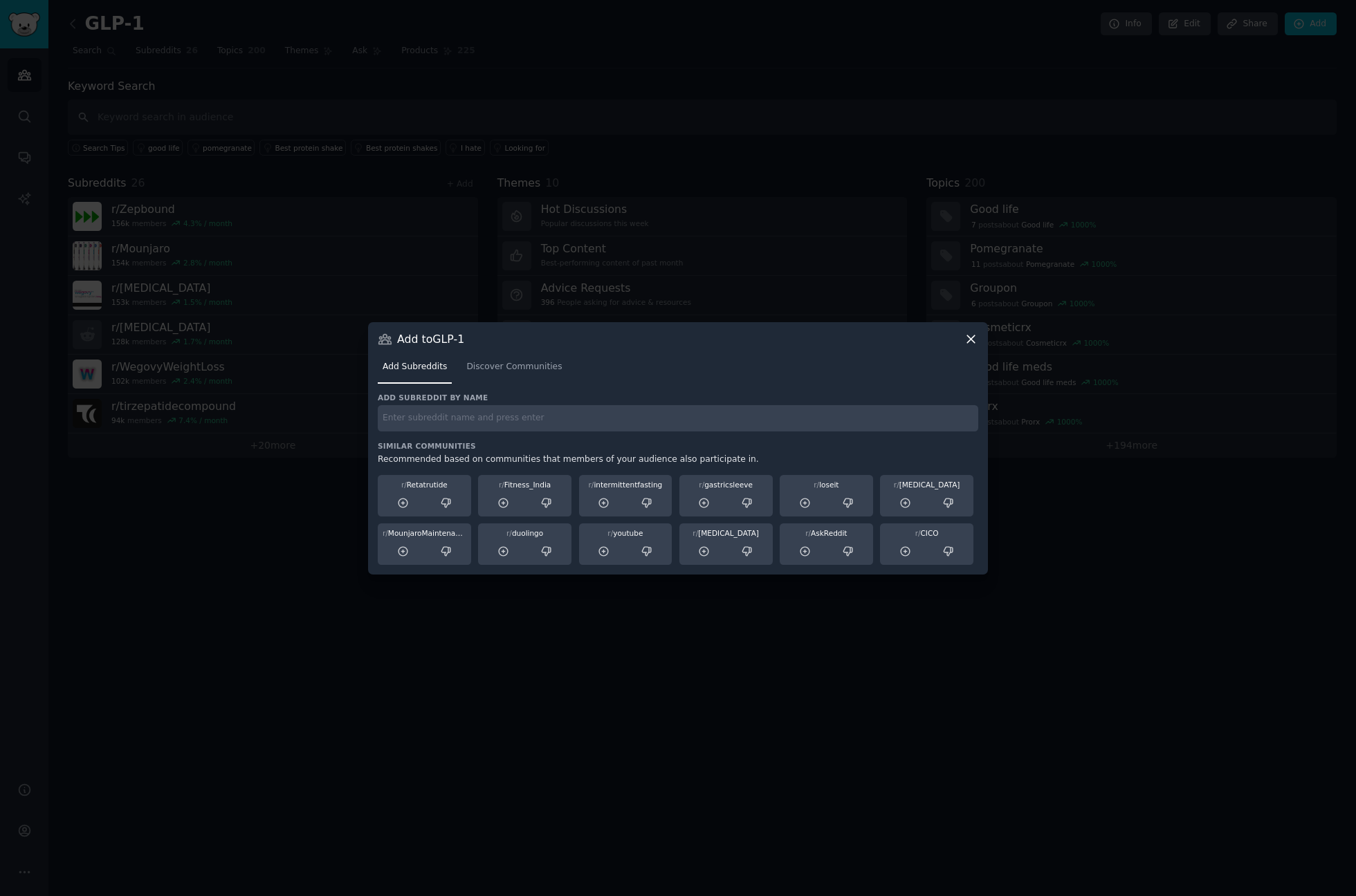
click at [531, 421] on input "text" at bounding box center [678, 418] width 600 height 27
paste input "loseit"
type input "loseit"
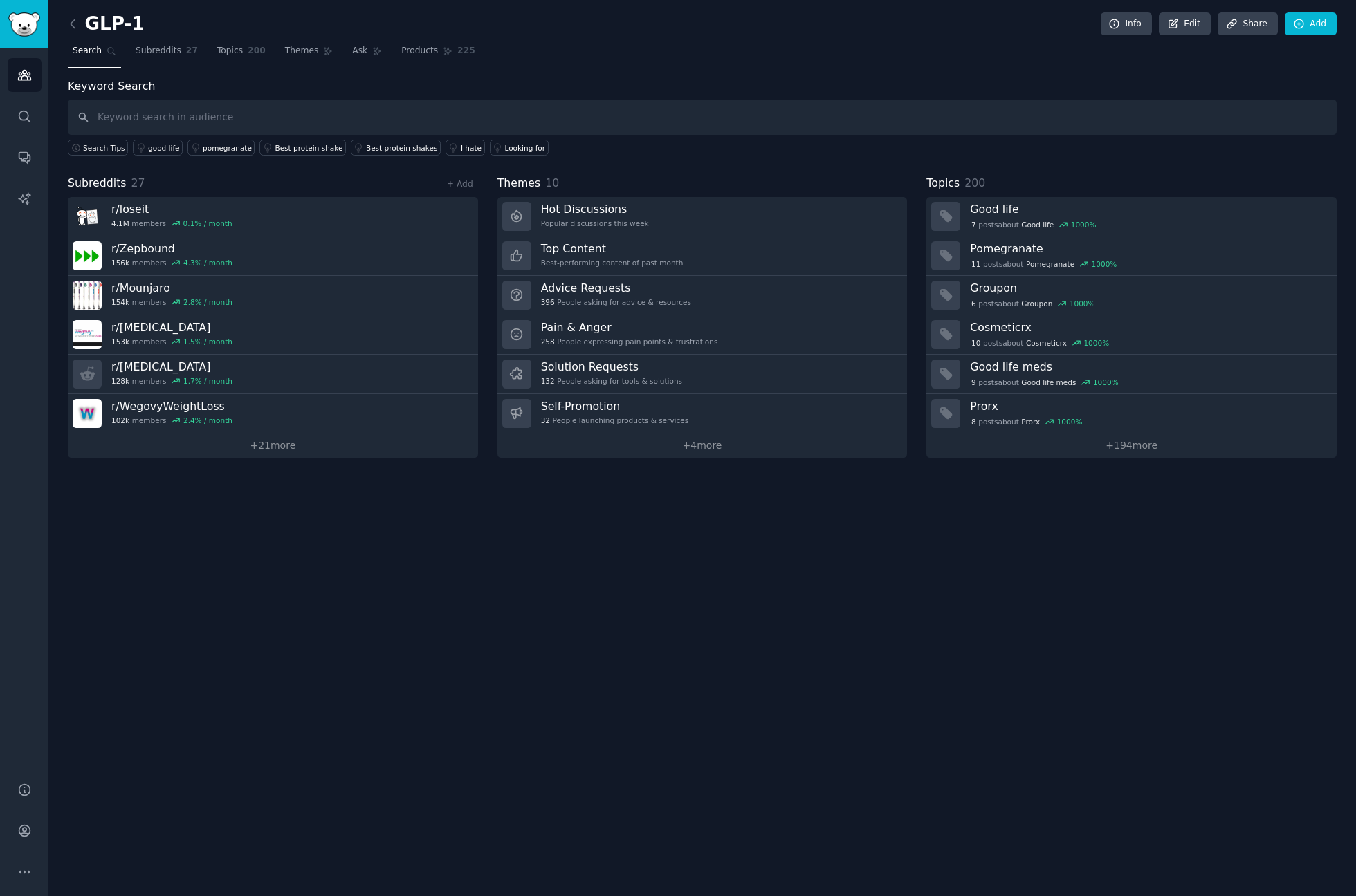
click at [849, 73] on div "GLP-1 Info Edit Share Add Search Subreddits 27 Topics 200 Themes Ask Products 2…" at bounding box center [702, 239] width 1269 height 438
click at [1316, 24] on link "Add" at bounding box center [1311, 24] width 52 height 23
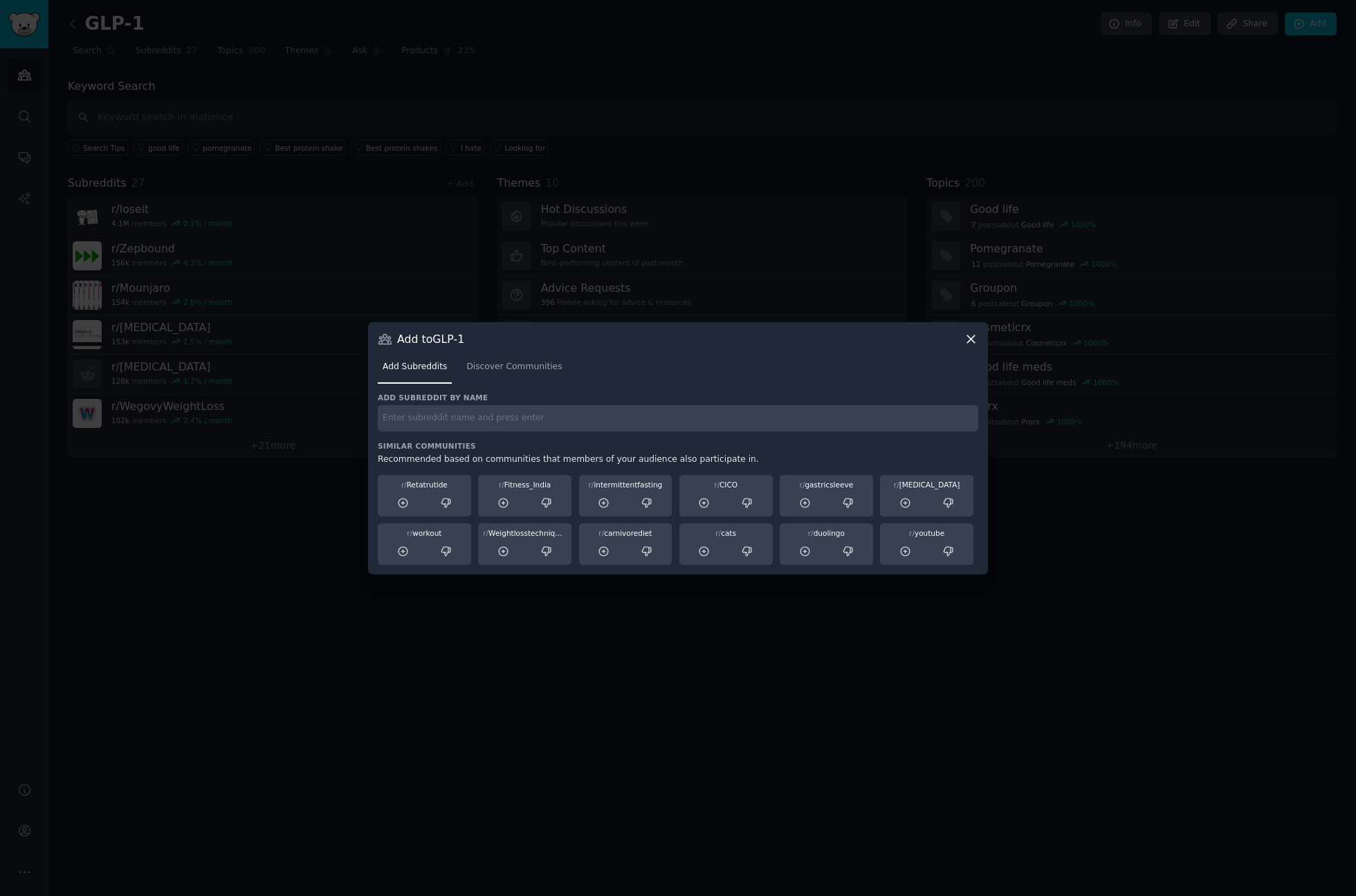
click at [595, 431] on div "Add subreddit by name Similar Communities Recommended based on communities that…" at bounding box center [678, 479] width 600 height 173
click at [606, 413] on input "text" at bounding box center [678, 418] width 600 height 27
paste input "diabetes"
type input "diabetes"
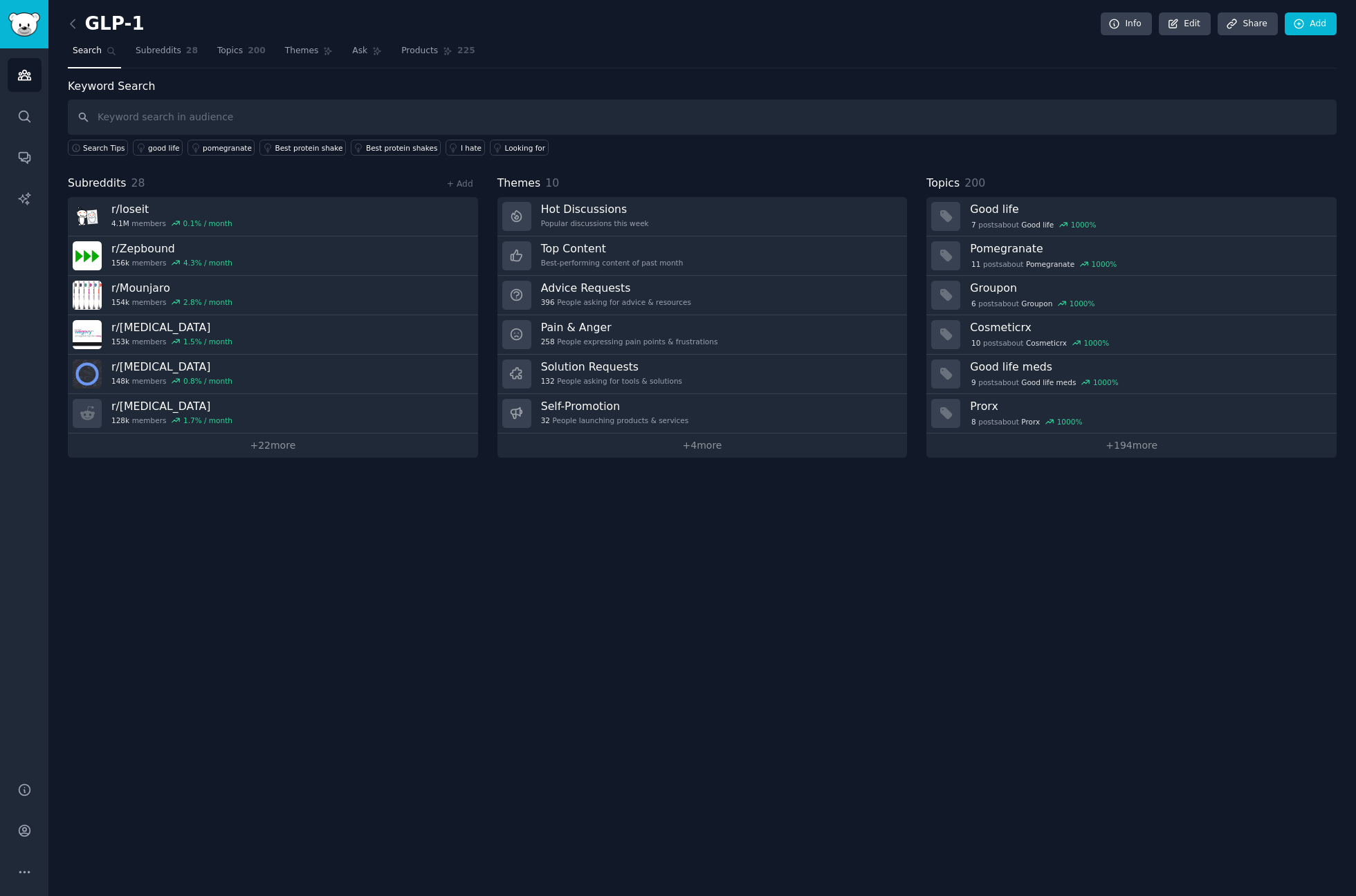
click at [80, 31] on link at bounding box center [76, 24] width 17 height 22
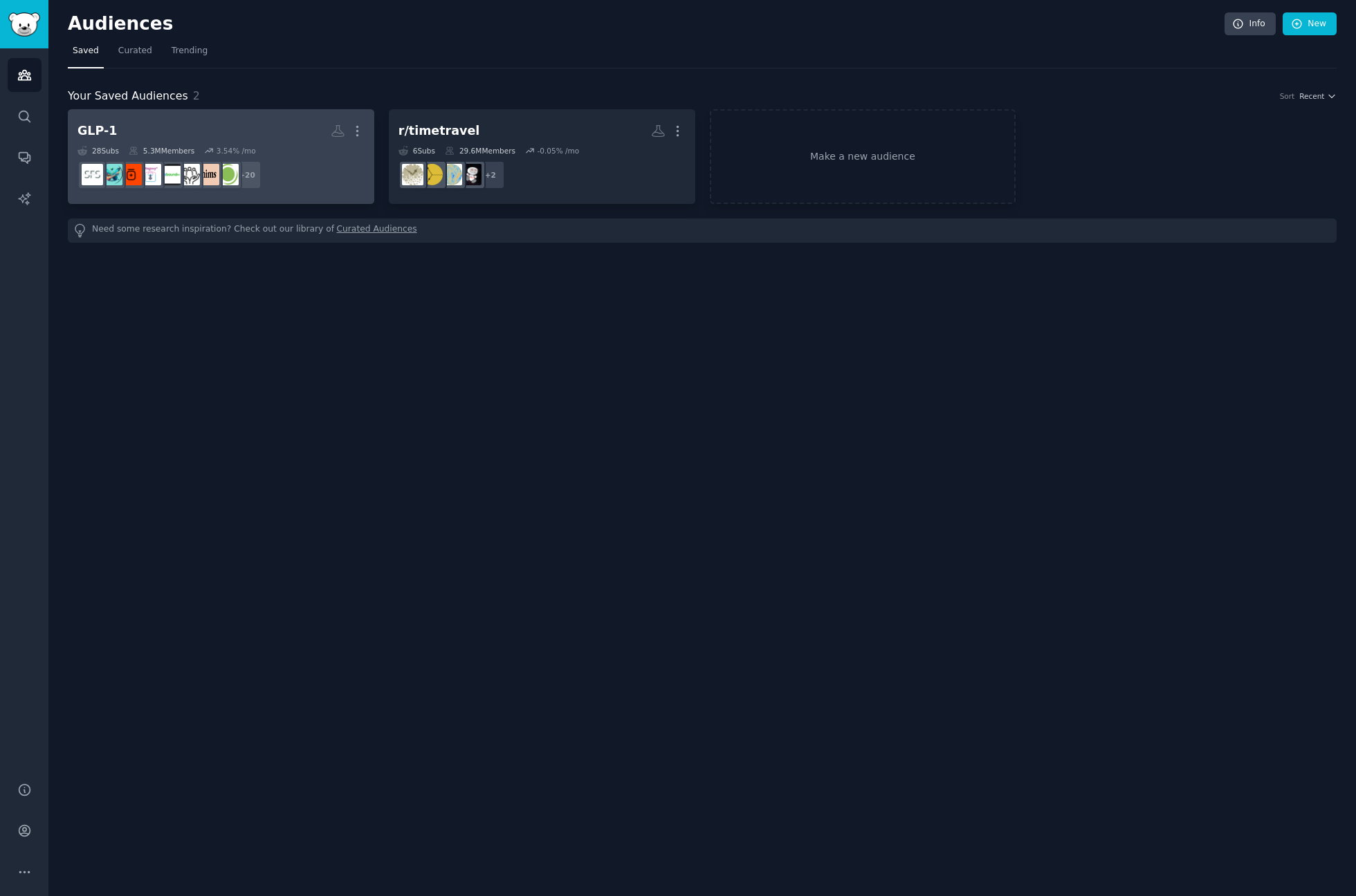
click at [212, 133] on h2 "GLP-1 More" at bounding box center [221, 131] width 287 height 24
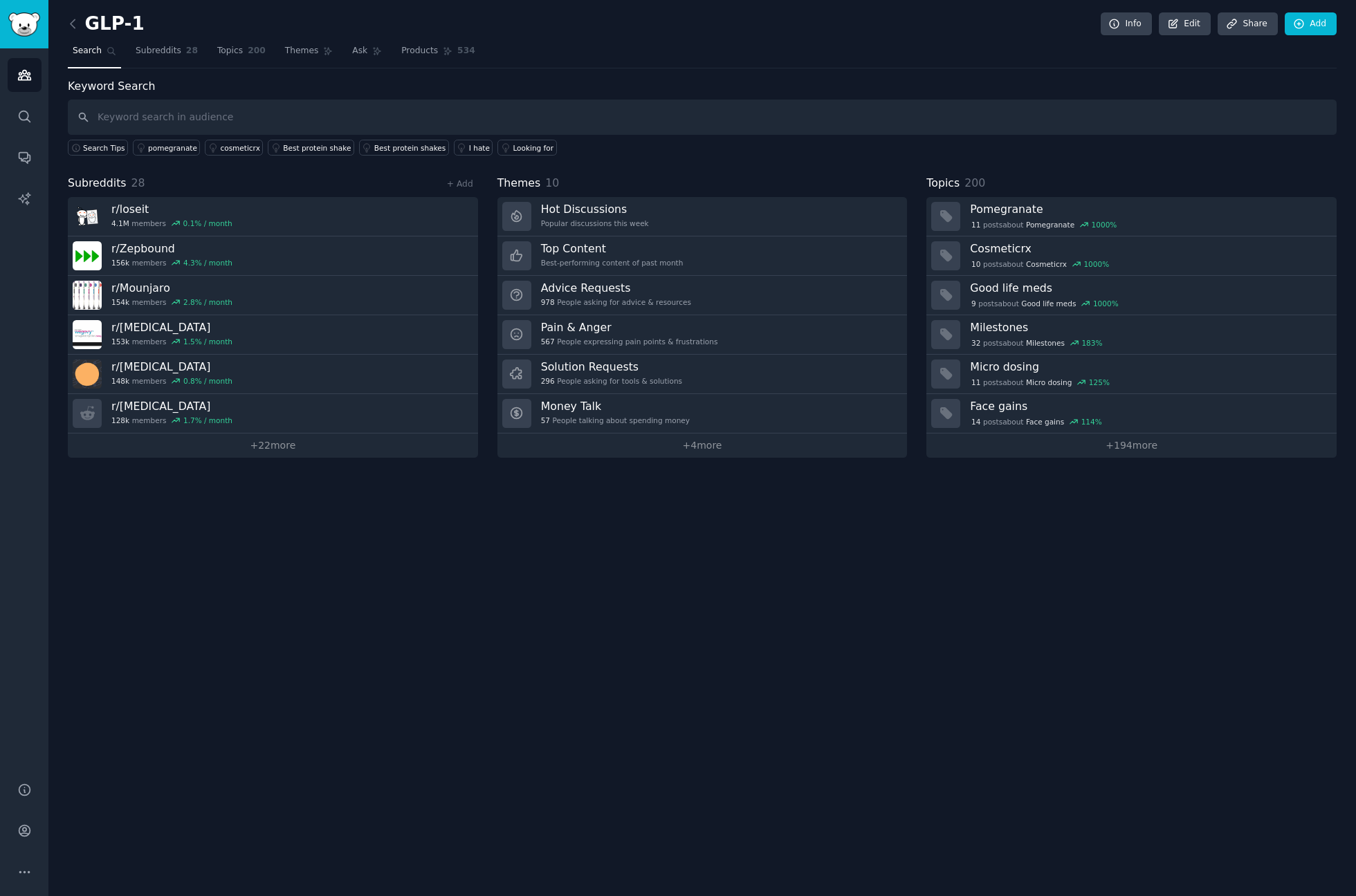
click at [987, 561] on div "GLP-1 Info Edit Share Add Search Subreddits 28 Topics 200 Themes Ask Products 5…" at bounding box center [702, 448] width 1308 height 896
click at [1122, 453] on link "+ 194 more" at bounding box center [1132, 445] width 411 height 24
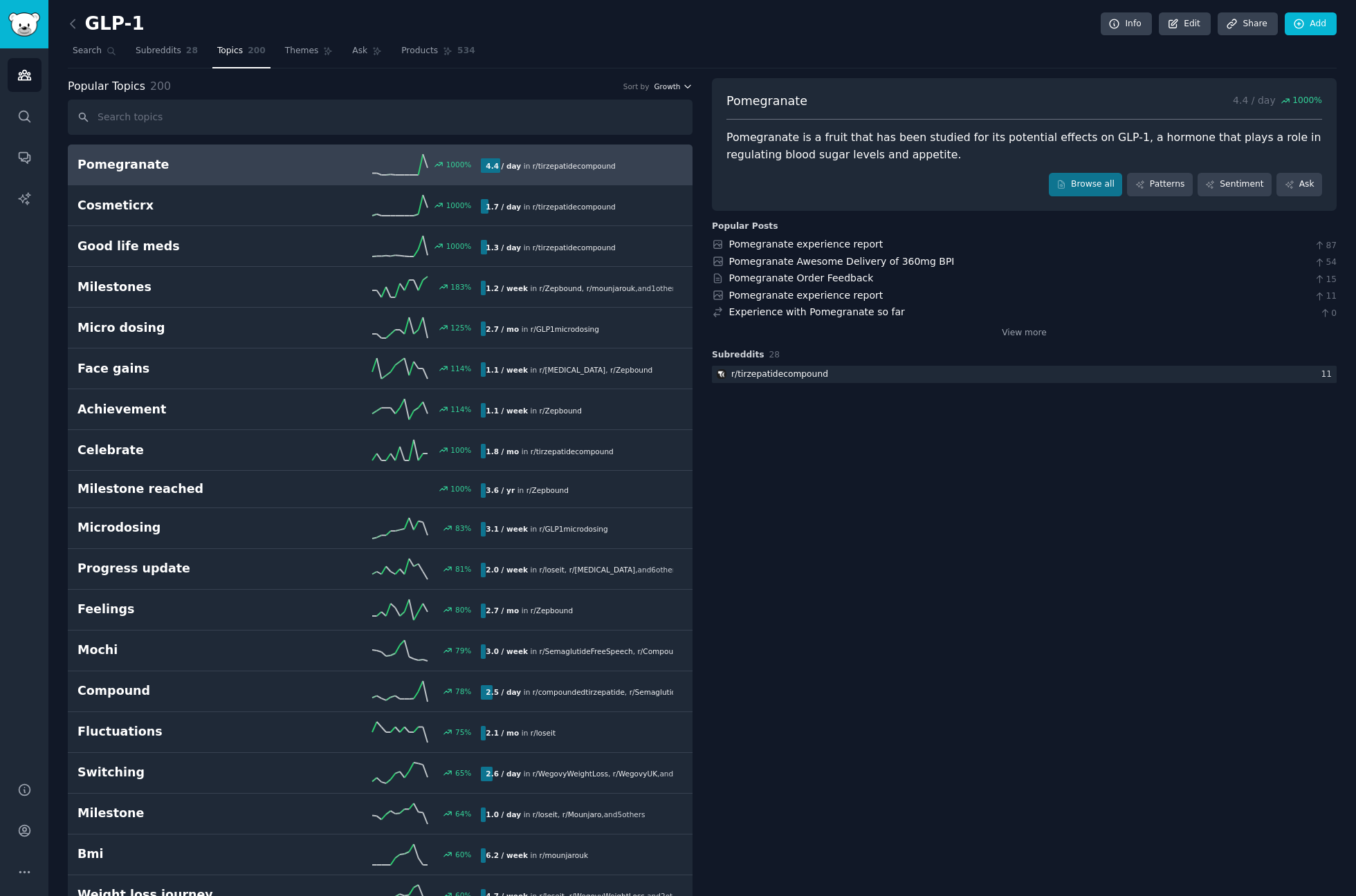
click at [667, 82] on span "Growth" at bounding box center [667, 86] width 26 height 9
click at [613, 129] on div "Velocity" at bounding box center [624, 137] width 129 height 24
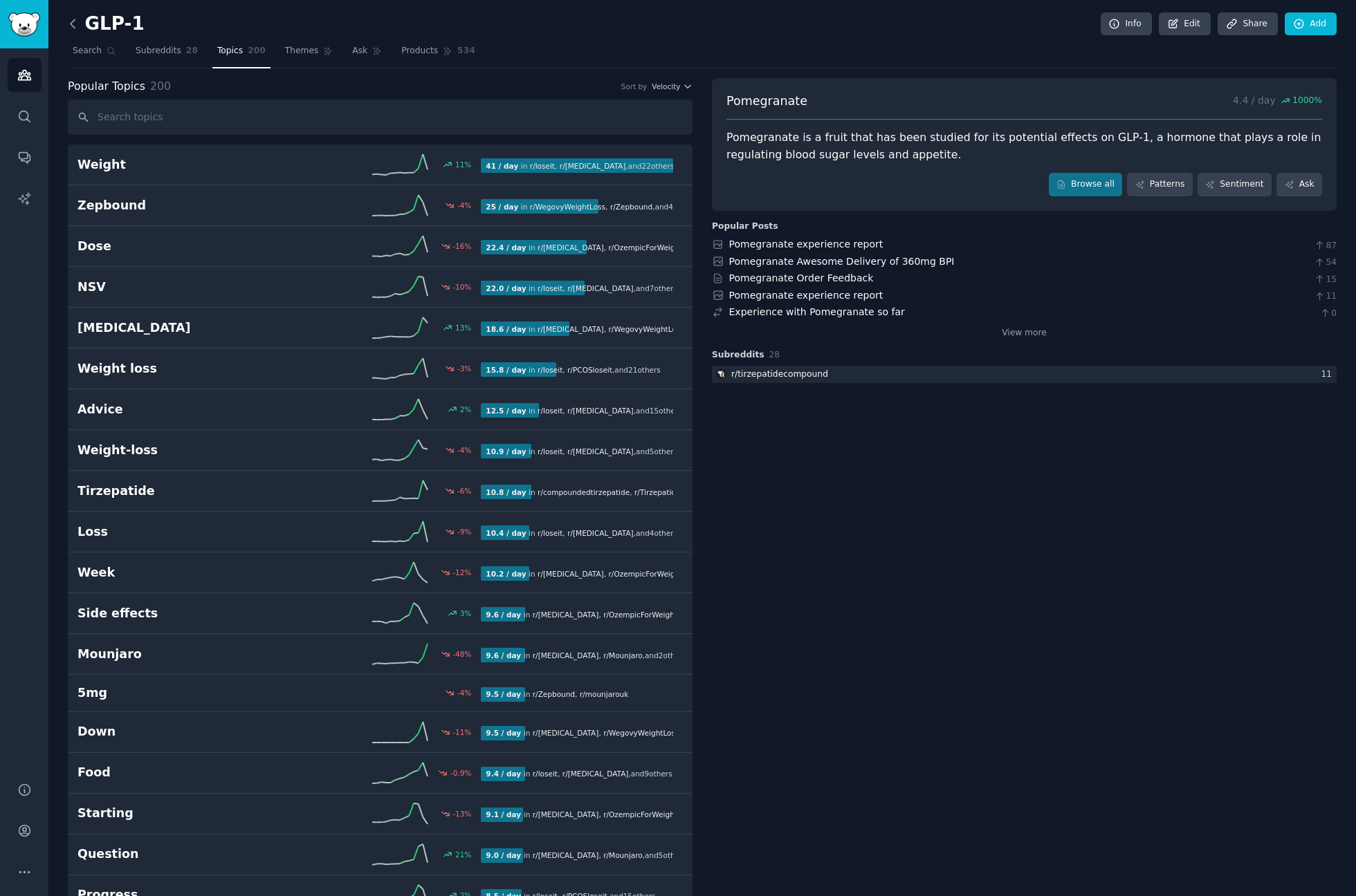
click at [74, 23] on icon at bounding box center [73, 23] width 15 height 15
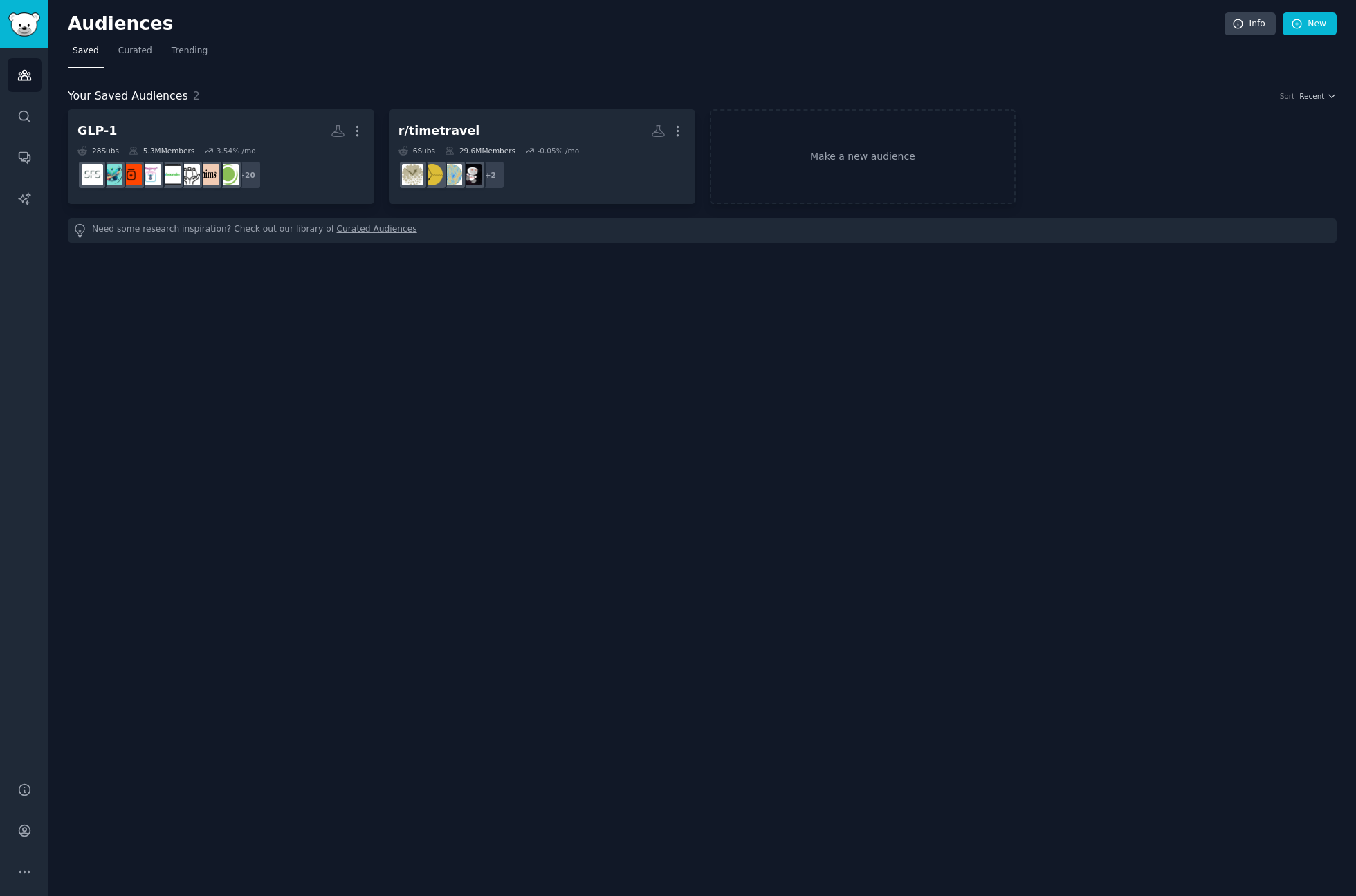
click at [152, 103] on span "Your Saved Audiences" at bounding box center [128, 96] width 121 height 17
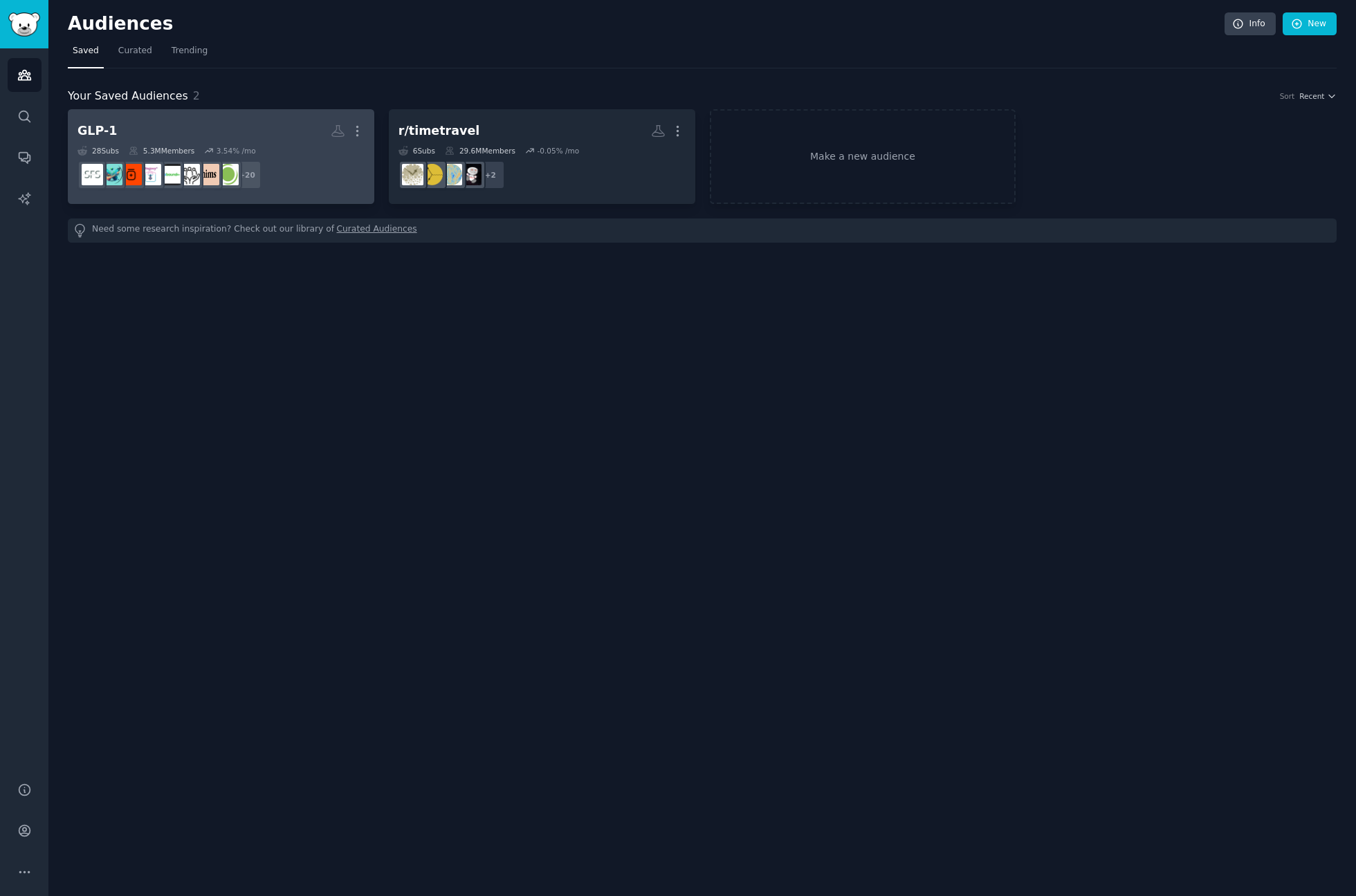
click at [146, 114] on link "GLP-1 More 28 Sub s 5.3M Members 3.54 % /mo + 20" at bounding box center [221, 157] width 306 height 95
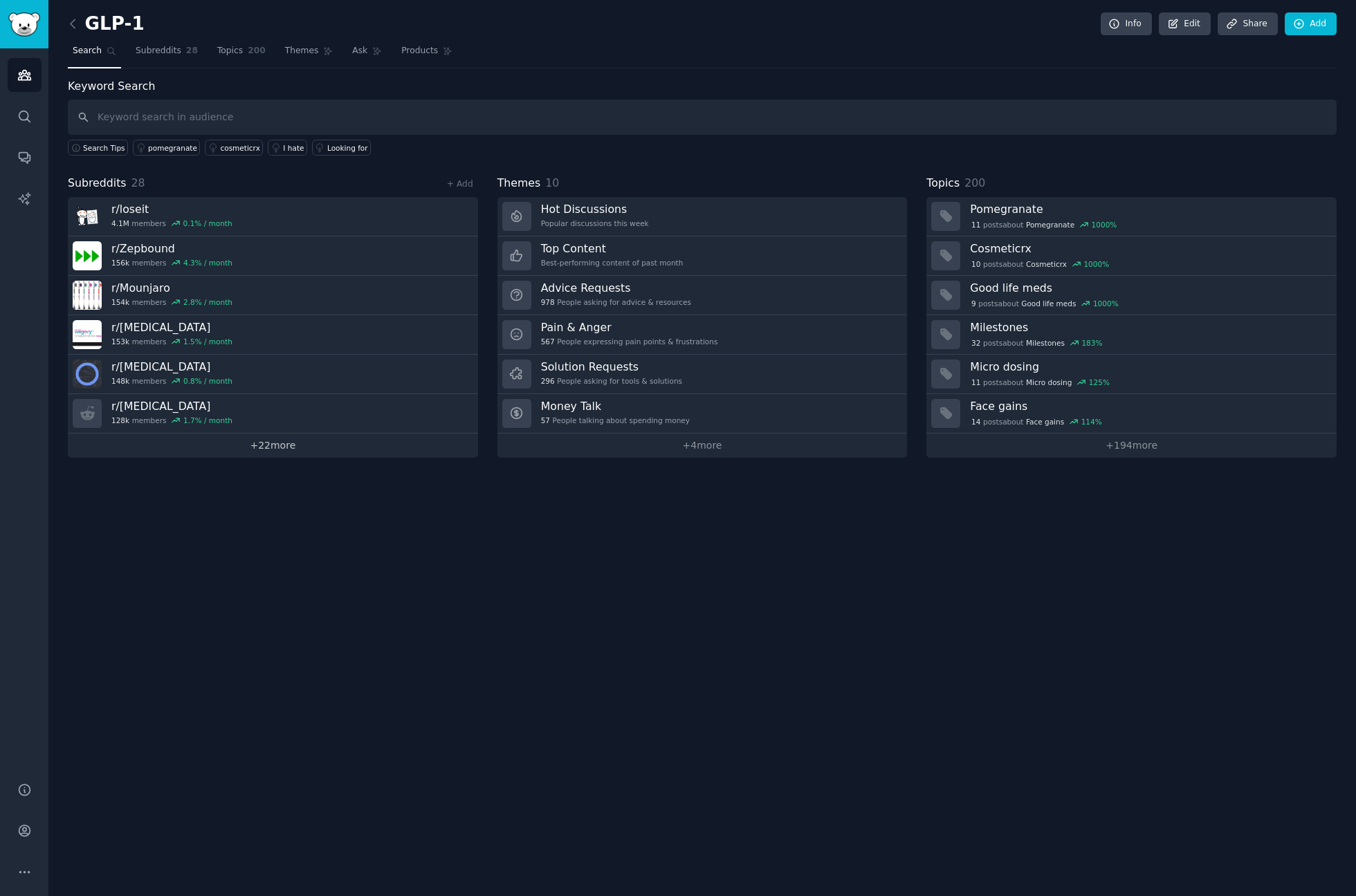
click at [250, 455] on div "GLP-1 Info Edit Share Add Search Subreddits 28 Topics 200 Themes Ask Products K…" at bounding box center [702, 448] width 1308 height 896
click at [261, 449] on link "+ 22 more" at bounding box center [273, 445] width 411 height 24
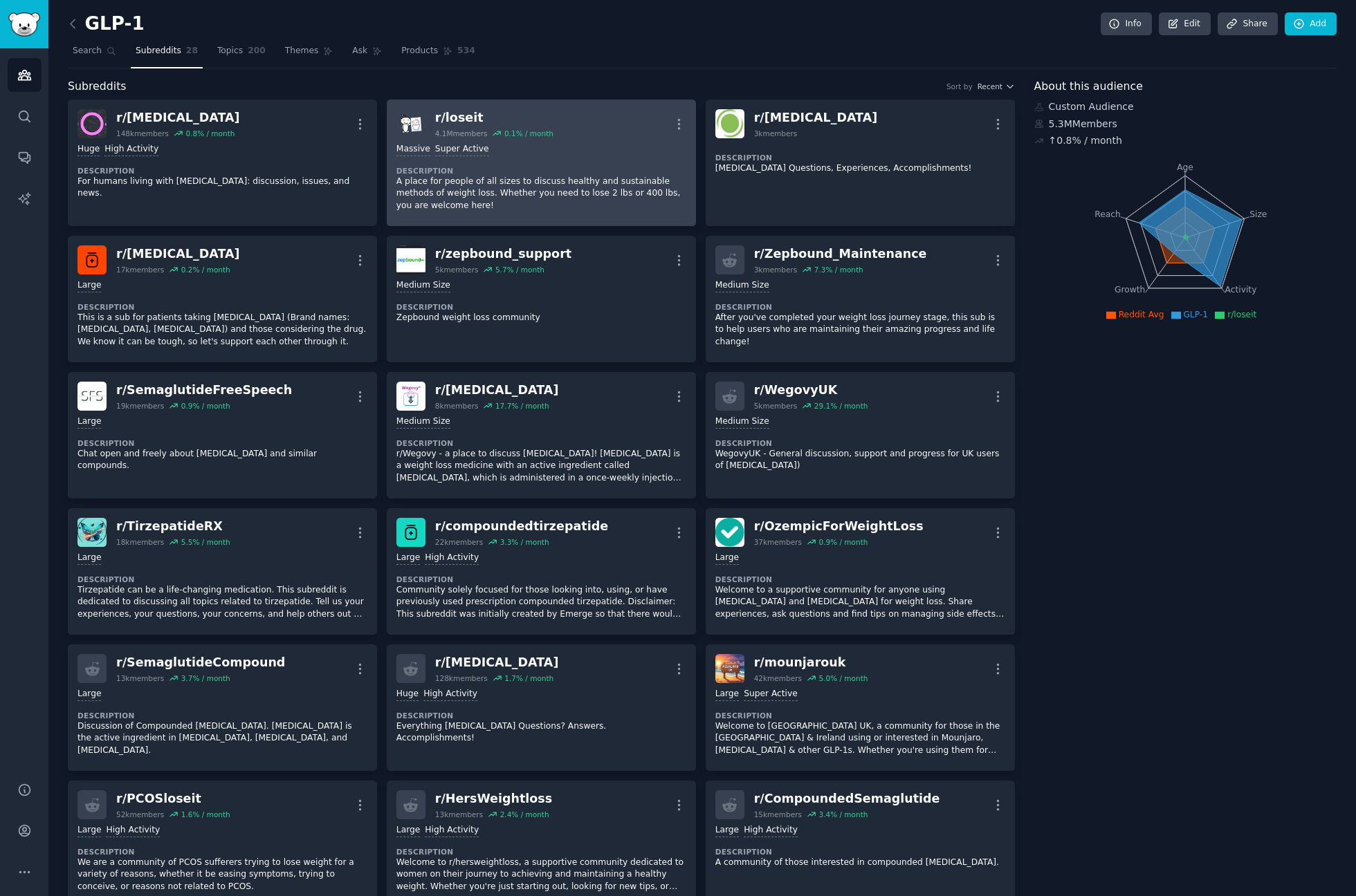
click at [449, 184] on p "A place for people of all sizes to discuss healthy and sustainable methods of w…" at bounding box center [541, 193] width 290 height 37
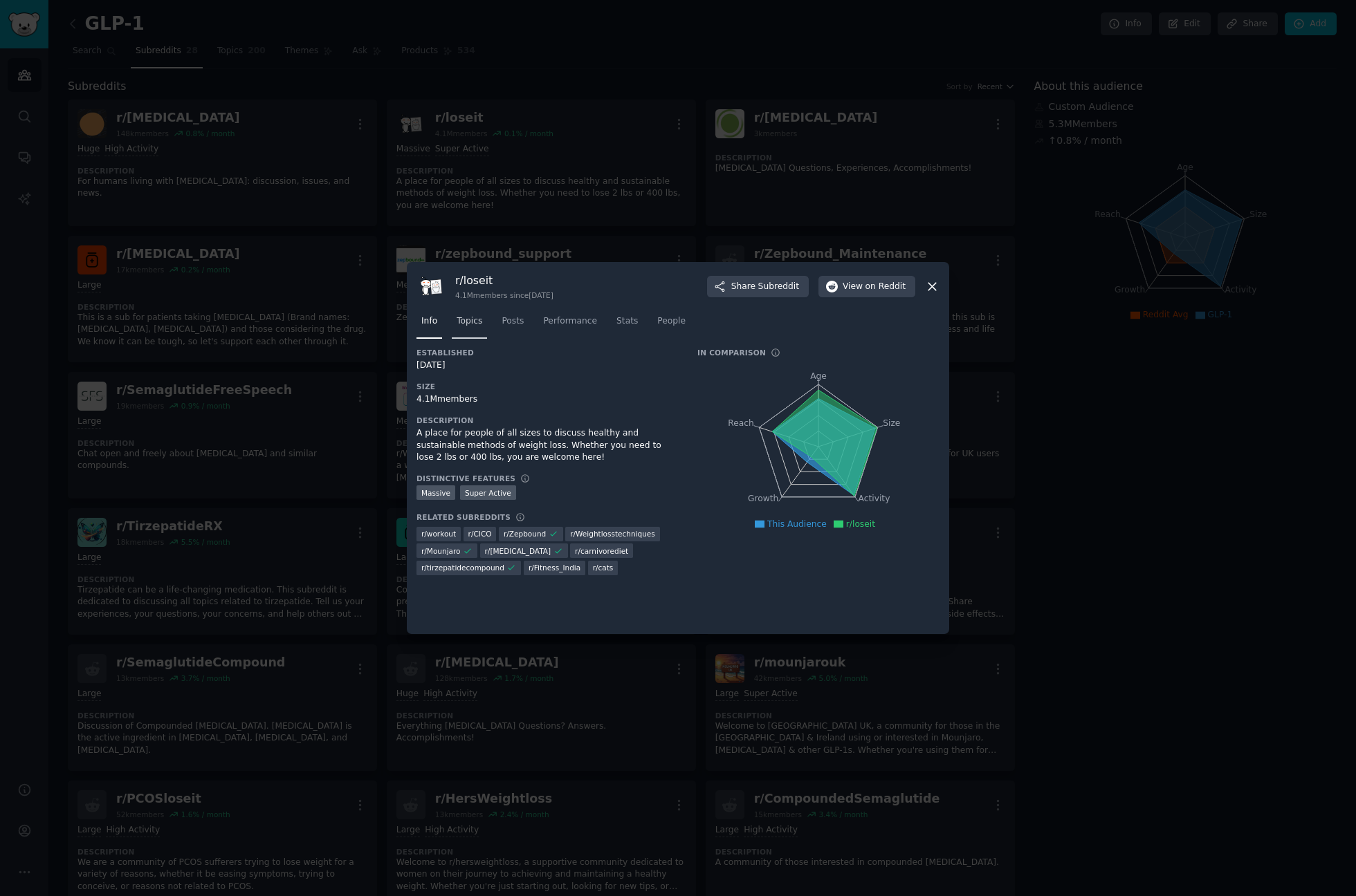
click at [472, 321] on span "Topics" at bounding box center [469, 322] width 26 height 12
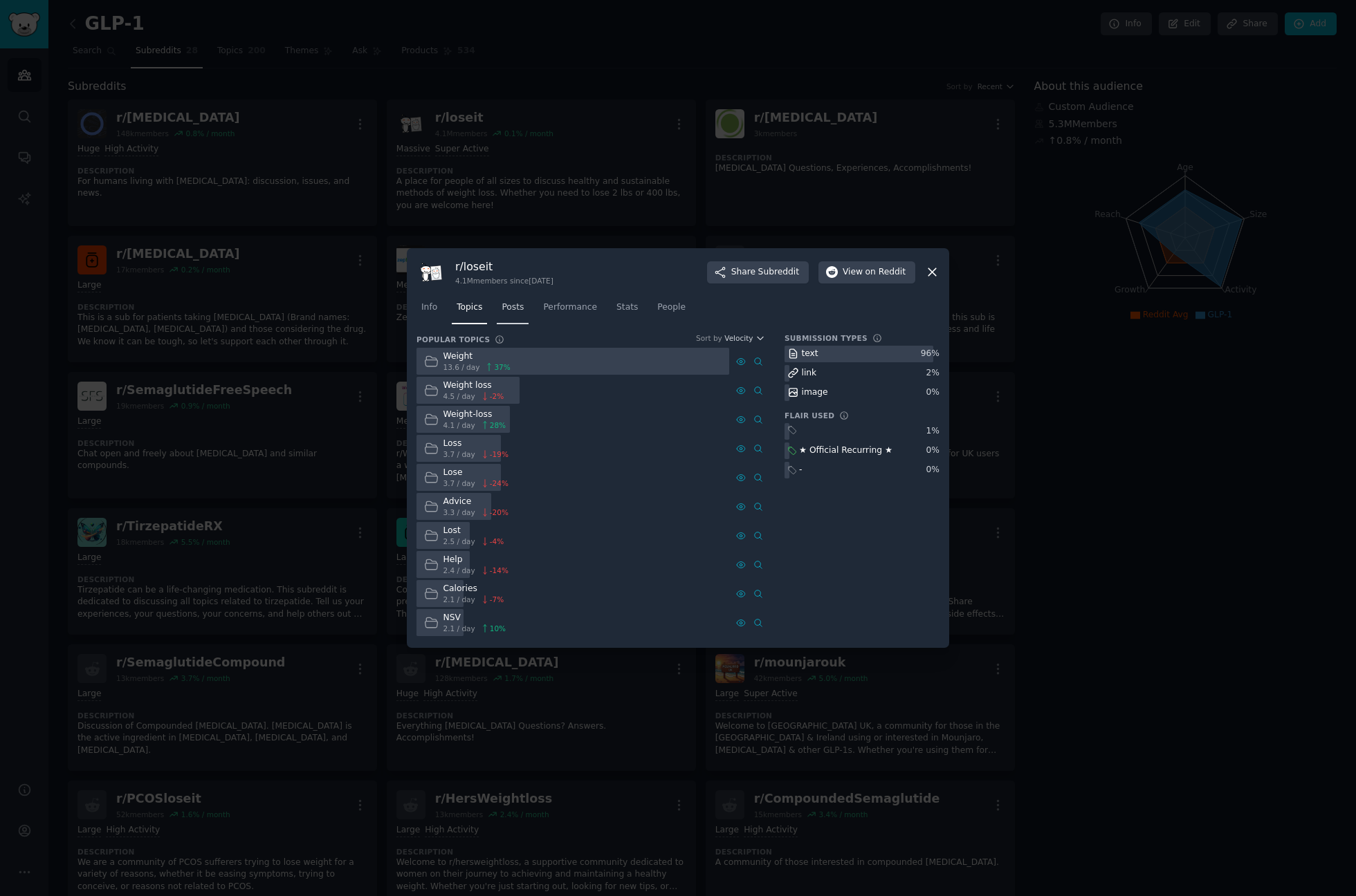
click at [497, 319] on link "Posts" at bounding box center [512, 311] width 32 height 28
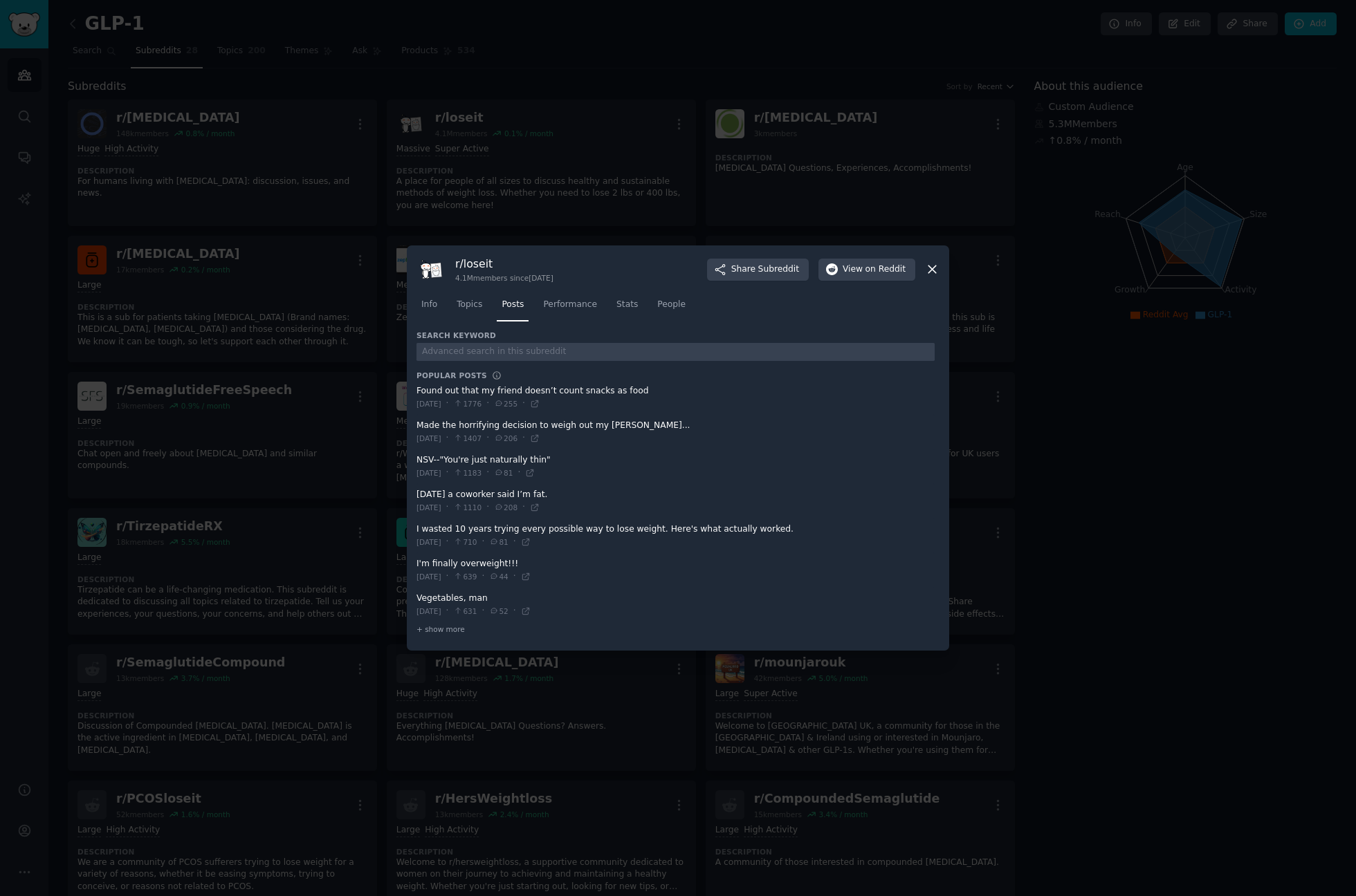
click at [931, 264] on icon at bounding box center [932, 269] width 15 height 15
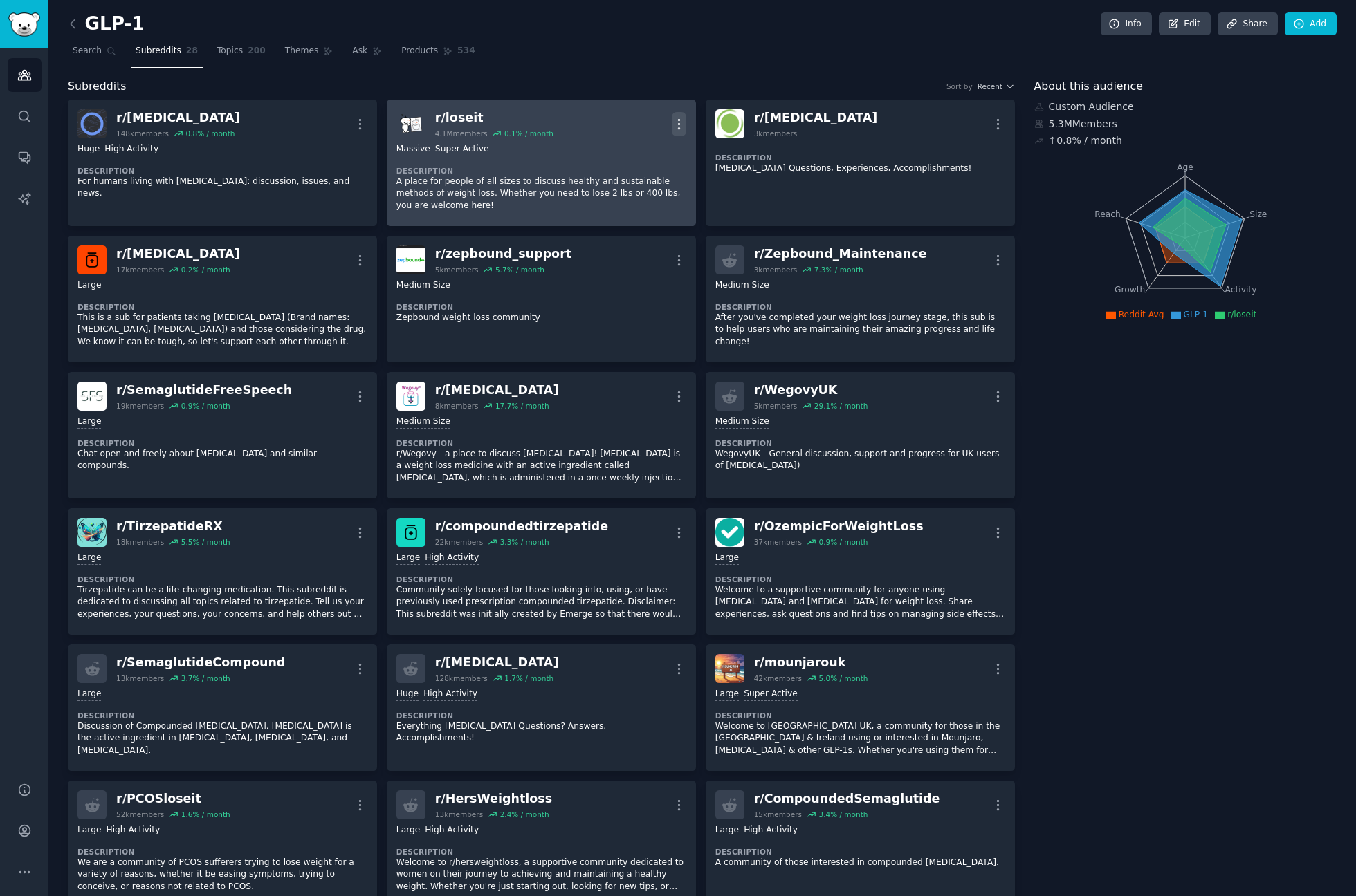
click at [675, 125] on icon "button" at bounding box center [679, 124] width 15 height 15
click at [628, 179] on p "Delete" at bounding box center [624, 177] width 32 height 15
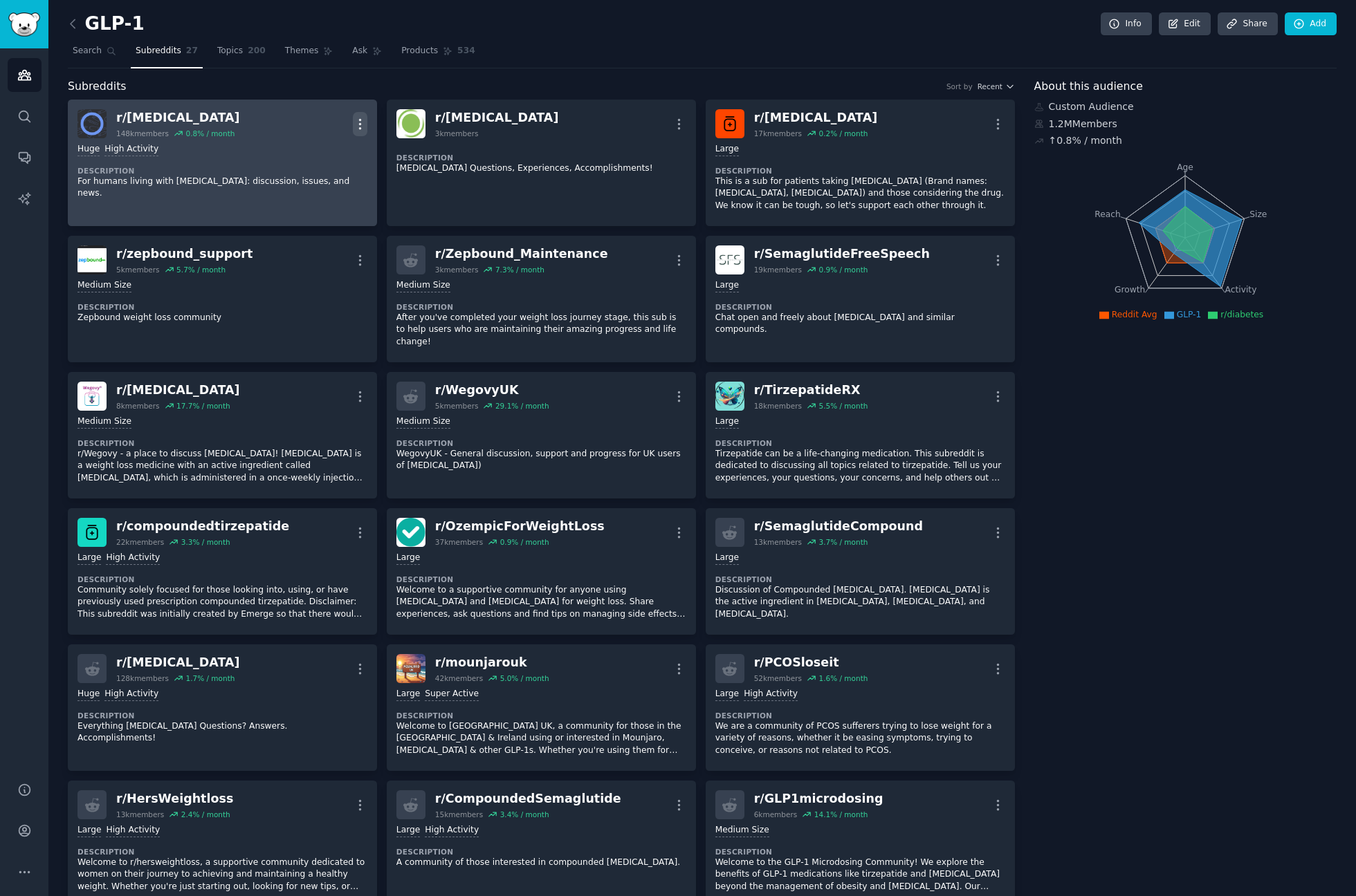
click at [355, 121] on icon "button" at bounding box center [360, 124] width 15 height 15
click at [306, 179] on p "Delete" at bounding box center [306, 177] width 32 height 15
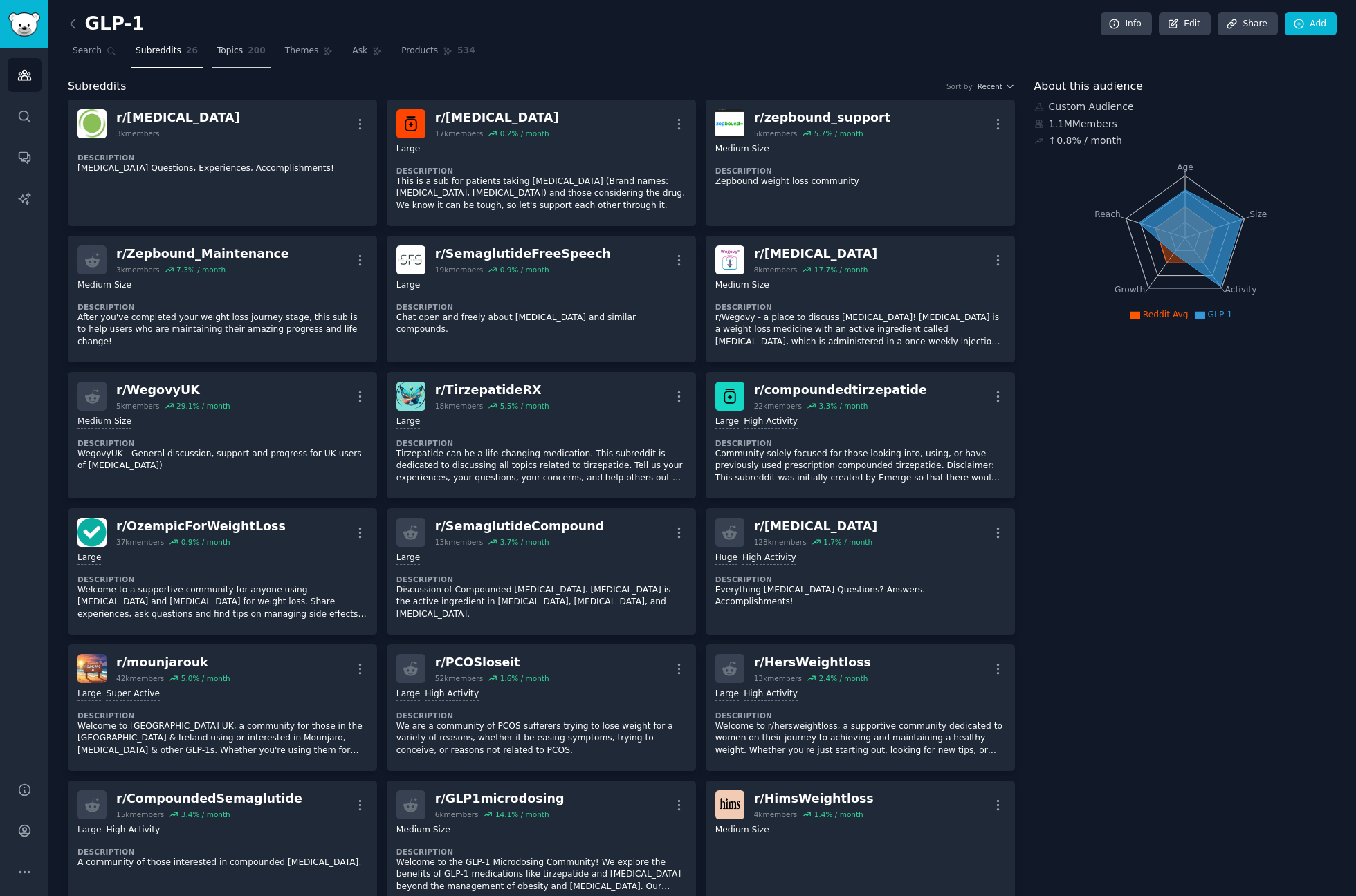
click at [222, 51] on span "Topics" at bounding box center [229, 51] width 26 height 12
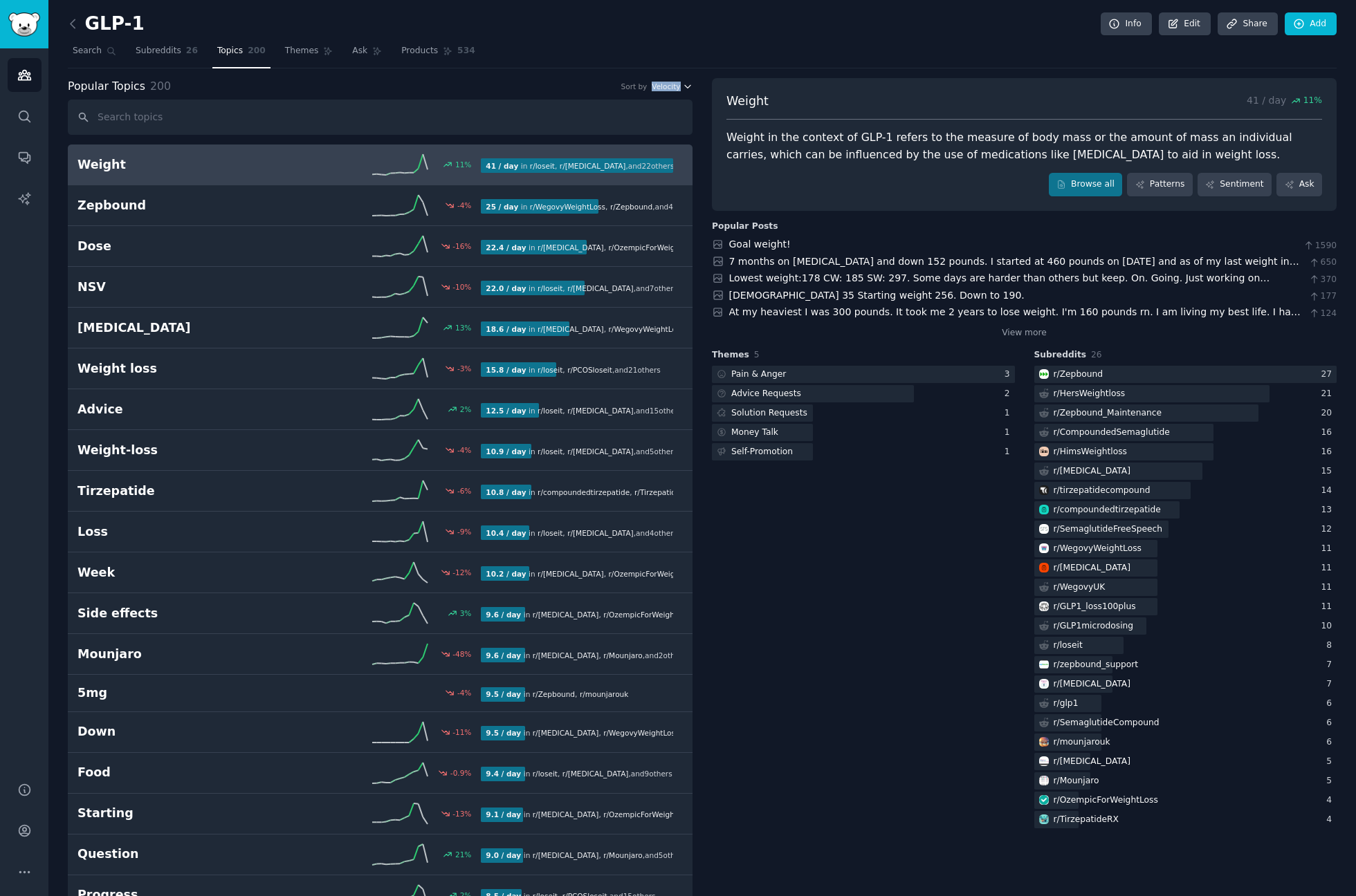
click at [672, 85] on span "Velocity" at bounding box center [666, 86] width 28 height 9
drag, startPoint x: 896, startPoint y: 664, endPoint x: 863, endPoint y: 608, distance: 65.0
click at [896, 659] on div "Themes 5 Pain & Anger 3 Advice Requests 2 Solution Requests 1 Money Talk 1 Self…" at bounding box center [864, 590] width 303 height 482
click at [783, 410] on div "Solution Requests" at bounding box center [770, 413] width 76 height 12
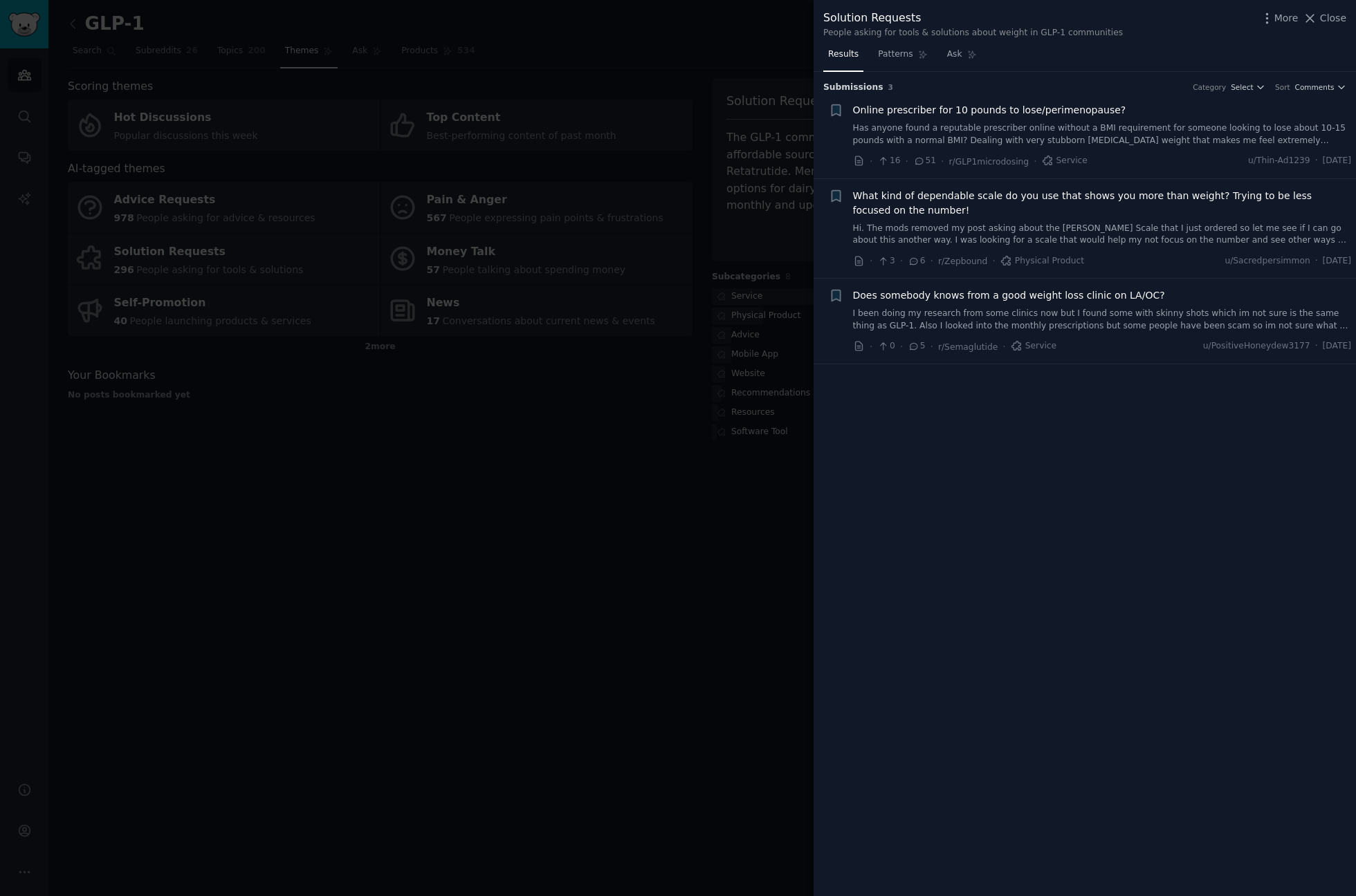
click at [1075, 229] on link "Hi. The mods removed my post asking about the Hume Scale that I just ordered so…" at bounding box center [1103, 235] width 499 height 24
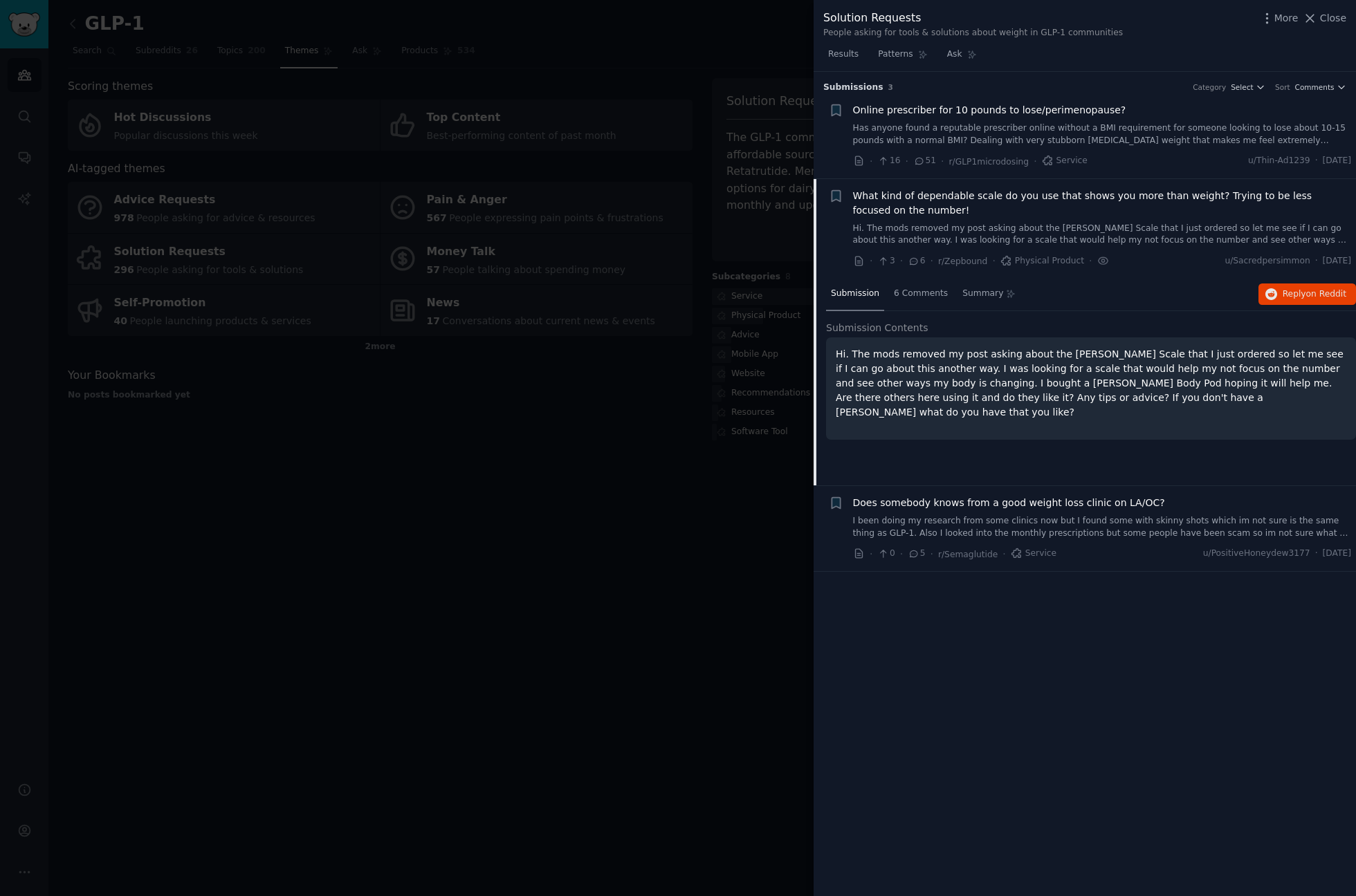
click at [603, 481] on div at bounding box center [678, 448] width 1356 height 896
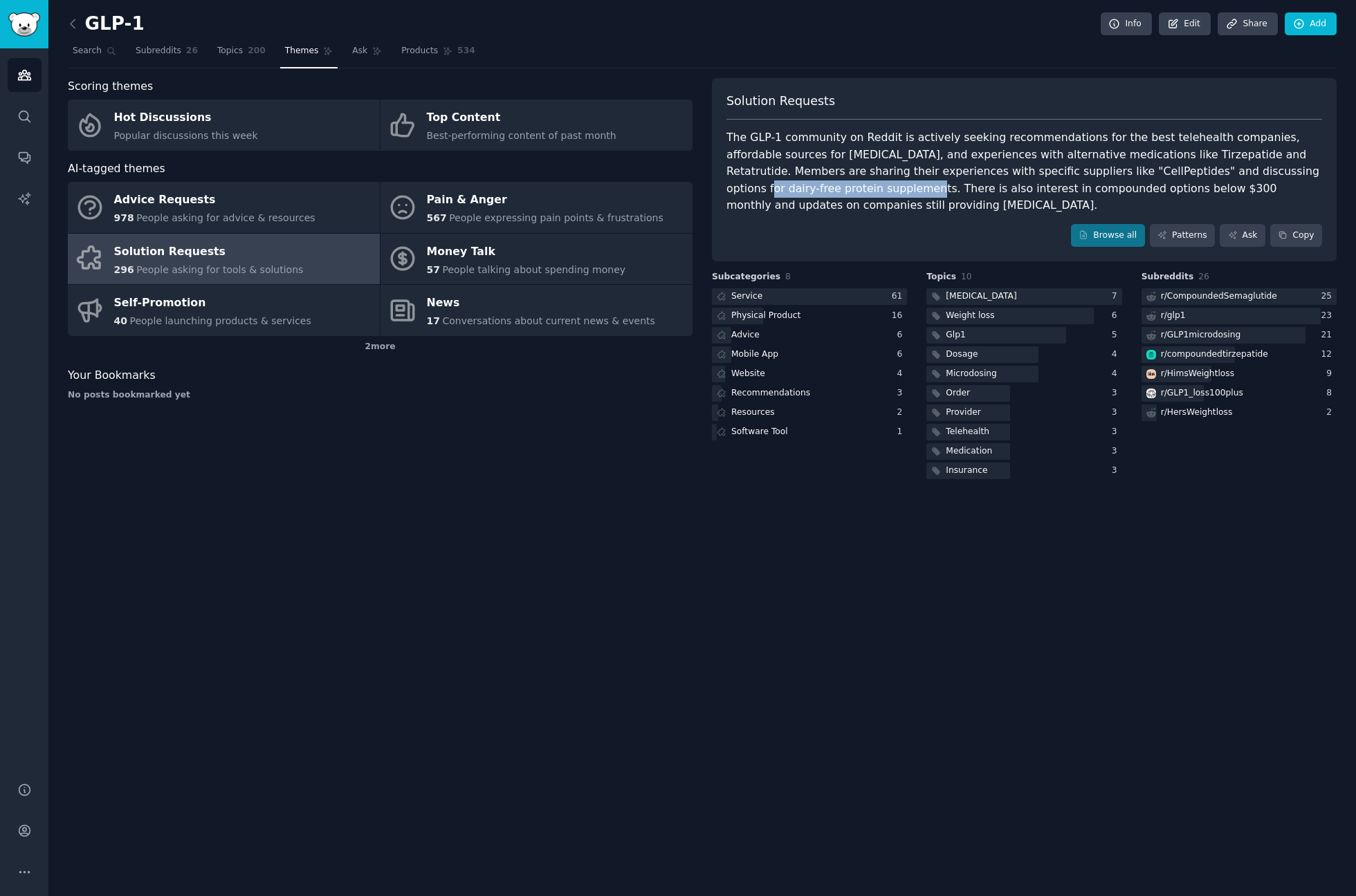
drag, startPoint x: 1267, startPoint y: 169, endPoint x: 1116, endPoint y: 173, distance: 151.1
click at [1116, 173] on div "The GLP-1 community on Reddit is actively seeking recommendations for the best …" at bounding box center [1024, 171] width 596 height 85
copy div "dairy-free protein supplements."
click at [757, 291] on div "Service" at bounding box center [747, 297] width 31 height 12
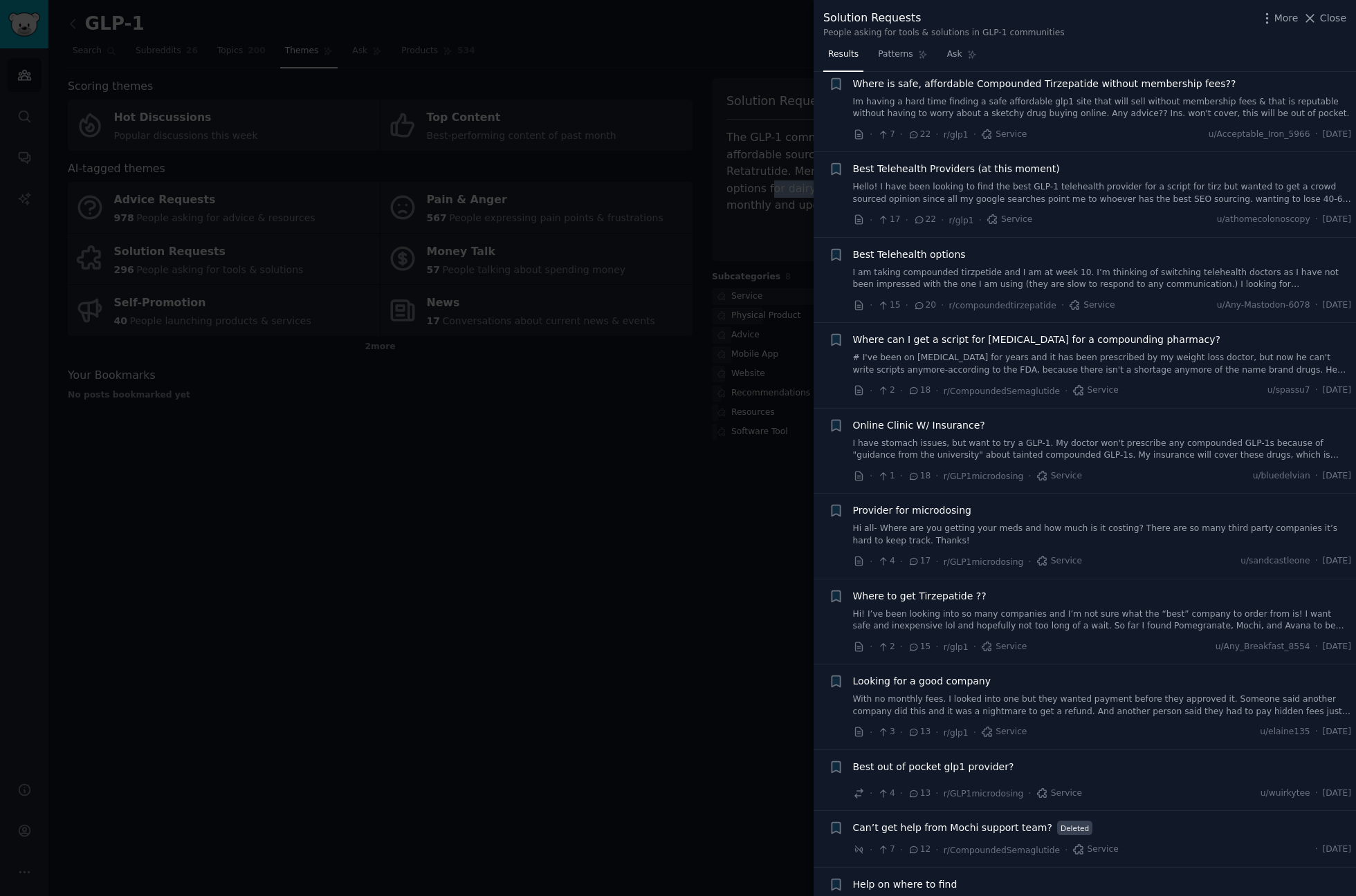
scroll to position [1079, 0]
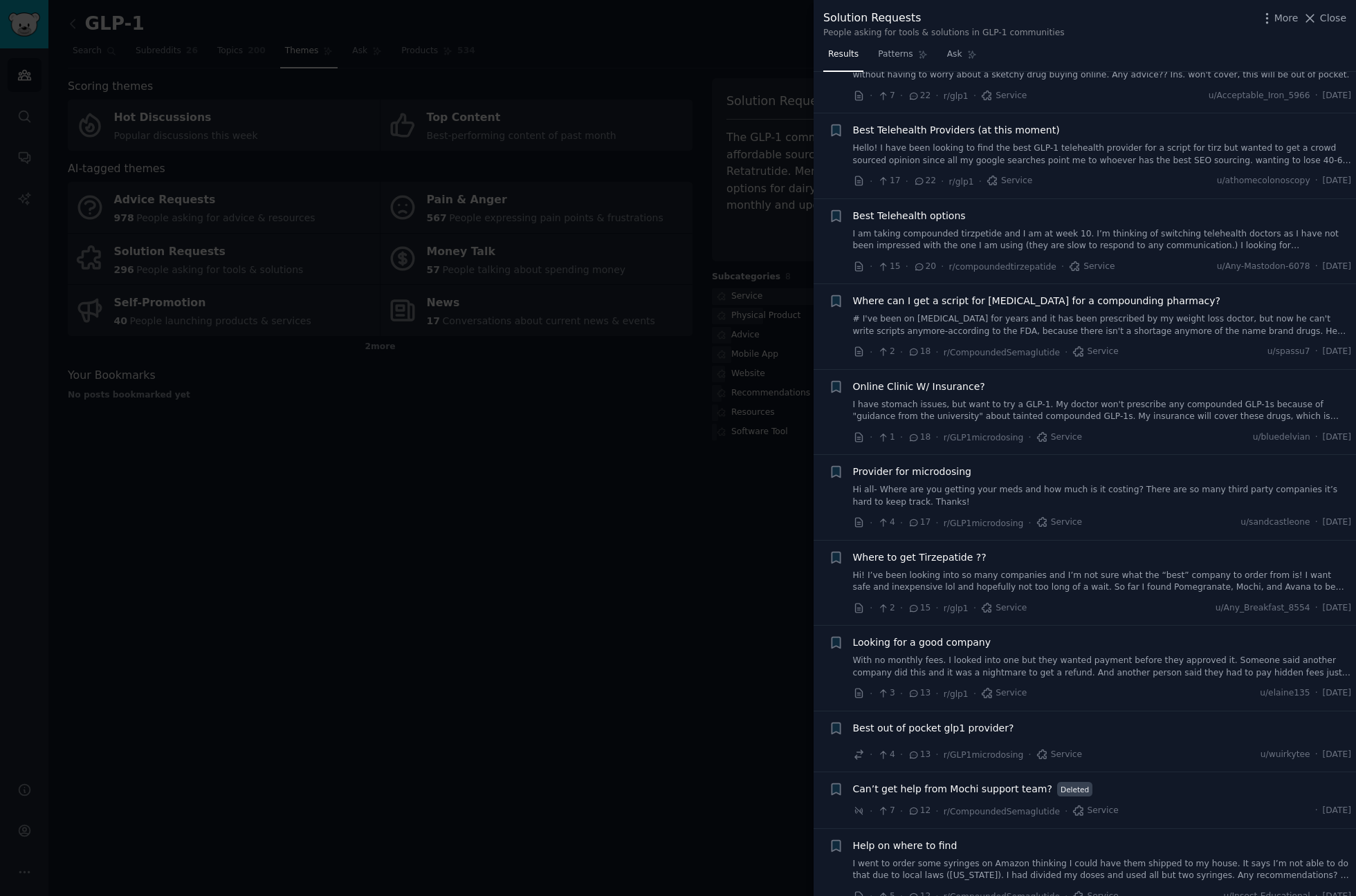
click at [910, 518] on icon at bounding box center [914, 523] width 12 height 9
click at [926, 484] on link "Hi all- Where are you getting your meds and how much is it costing? There are s…" at bounding box center [1103, 496] width 499 height 24
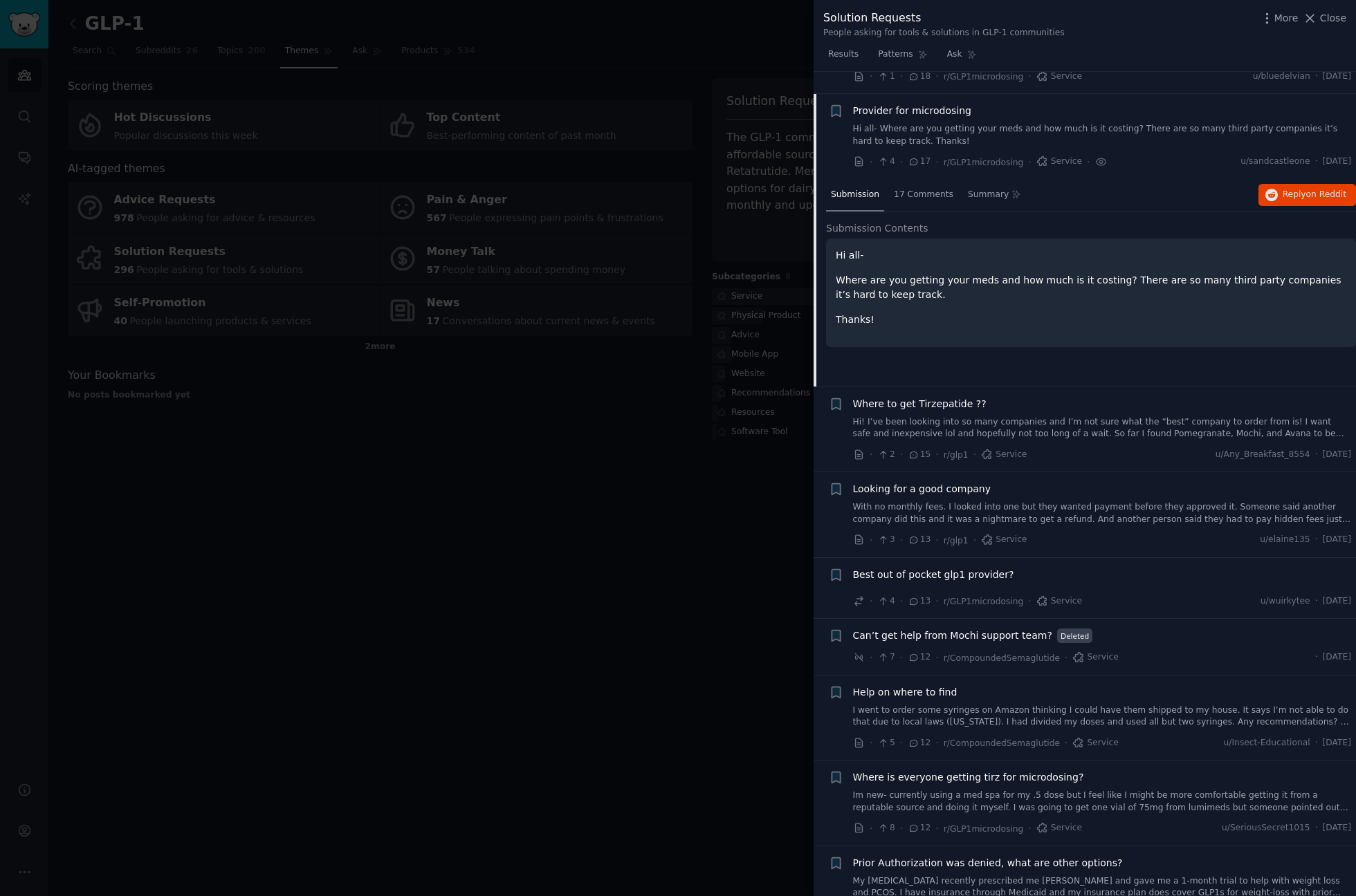
scroll to position [1445, 0]
click at [1319, 185] on span "on Reddit" at bounding box center [1326, 190] width 40 height 9
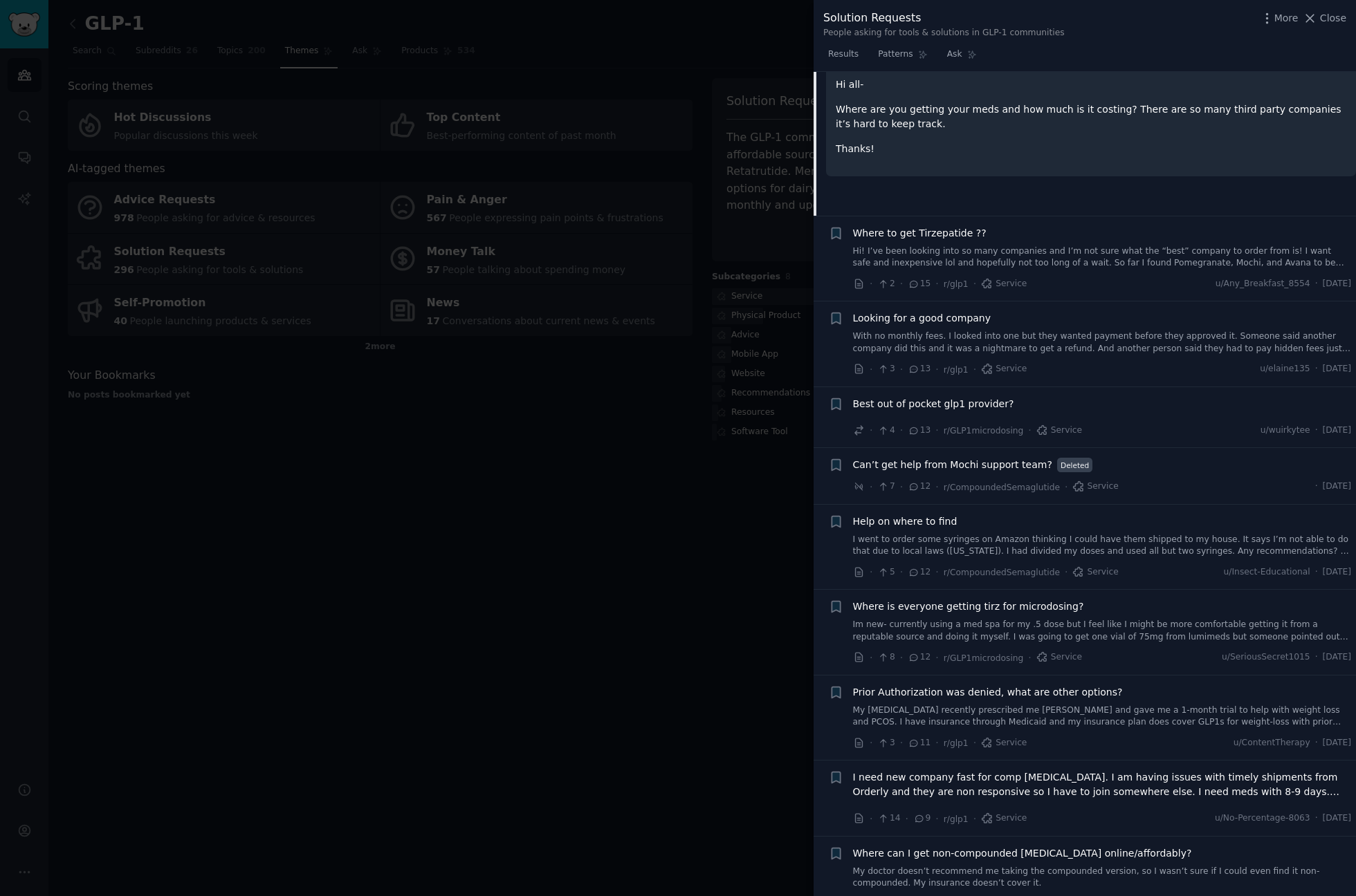
scroll to position [1693, 0]
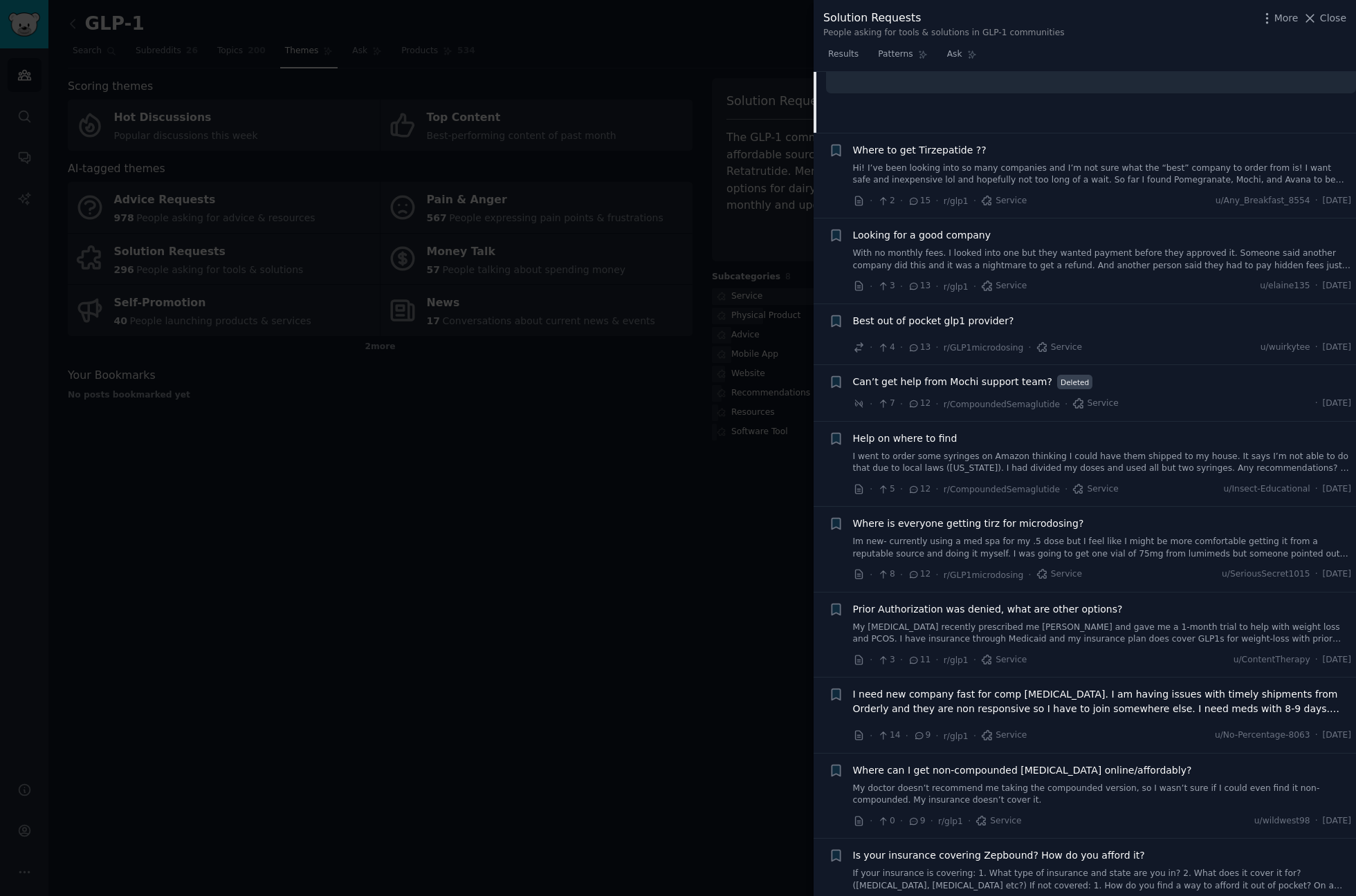
click at [635, 722] on div at bounding box center [678, 448] width 1356 height 896
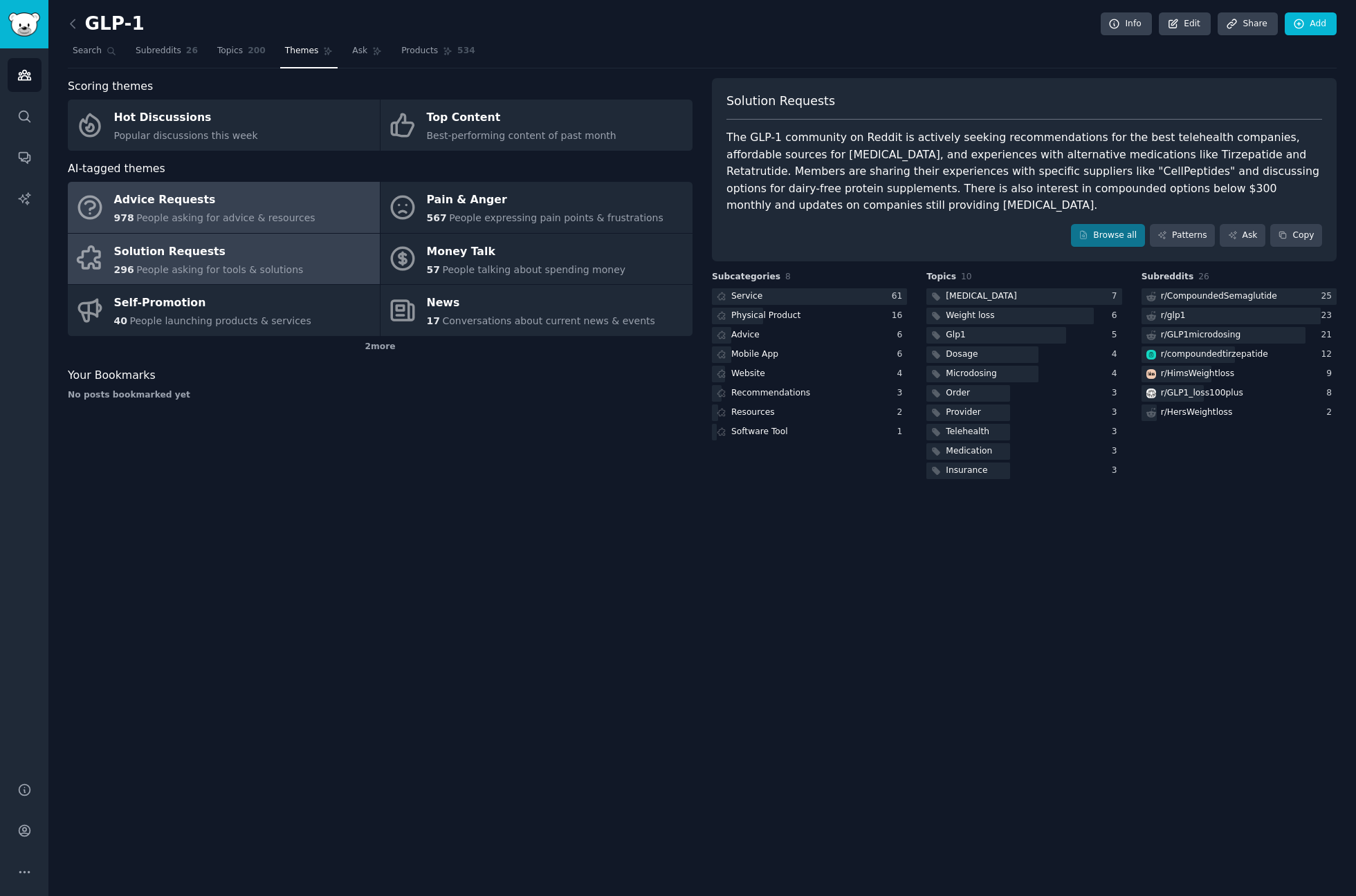
click at [215, 194] on div "Advice Requests" at bounding box center [215, 200] width 201 height 22
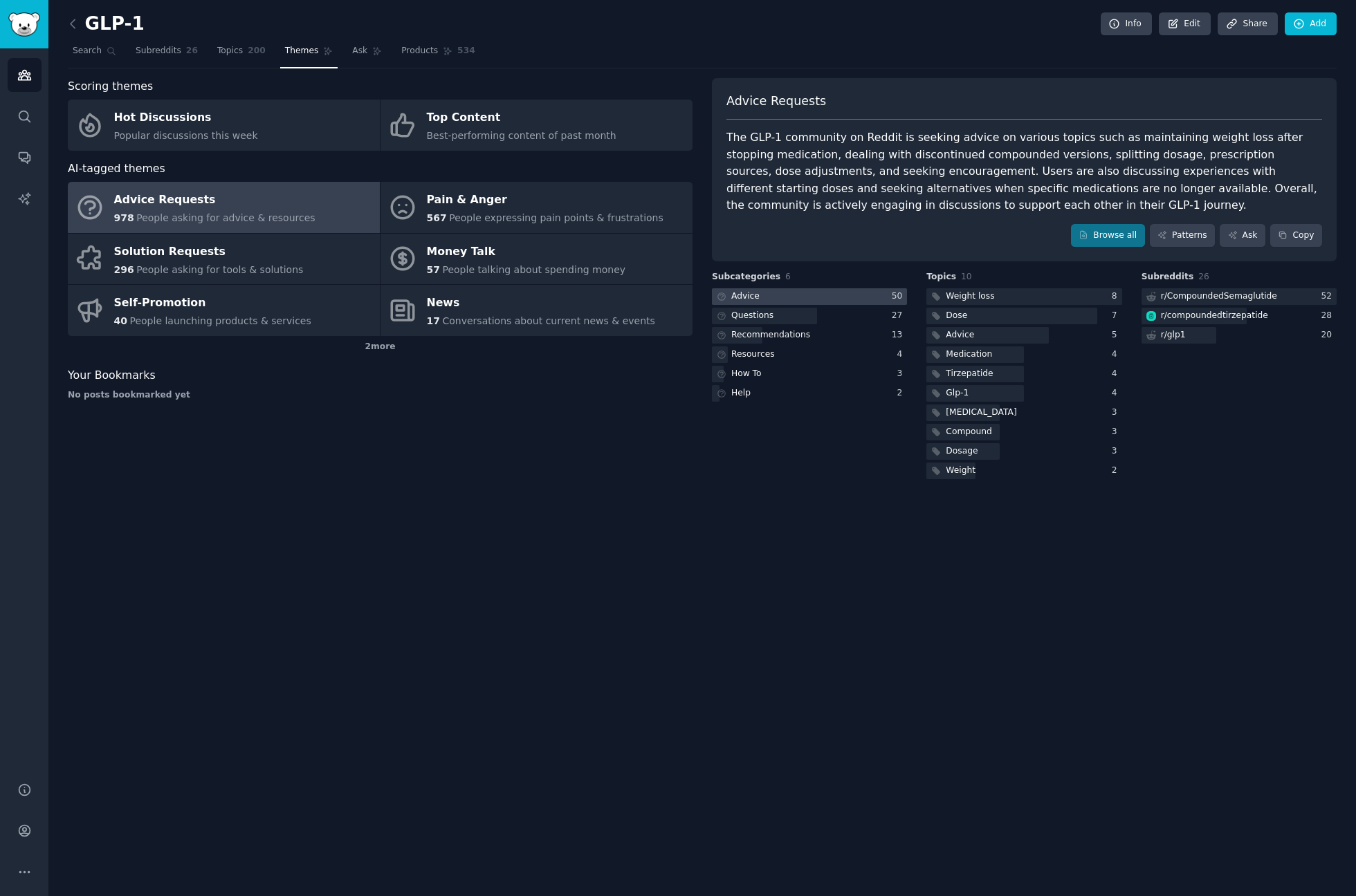
click at [762, 288] on div at bounding box center [809, 297] width 195 height 17
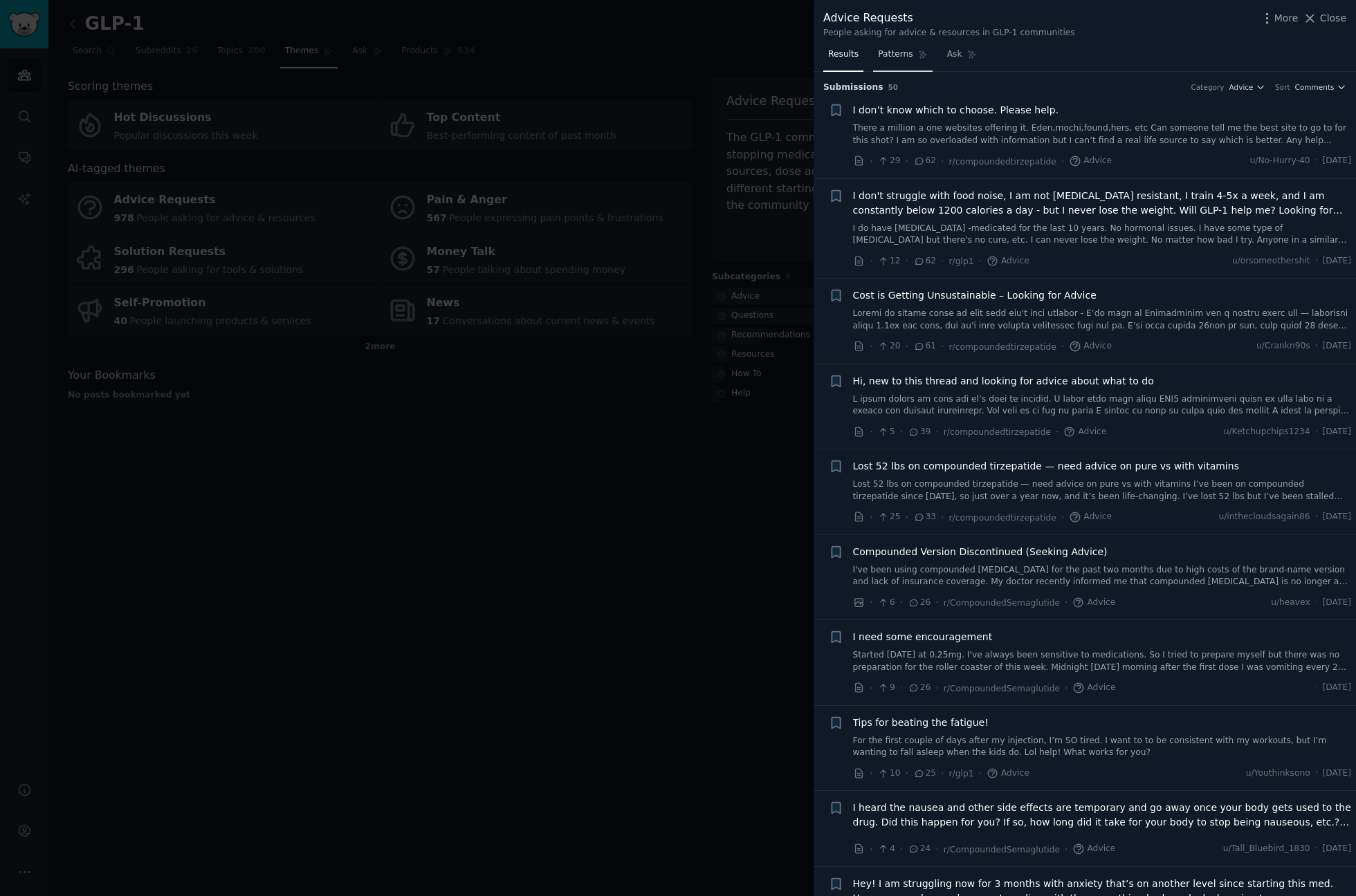
click at [884, 48] on span "Patterns" at bounding box center [895, 54] width 34 height 12
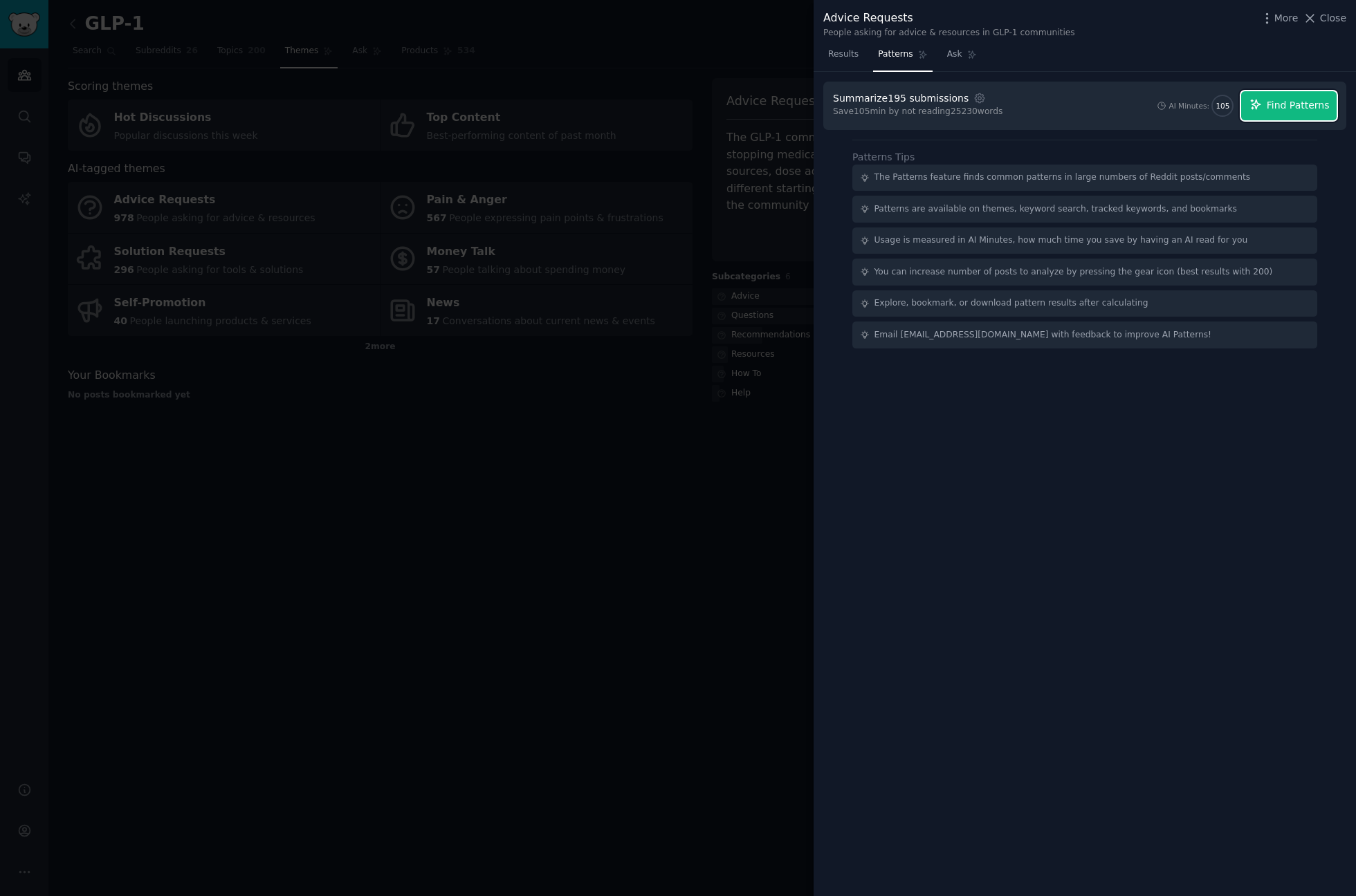
click at [1311, 103] on span "Find Patterns" at bounding box center [1298, 105] width 63 height 15
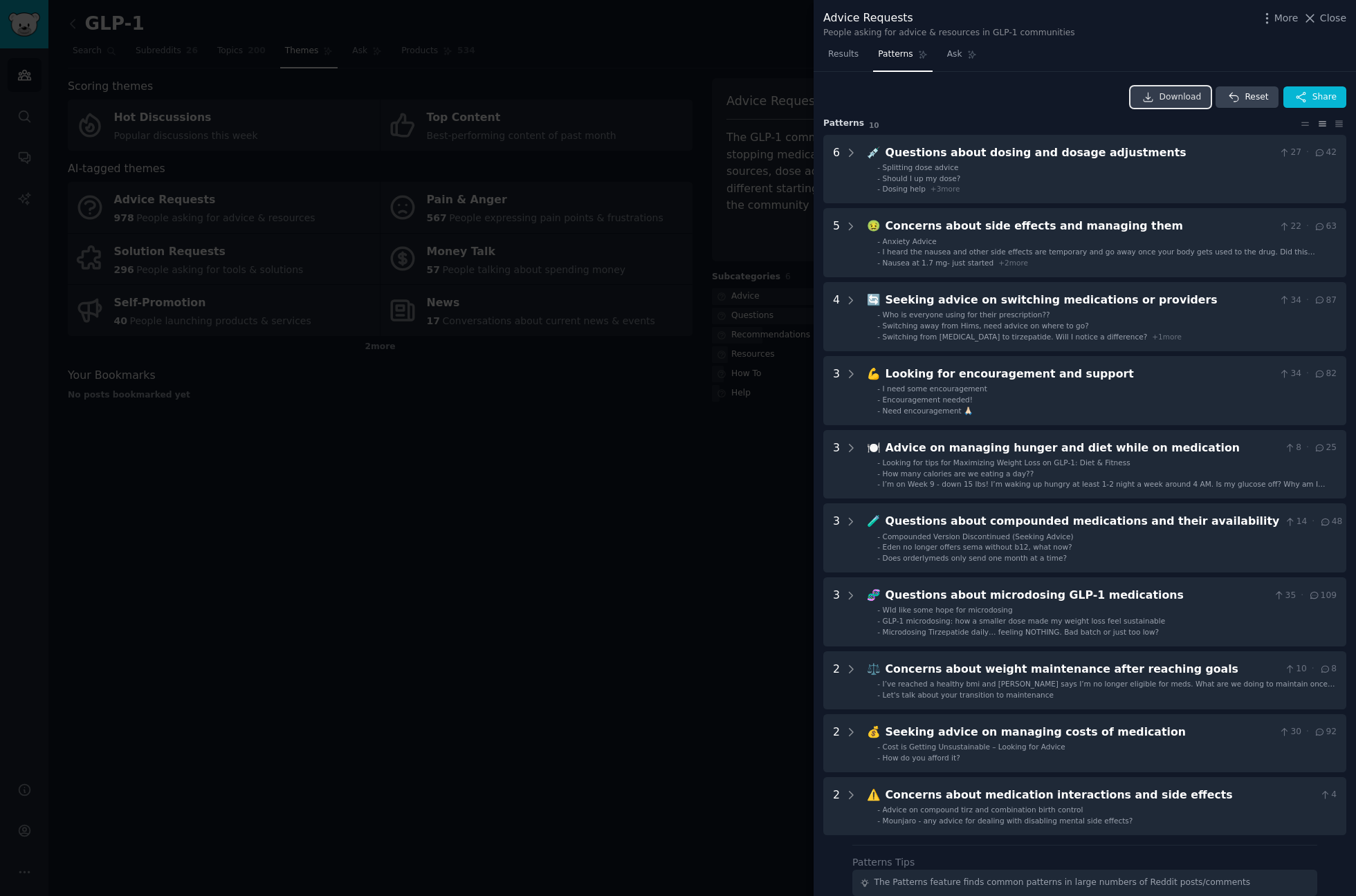
click at [1165, 86] on link "Download" at bounding box center [1171, 97] width 81 height 22
click at [1330, 21] on span "Close" at bounding box center [1333, 18] width 26 height 15
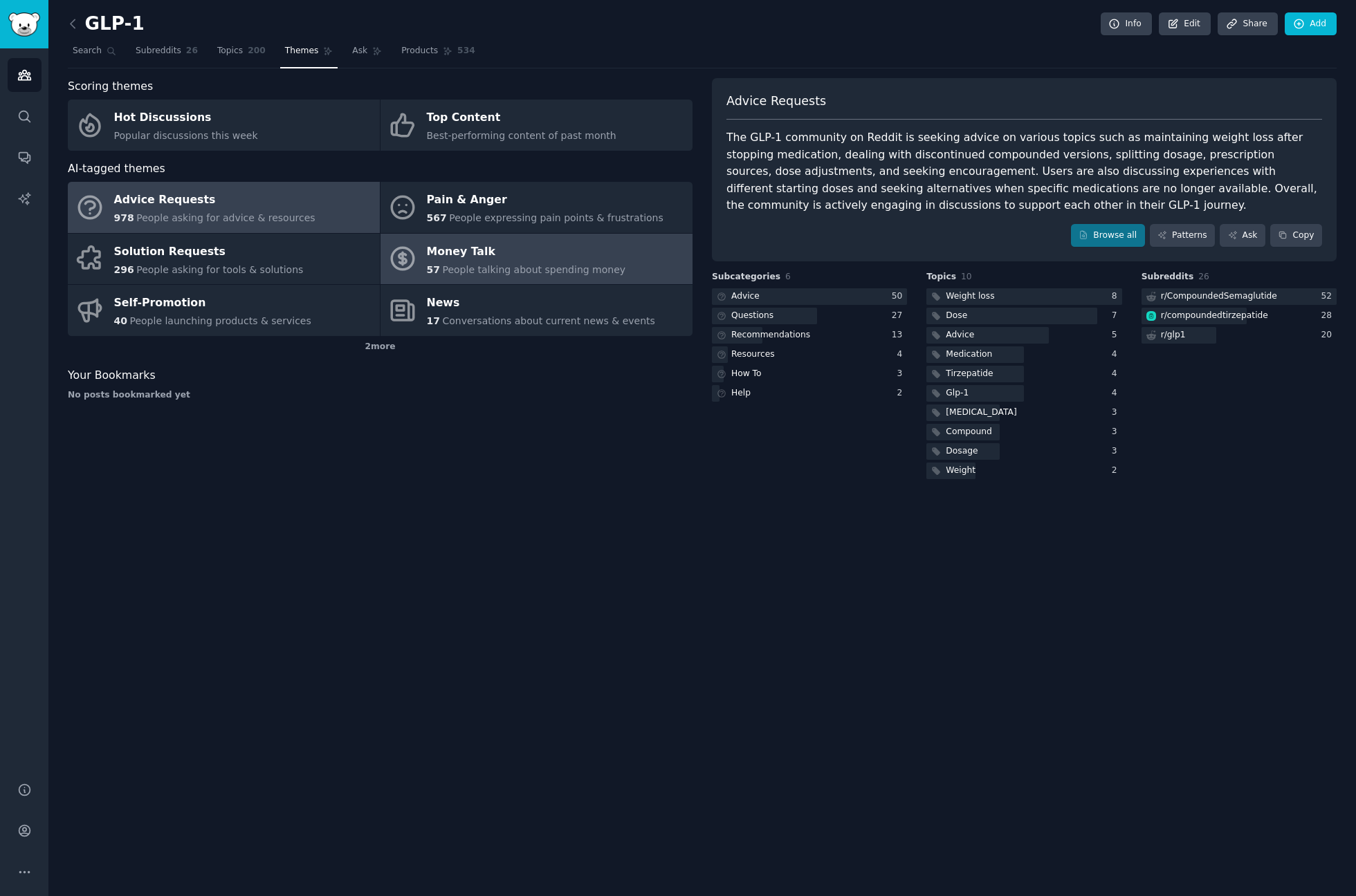
click at [446, 247] on div "Money Talk" at bounding box center [526, 252] width 199 height 22
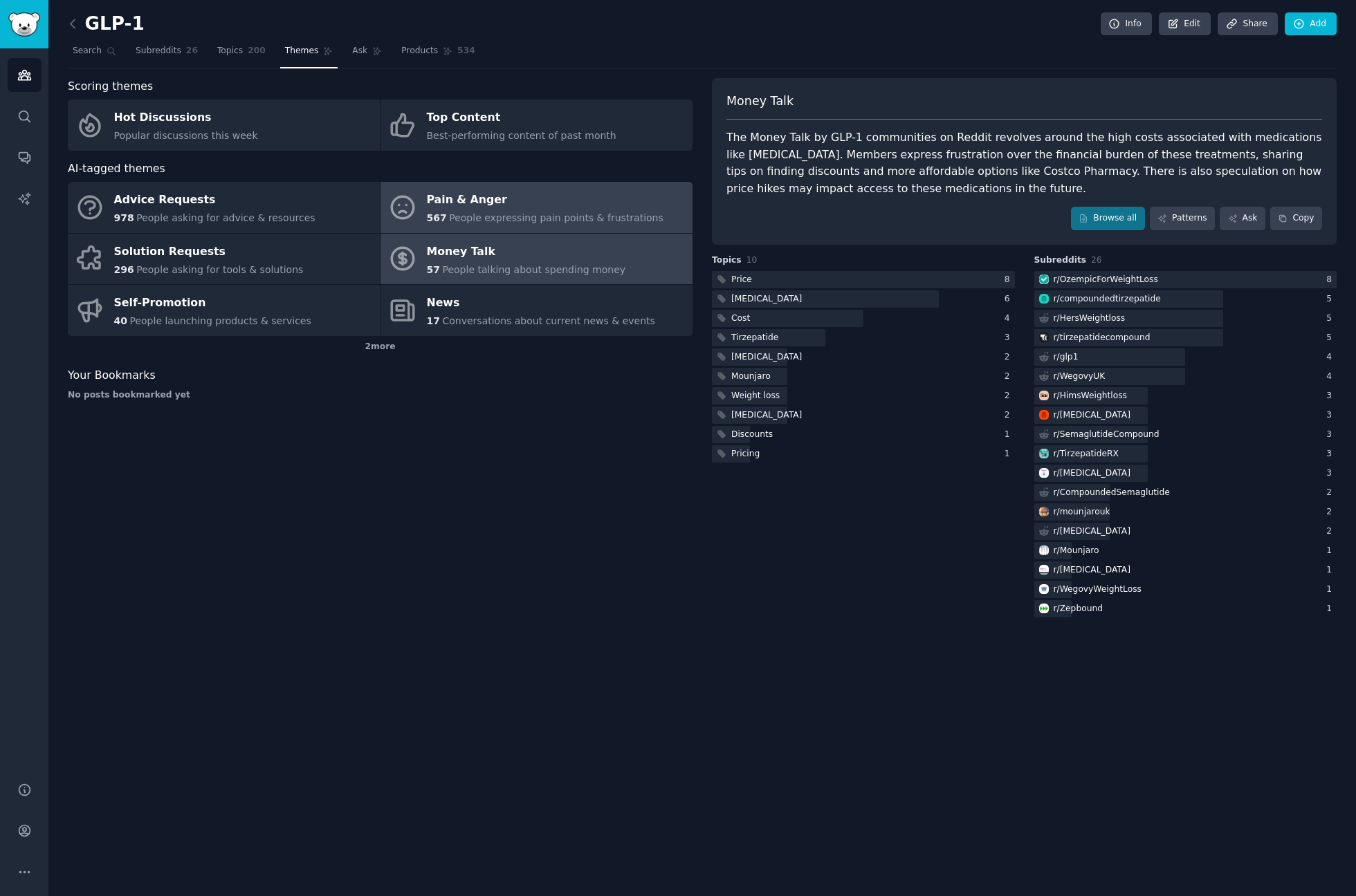
click at [593, 212] on span "People expressing pain points & frustrations" at bounding box center [557, 218] width 215 height 11
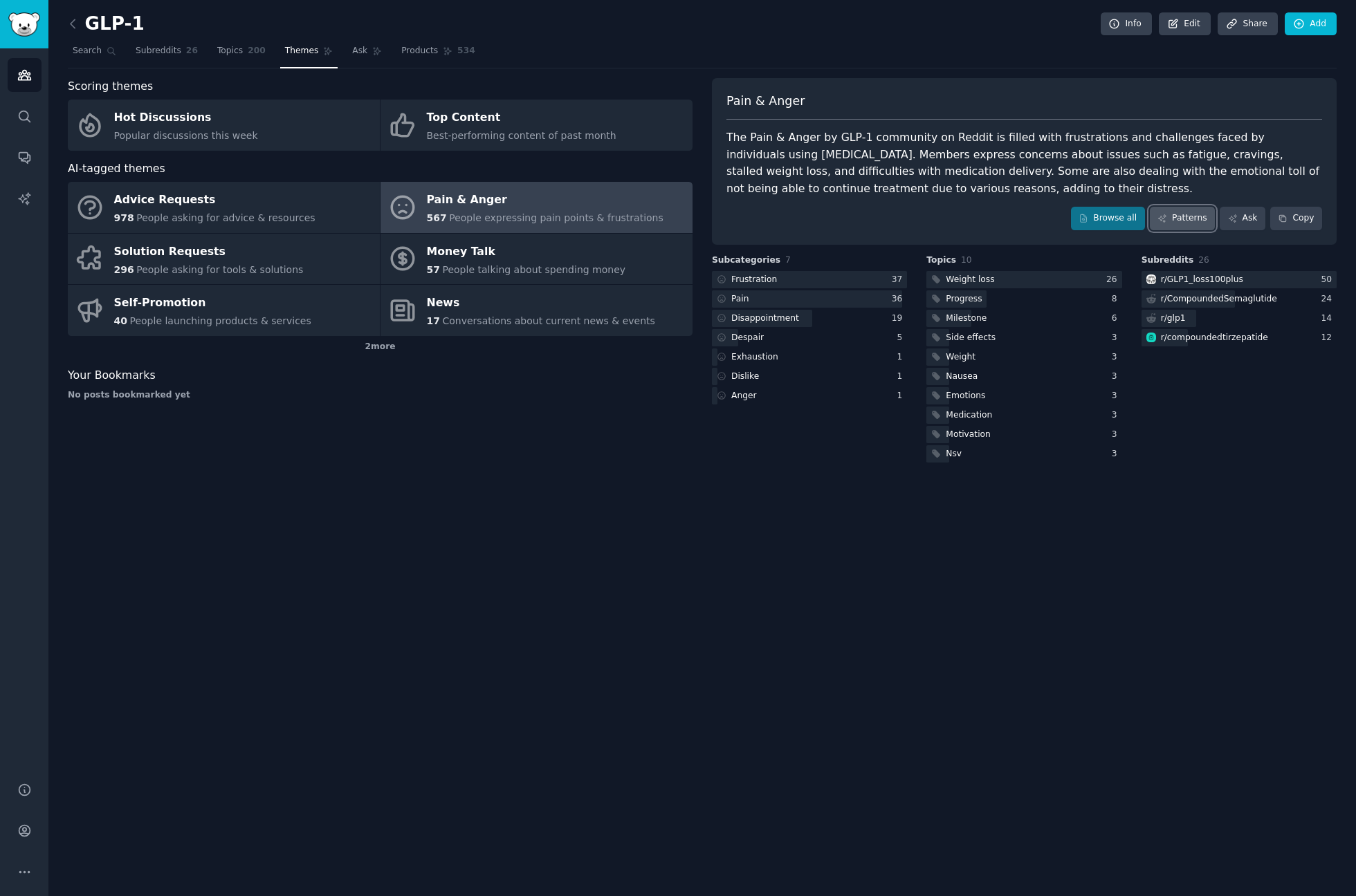
click at [1166, 217] on icon at bounding box center [1162, 218] width 8 height 8
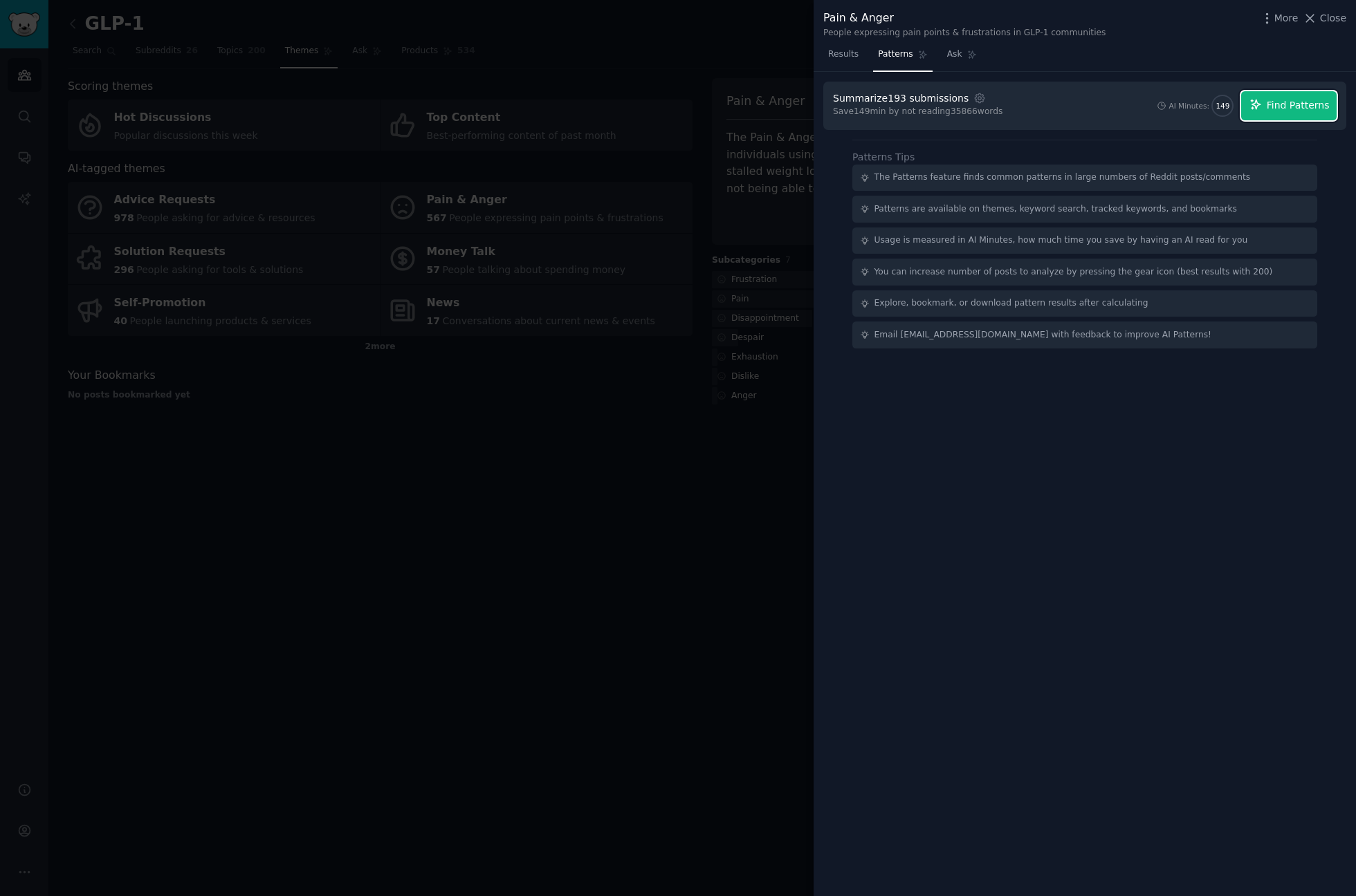
click at [1309, 106] on span "Find Patterns" at bounding box center [1298, 105] width 63 height 15
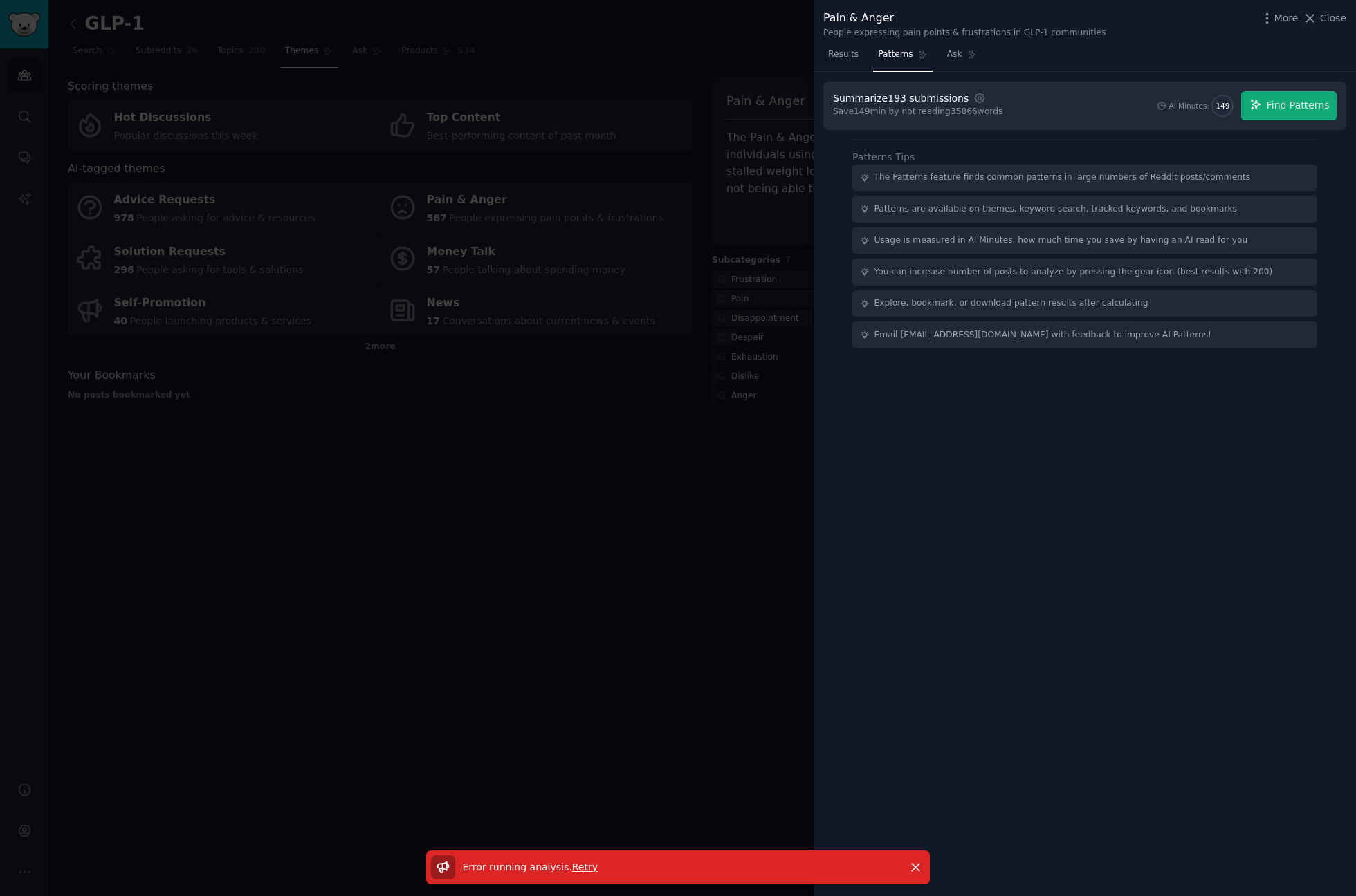
click at [573, 869] on span "Retry" at bounding box center [585, 867] width 26 height 11
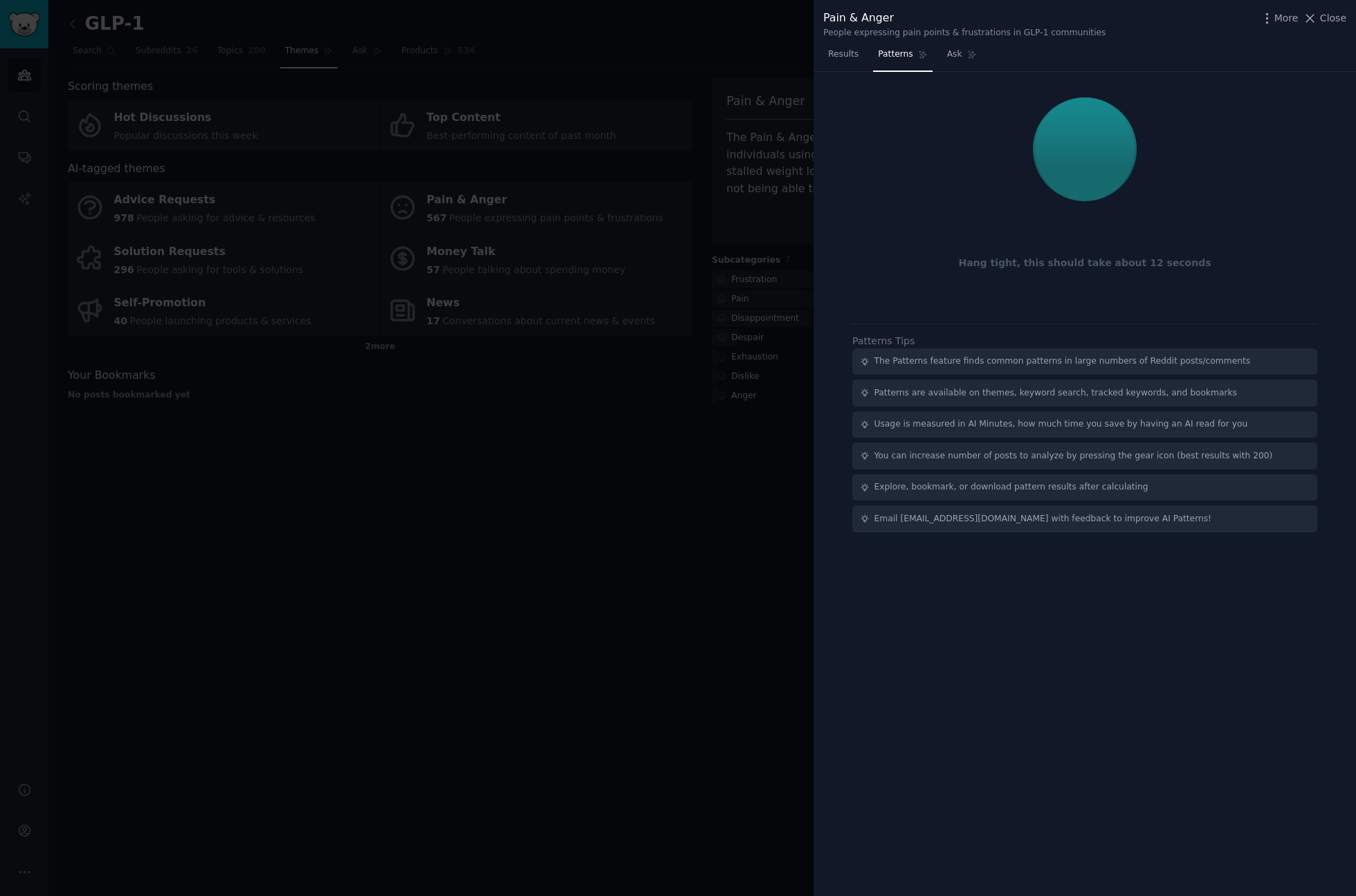
click at [990, 682] on div "Hang tight, this should take about 12 seconds Patterns Tips The Patterns featur…" at bounding box center [1085, 485] width 543 height 825
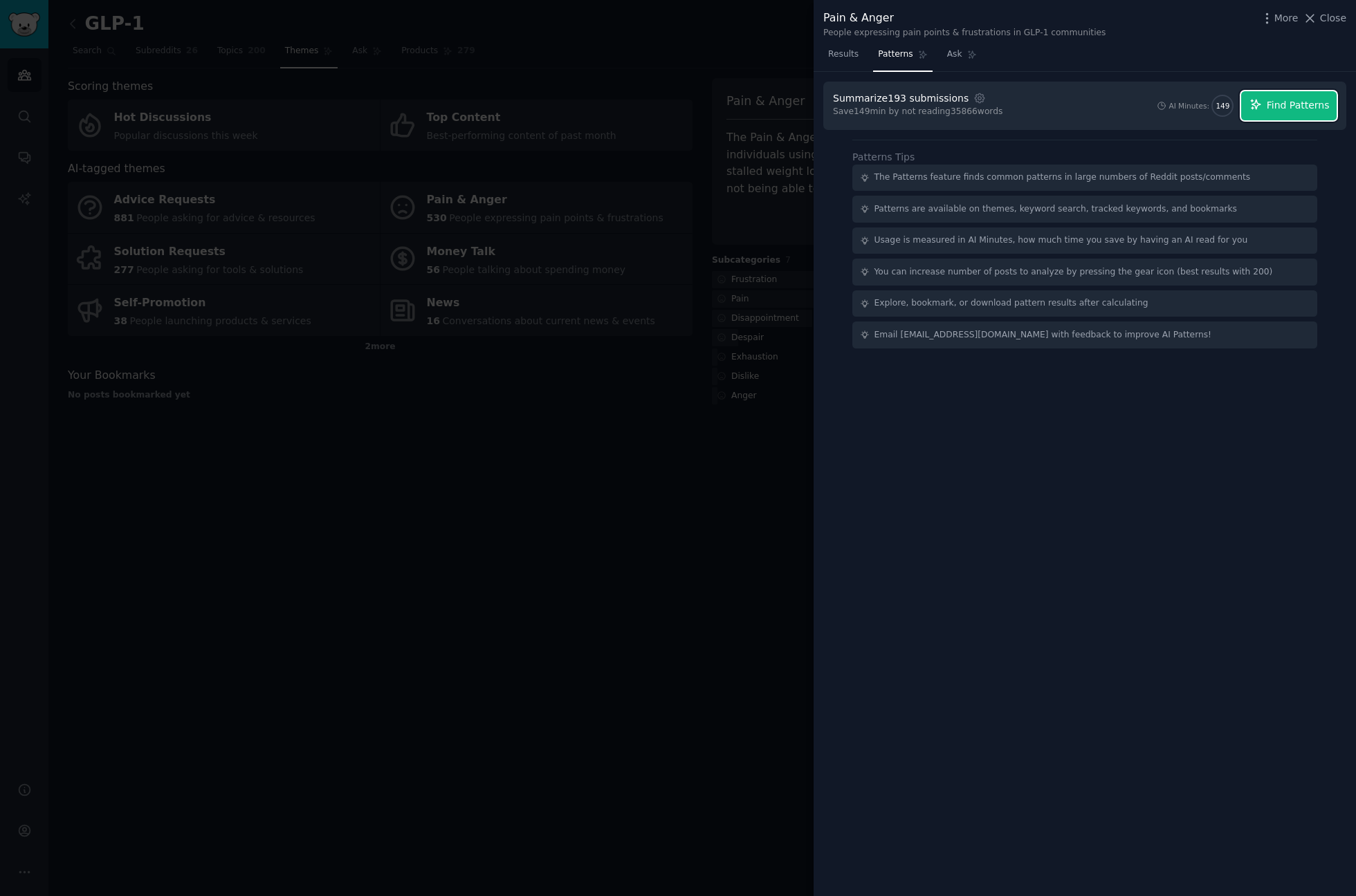
click at [1303, 97] on button "Find Patterns" at bounding box center [1289, 105] width 96 height 29
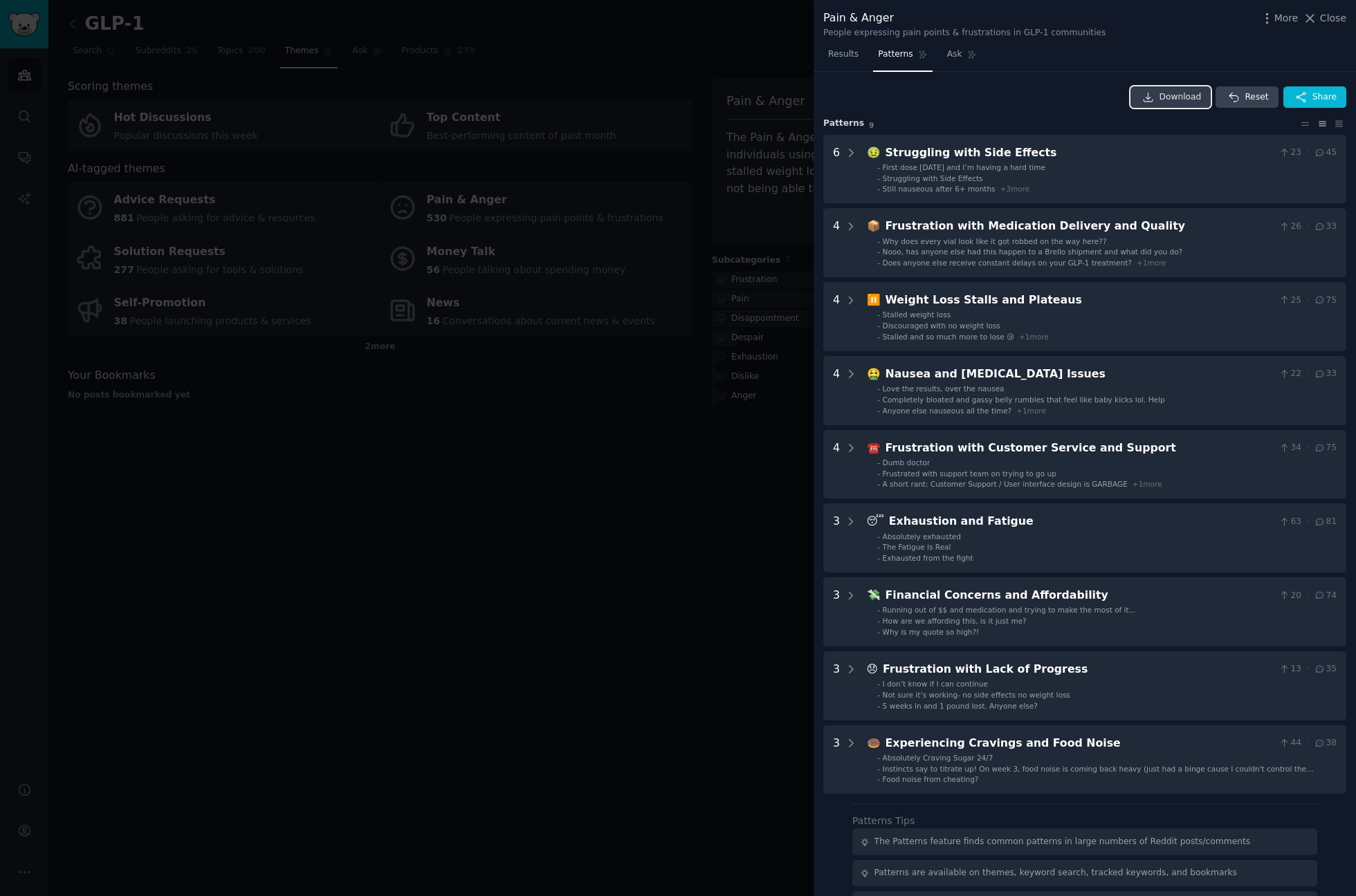
click at [1148, 100] on icon at bounding box center [1148, 97] width 12 height 12
click at [586, 419] on div at bounding box center [678, 448] width 1356 height 896
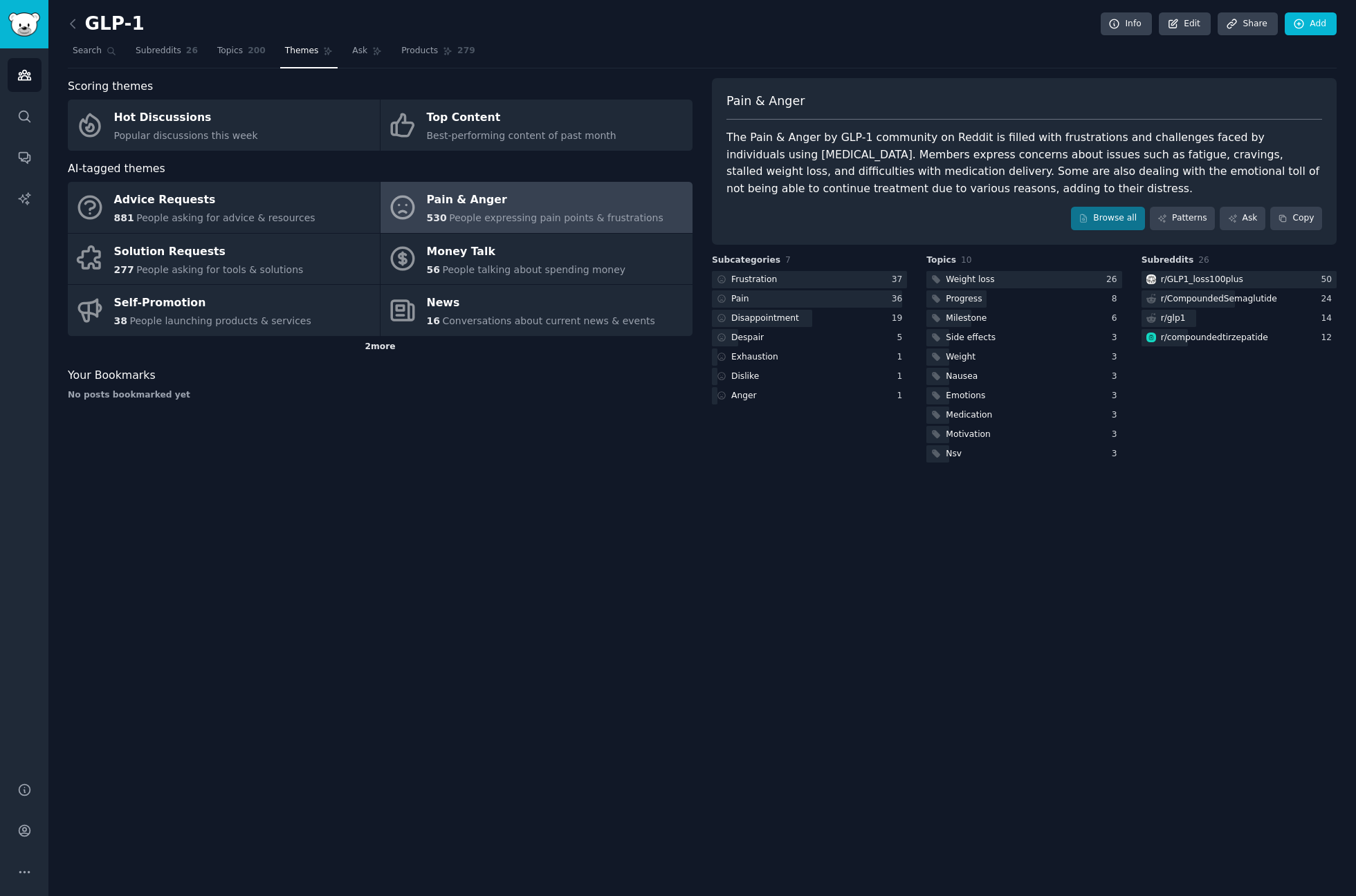
click at [388, 349] on div "2 more" at bounding box center [380, 347] width 625 height 22
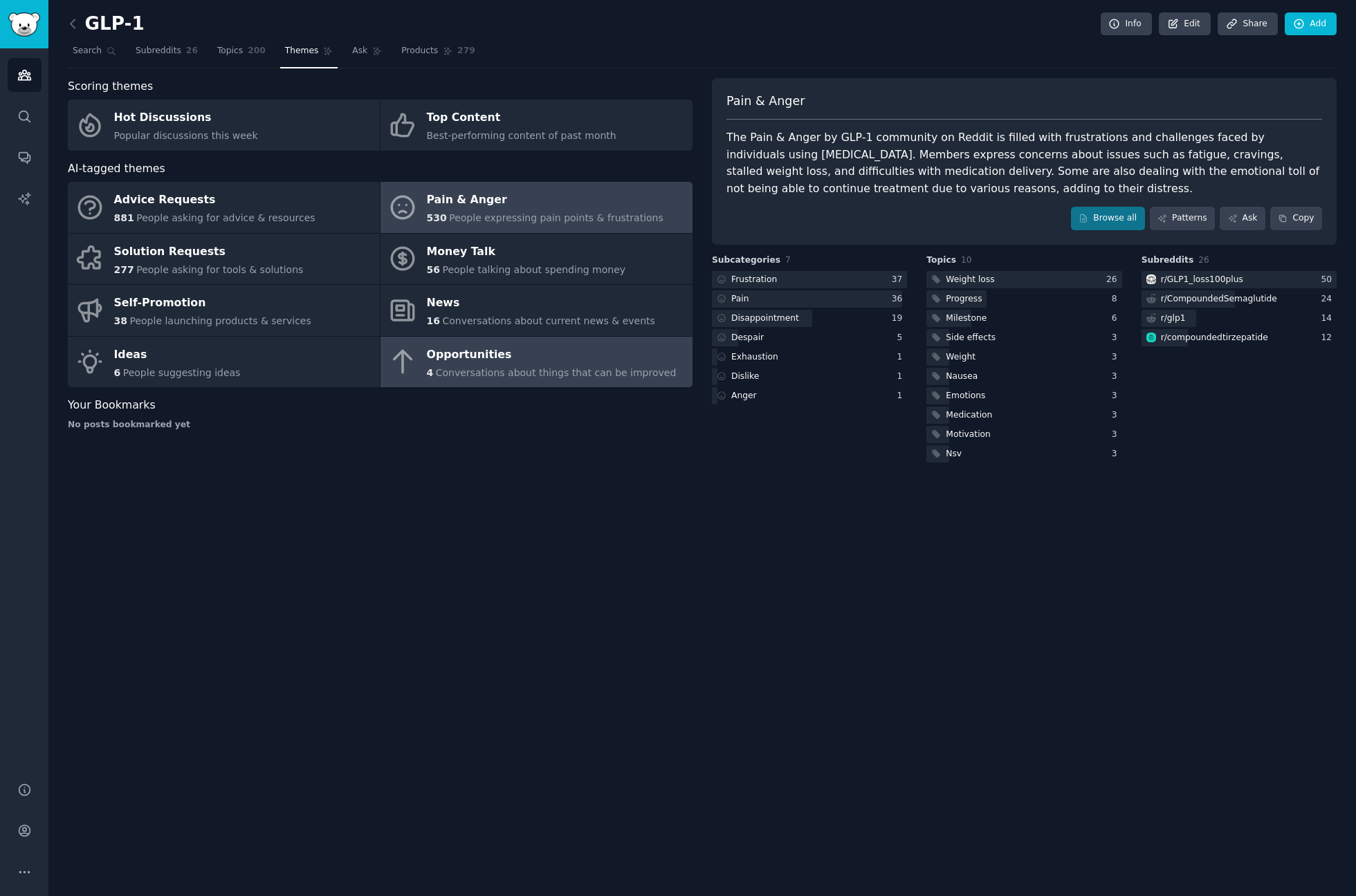
click at [554, 349] on div "Opportunities" at bounding box center [551, 354] width 250 height 22
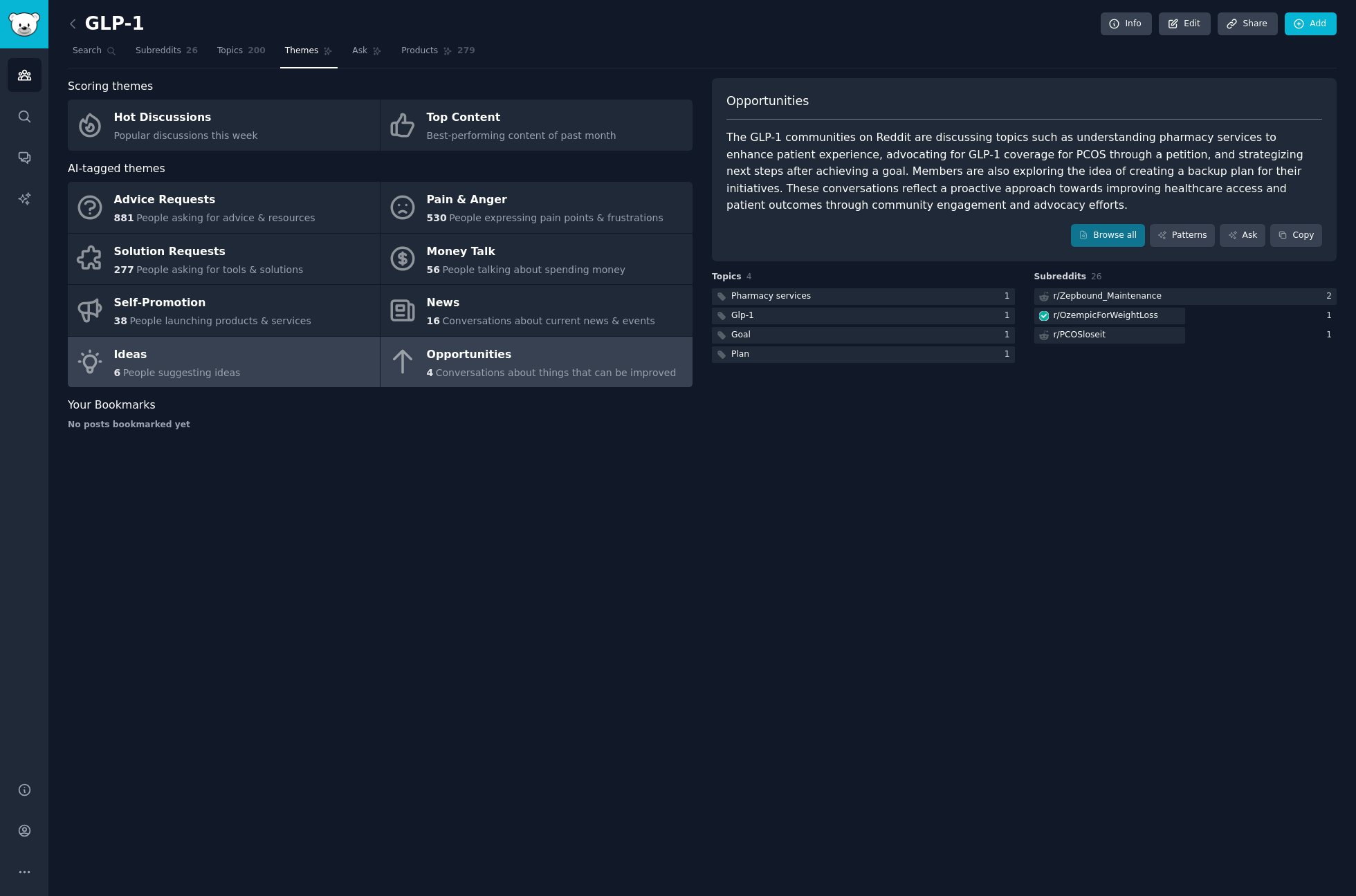
click at [152, 368] on span "People suggesting ideas" at bounding box center [181, 373] width 117 height 11
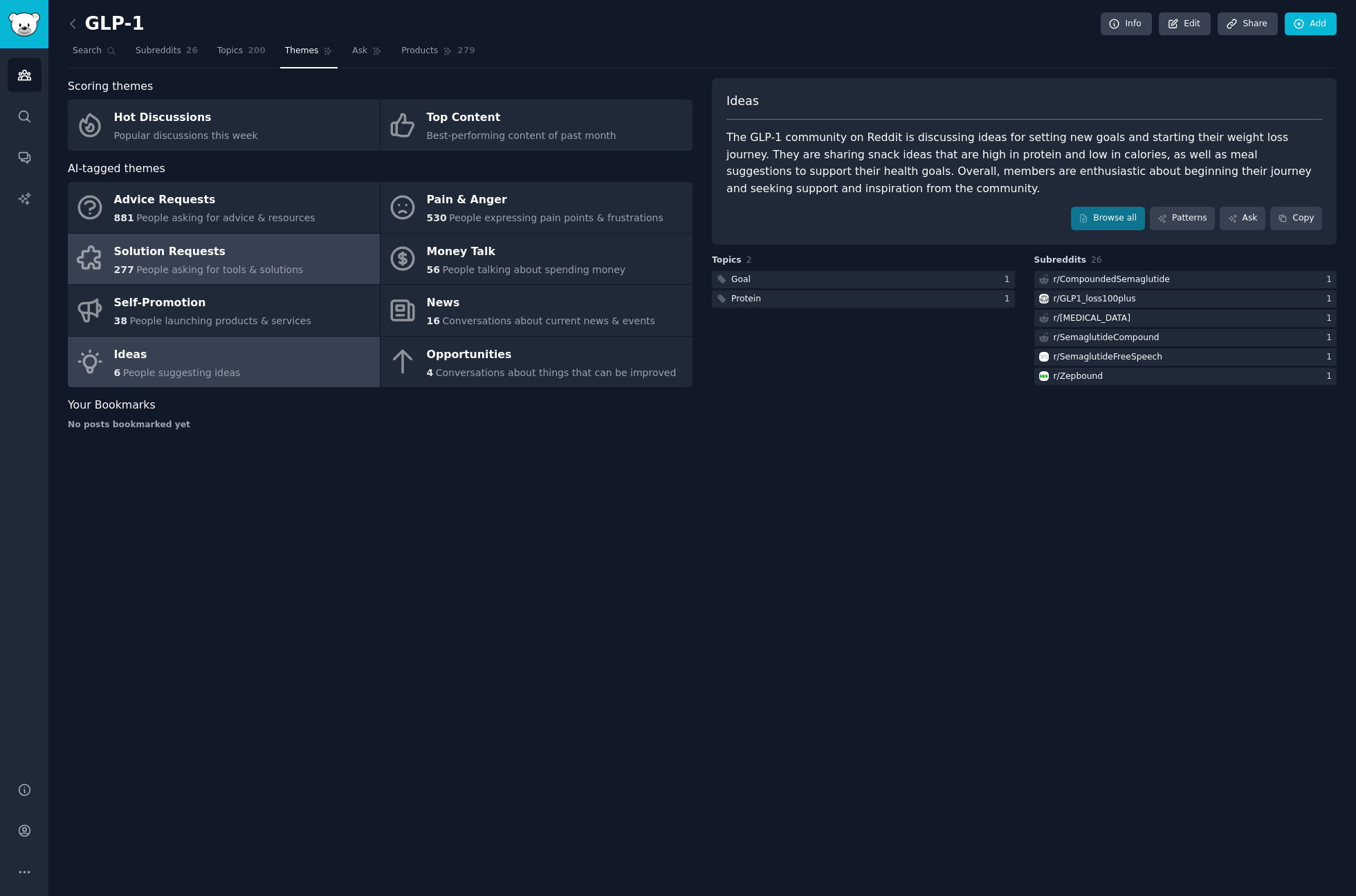
click at [250, 269] on span "People asking for tools & solutions" at bounding box center [219, 270] width 166 height 11
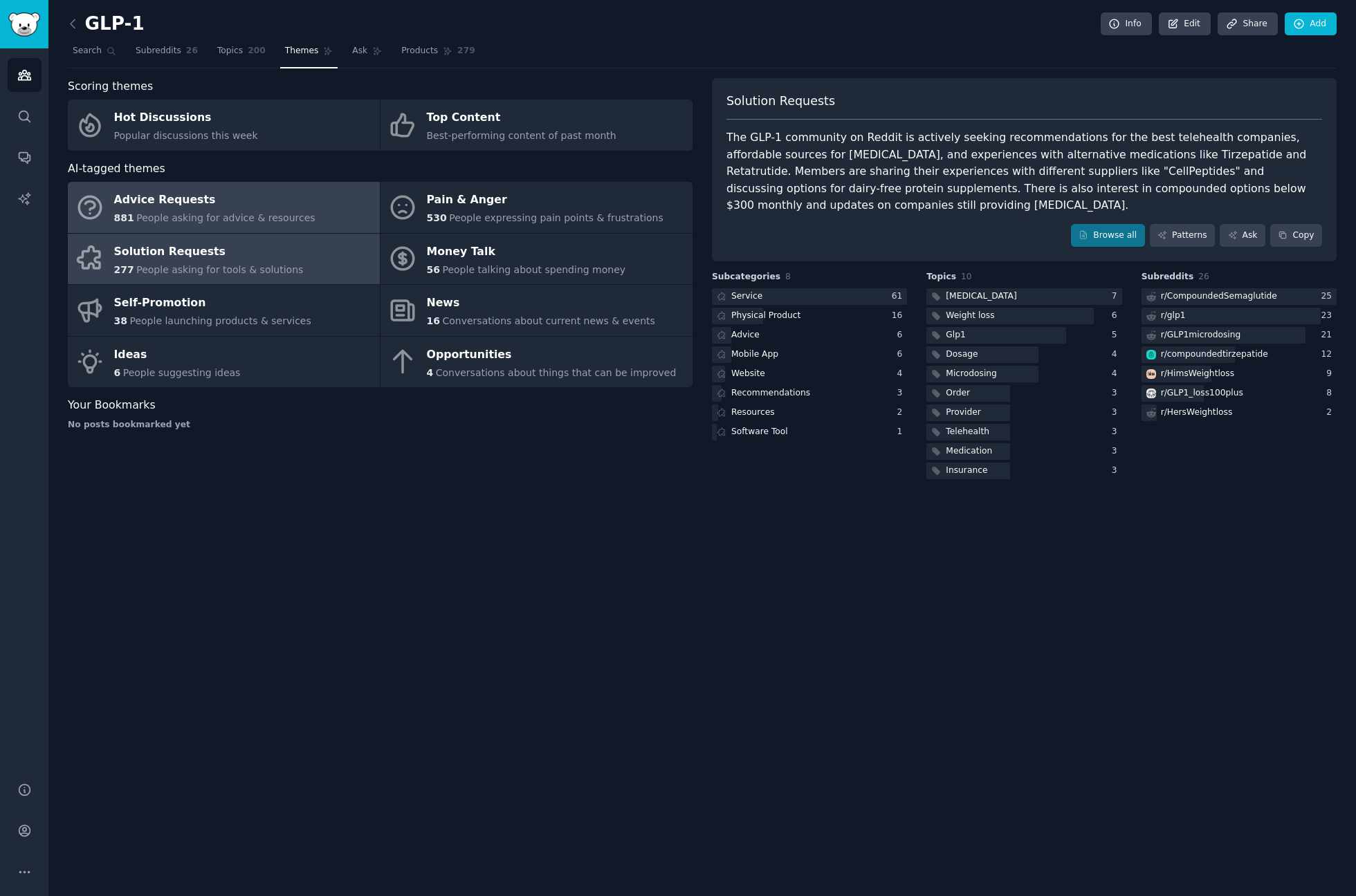
click at [234, 201] on div "Advice Requests" at bounding box center [215, 200] width 201 height 22
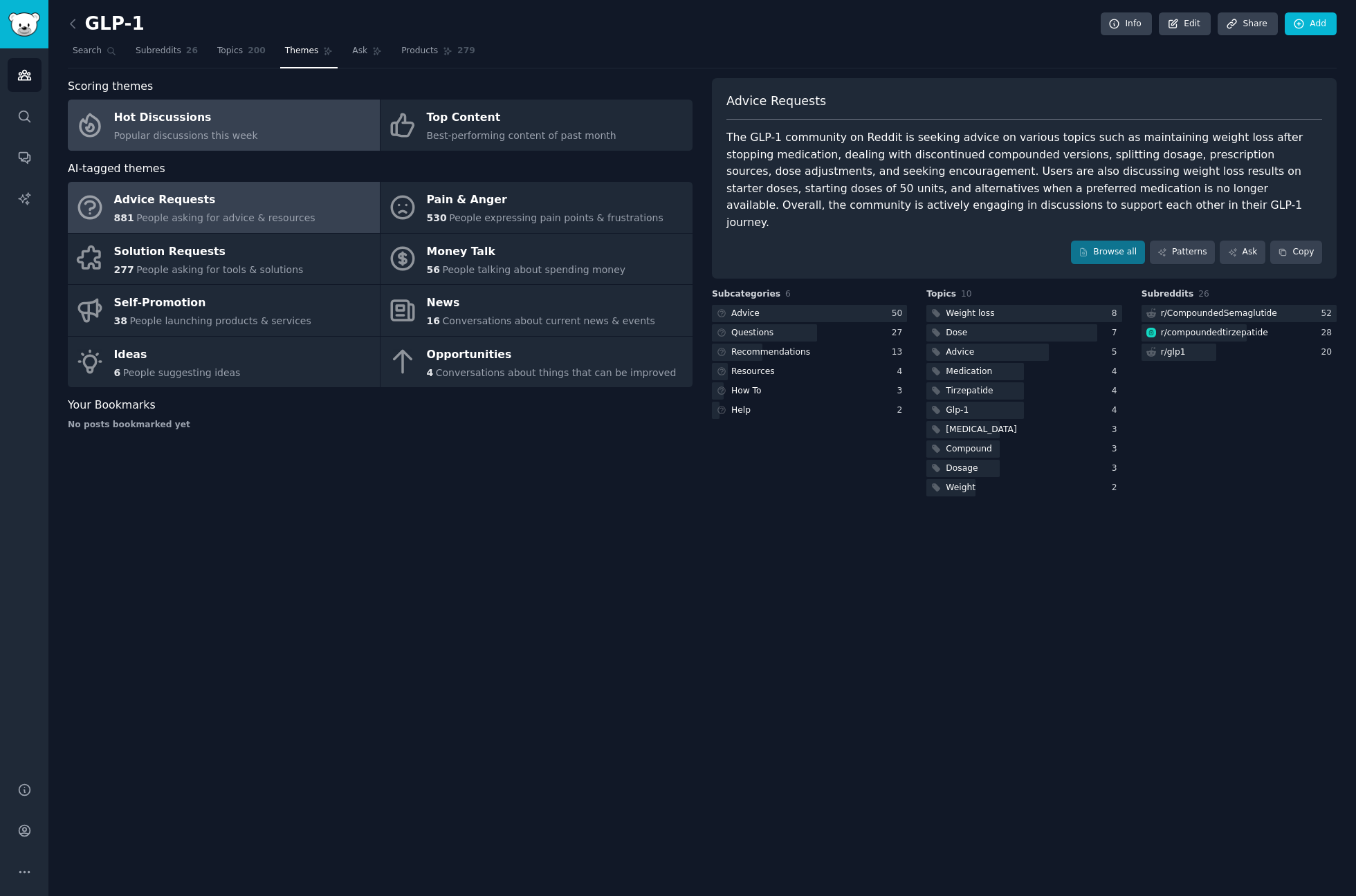
click at [184, 100] on link "Hot Discussions Popular discussions this week" at bounding box center [223, 125] width 312 height 51
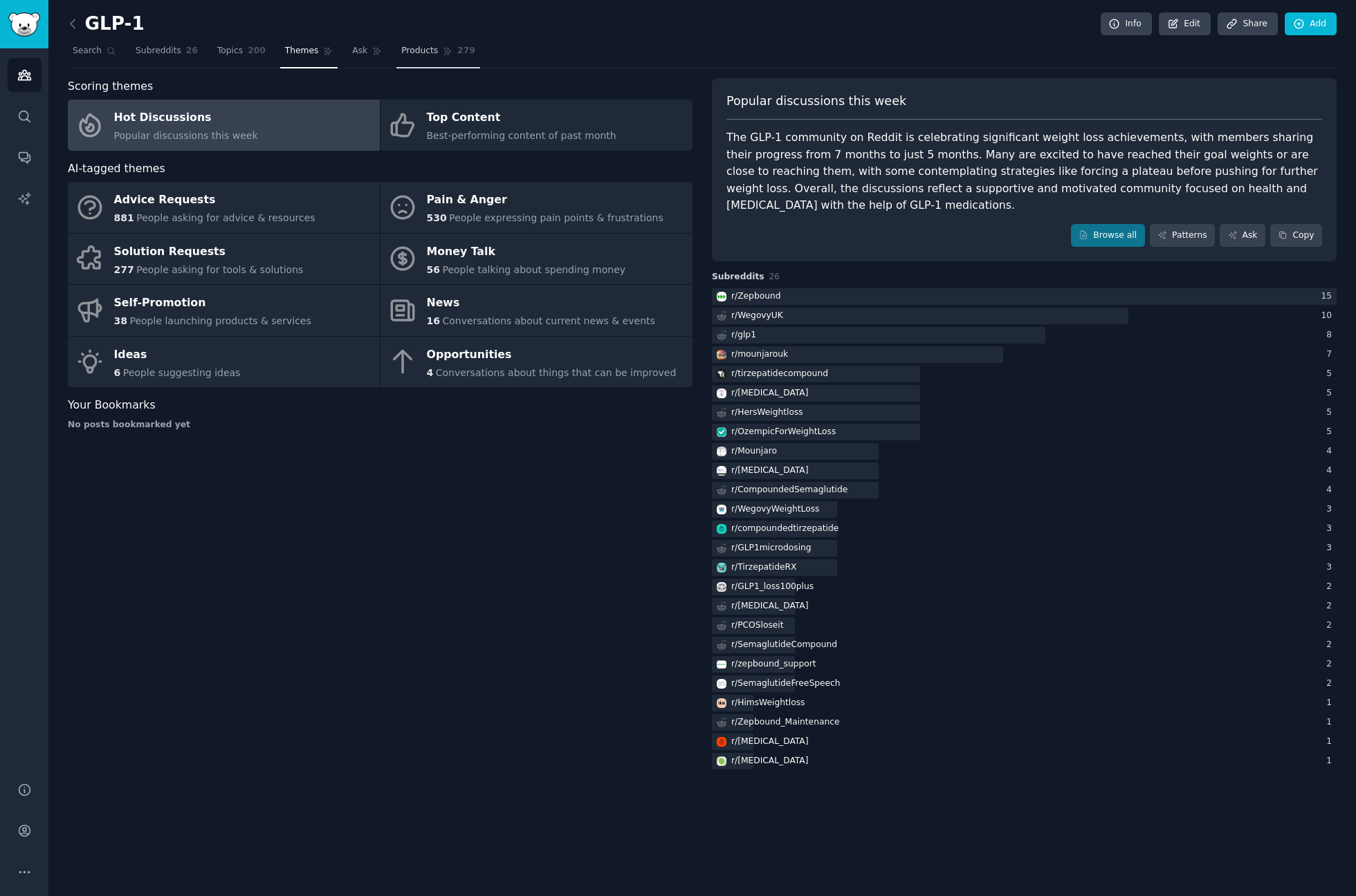
click at [405, 46] on span "Products" at bounding box center [419, 51] width 37 height 12
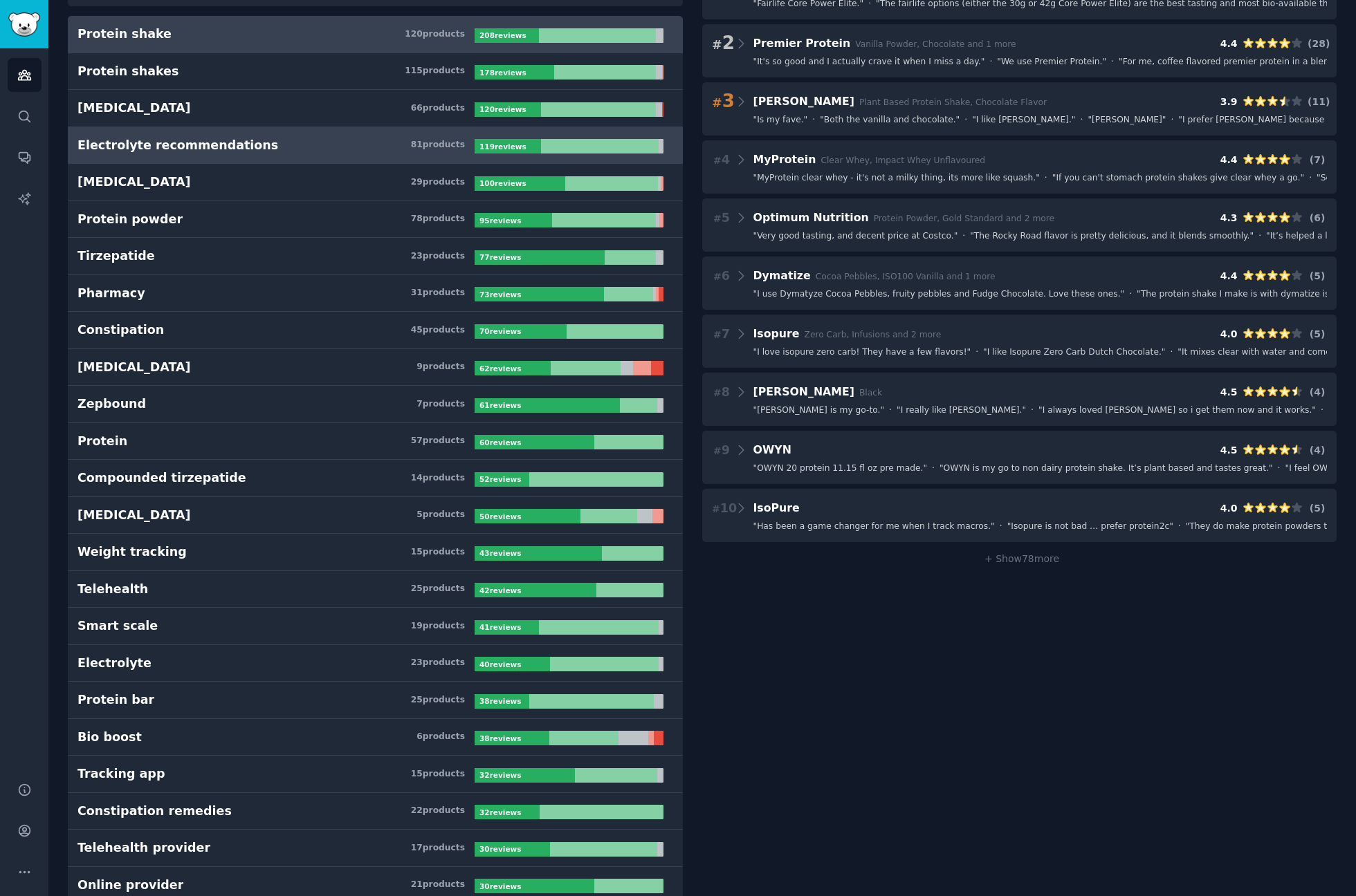
scroll to position [166, 0]
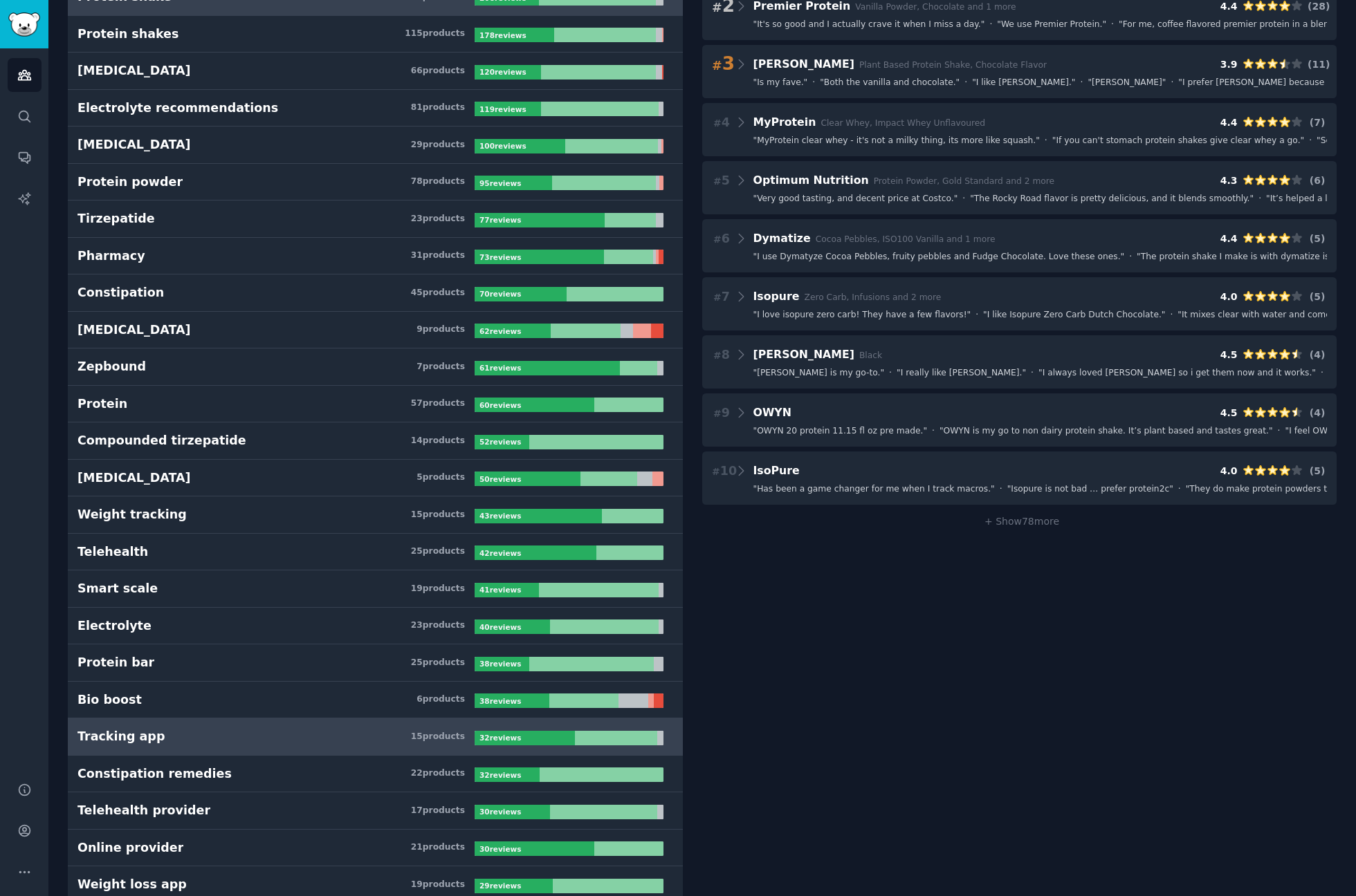
click at [214, 741] on h3 "Tracking app 15 product s" at bounding box center [276, 737] width 397 height 17
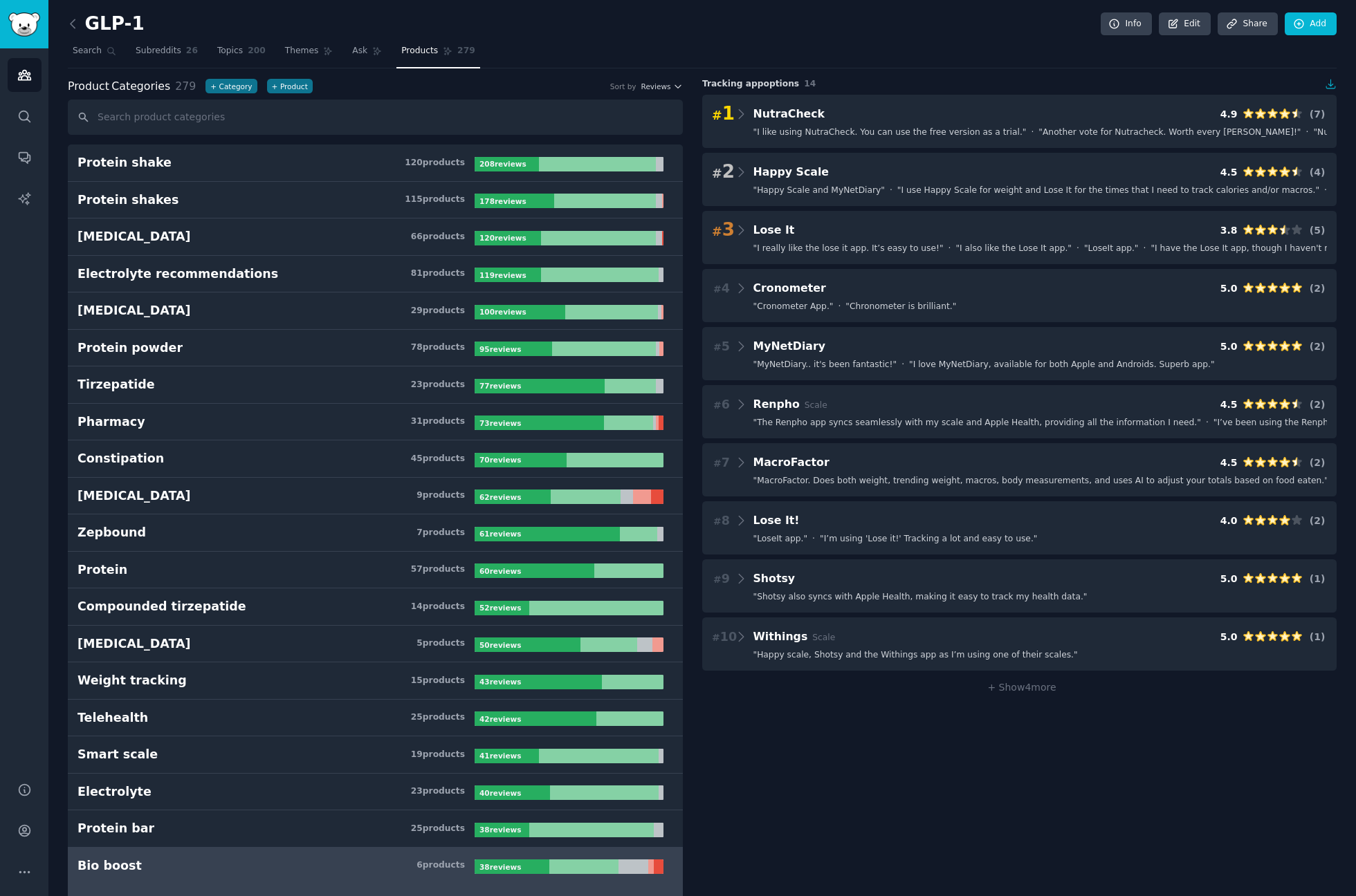
click at [227, 865] on h3 "Bio boost 6 product s" at bounding box center [276, 866] width 397 height 17
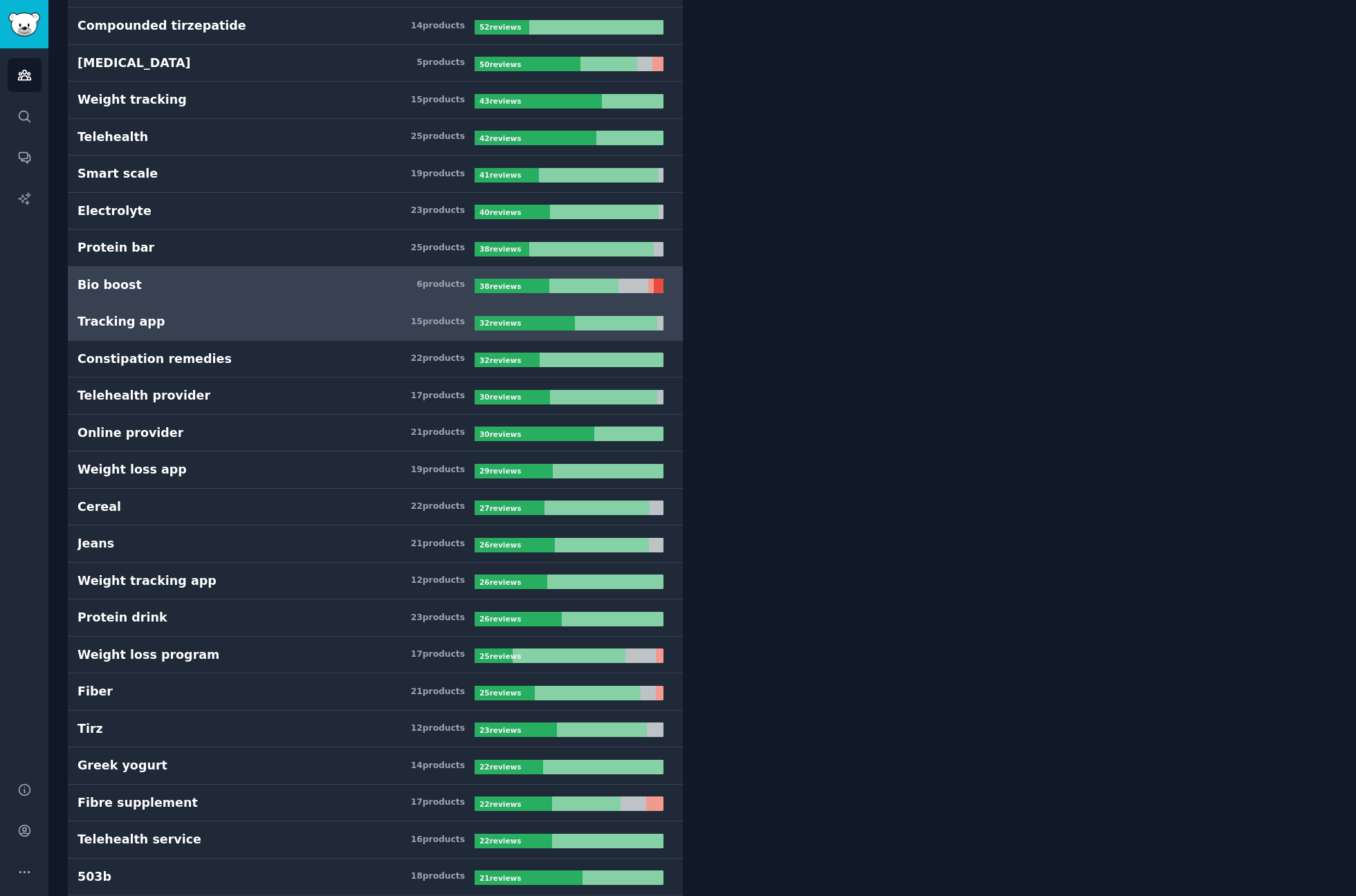
scroll to position [664, 0]
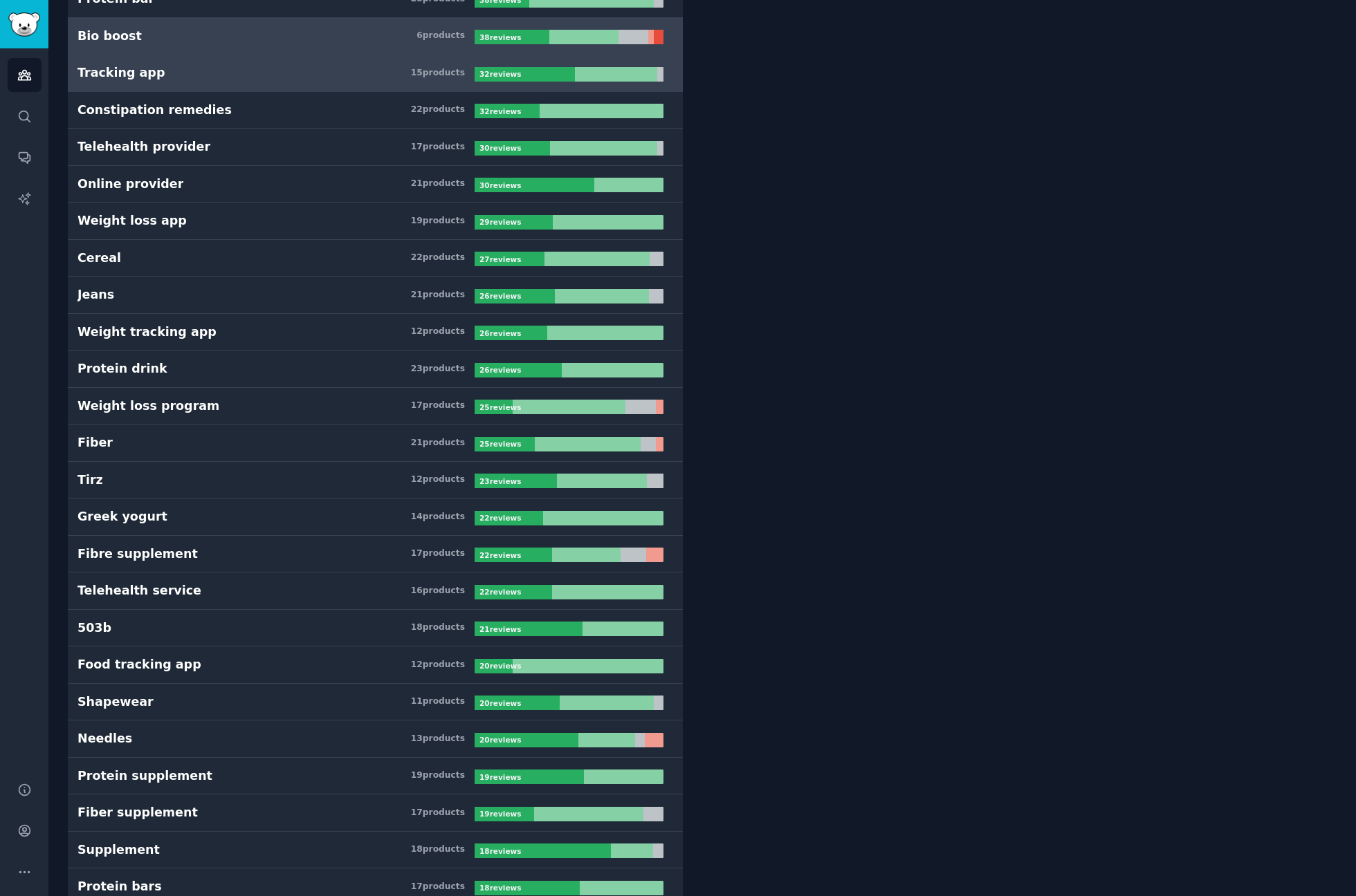
click at [304, 666] on h3 "Food tracking app 12 product s" at bounding box center [276, 665] width 397 height 17
